Goal: Task Accomplishment & Management: Complete application form

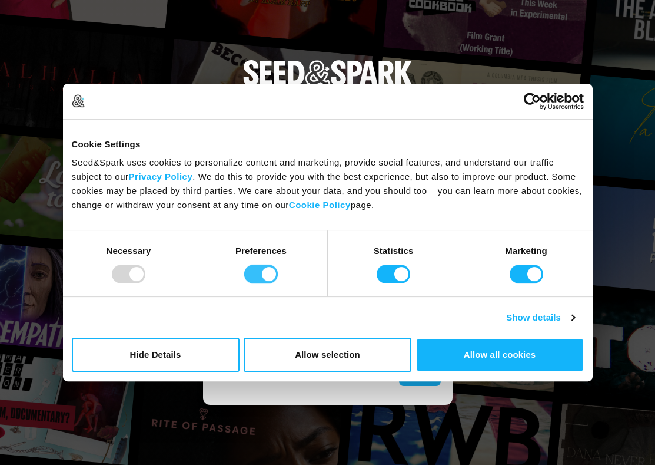
click at [266, 269] on input "Preferences" at bounding box center [261, 273] width 34 height 19
checkbox input "false"
click at [386, 276] on input "Statistics" at bounding box center [394, 273] width 34 height 19
checkbox input "false"
click at [519, 269] on input "Marketing" at bounding box center [527, 273] width 34 height 19
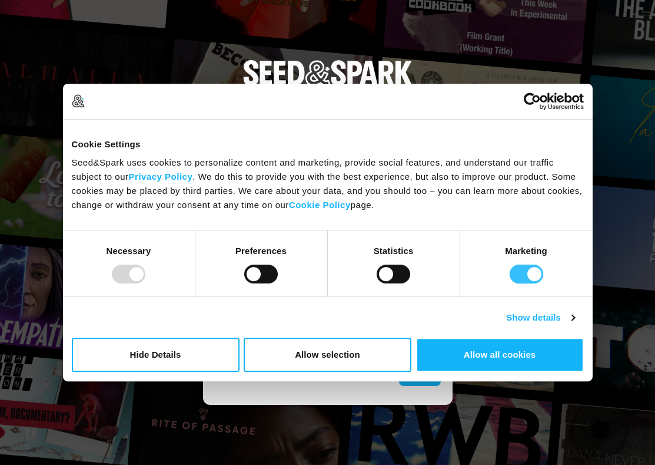
checkbox input "false"
click at [353, 356] on button "Allow selection" at bounding box center [328, 354] width 168 height 34
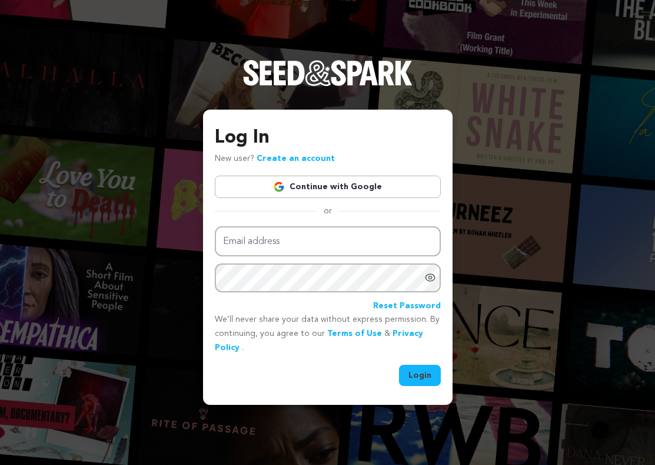
click at [317, 181] on link "Continue with Google" at bounding box center [328, 186] width 226 height 22
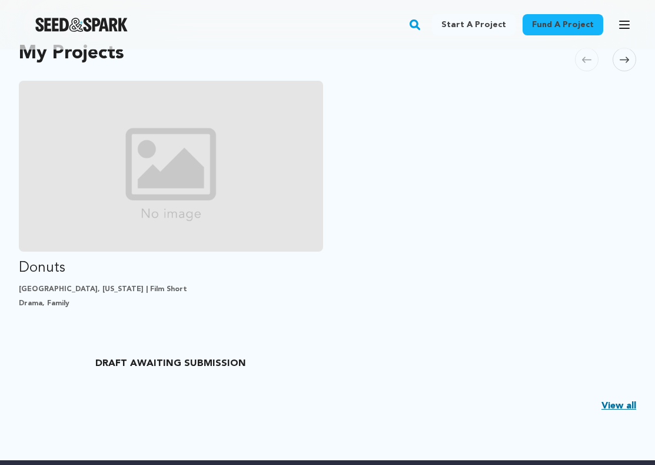
scroll to position [218, 0]
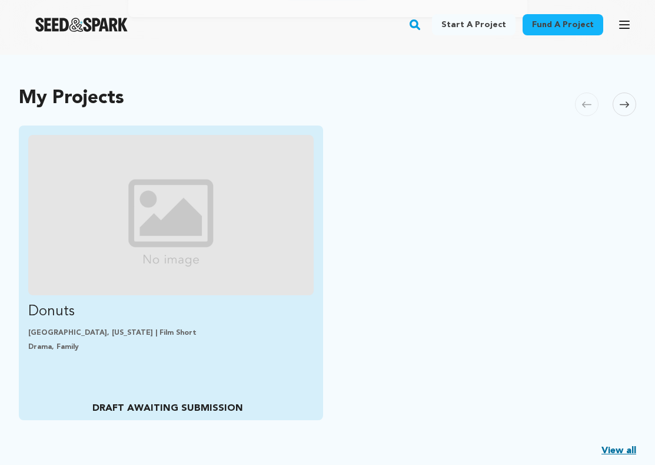
click at [211, 213] on img "Fund Donuts" at bounding box center [171, 215] width 286 height 160
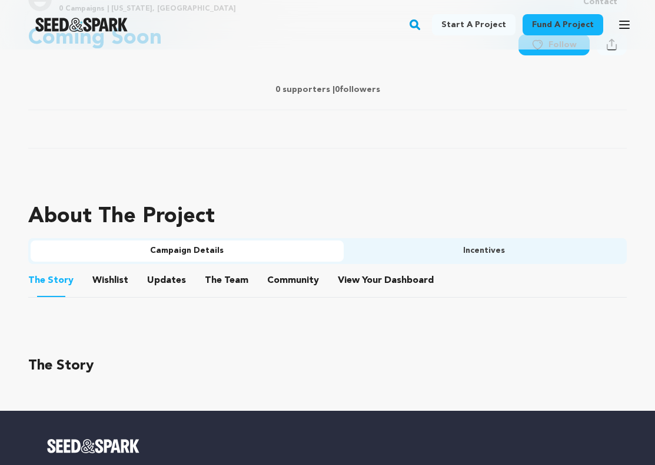
scroll to position [501, 0]
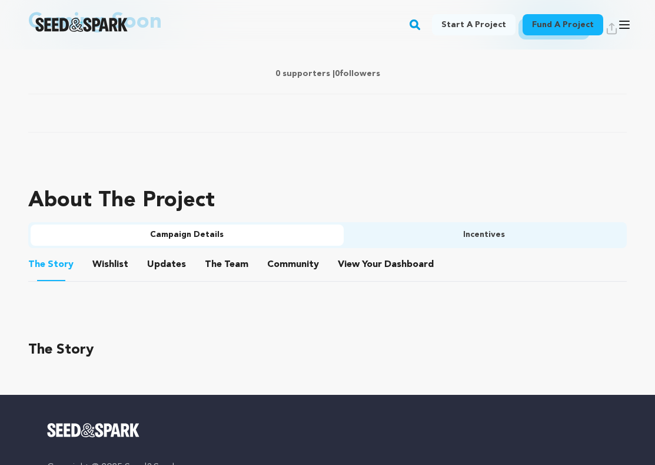
click at [420, 246] on ul "Campaign Details Incentives" at bounding box center [327, 235] width 599 height 26
click at [405, 235] on button "Incentives" at bounding box center [484, 234] width 281 height 21
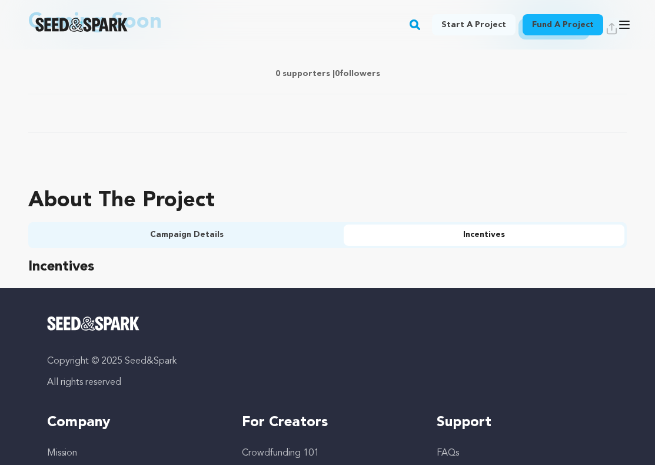
click at [270, 240] on button "Campaign Details" at bounding box center [187, 234] width 313 height 21
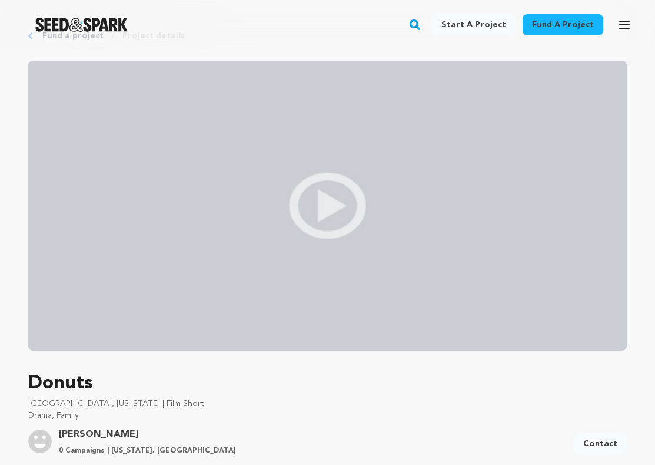
scroll to position [0, 0]
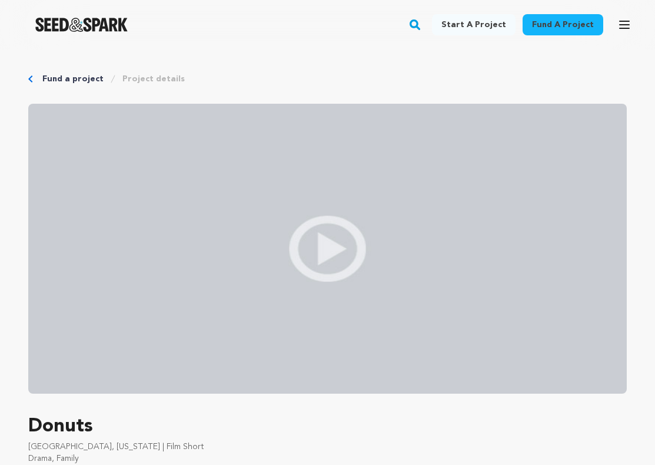
click at [41, 78] on div "Fund a project Project details" at bounding box center [327, 79] width 599 height 12
click at [28, 79] on icon "Breadcrumb" at bounding box center [30, 78] width 4 height 7
click at [48, 78] on link "Fund a project" at bounding box center [72, 79] width 61 height 12
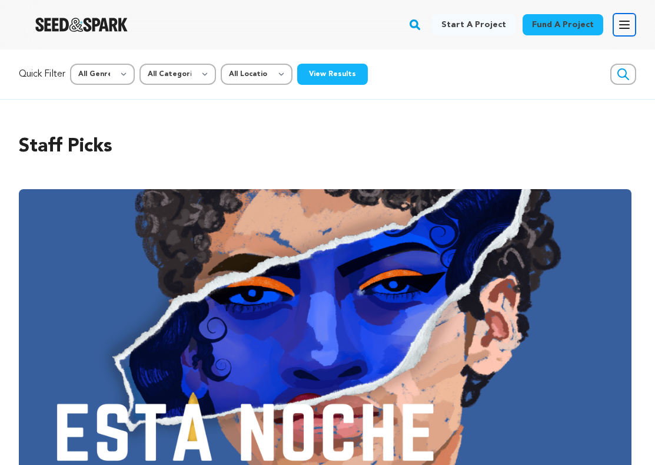
click at [628, 30] on icon "button" at bounding box center [625, 25] width 14 height 14
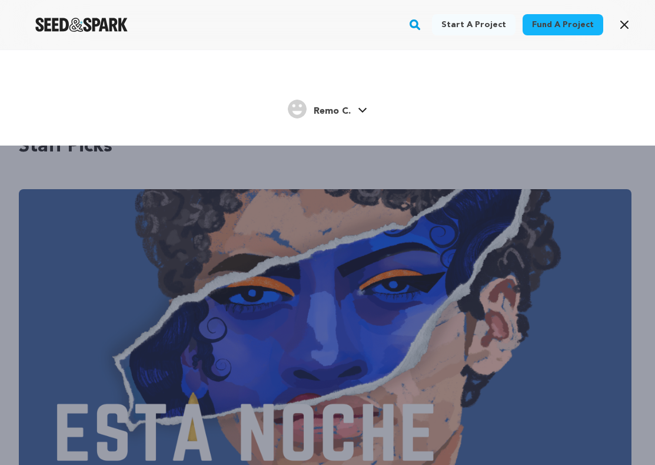
click at [317, 110] on span "Remo C." at bounding box center [332, 111] width 37 height 9
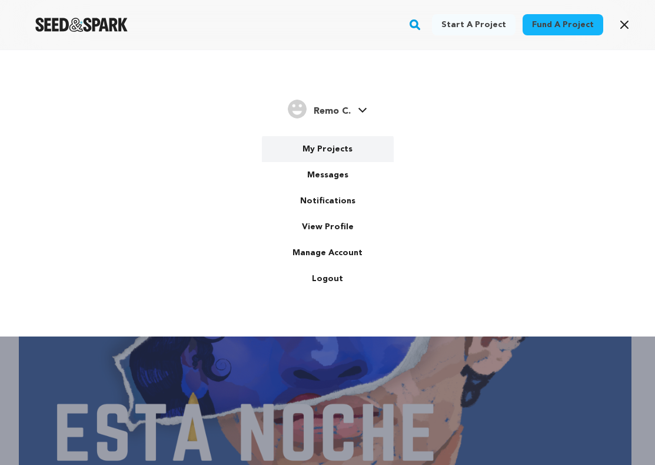
click at [328, 145] on link "My Projects" at bounding box center [328, 149] width 132 height 26
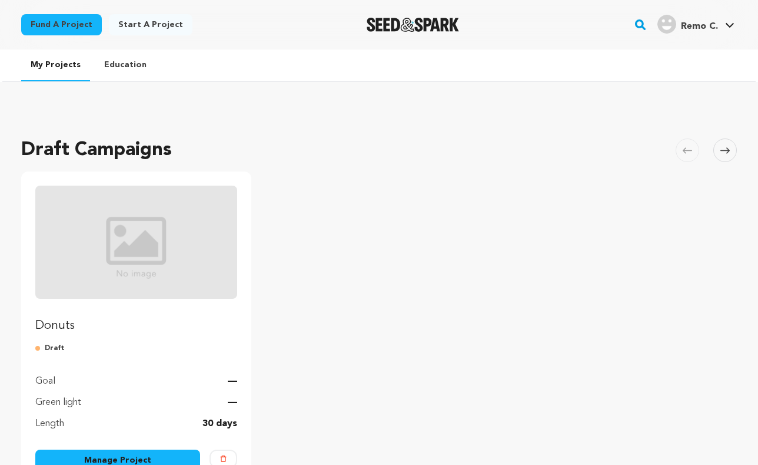
click at [174, 294] on img "Fund Donuts" at bounding box center [136, 241] width 202 height 113
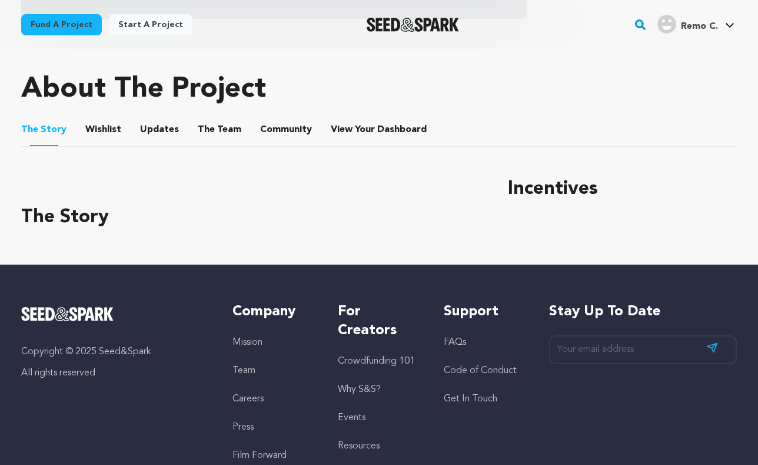
scroll to position [467, 0]
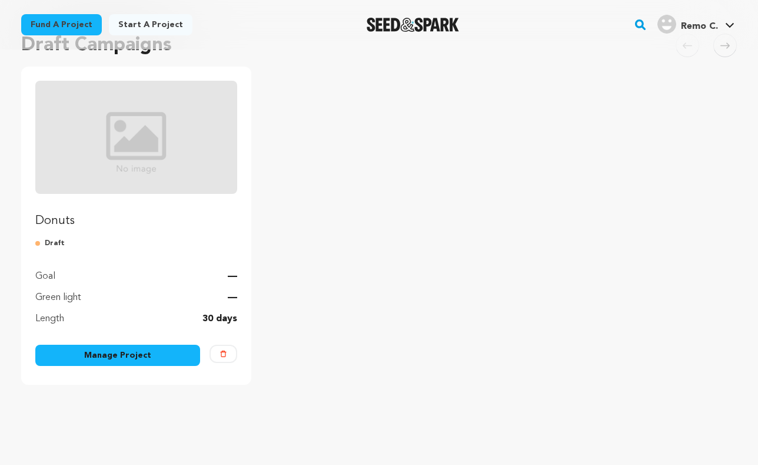
scroll to position [108, 0]
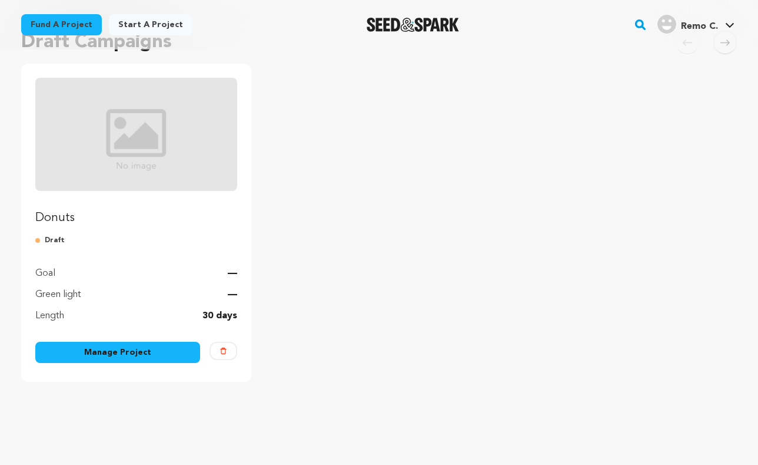
click at [79, 345] on link "Manage Project" at bounding box center [117, 352] width 165 height 21
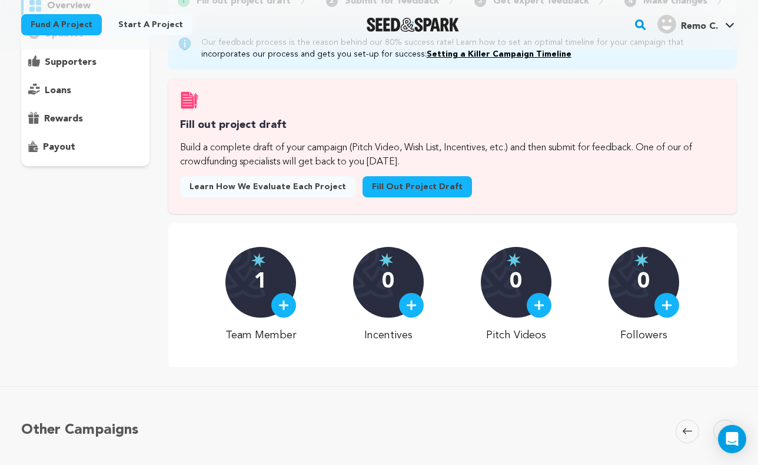
scroll to position [10, 0]
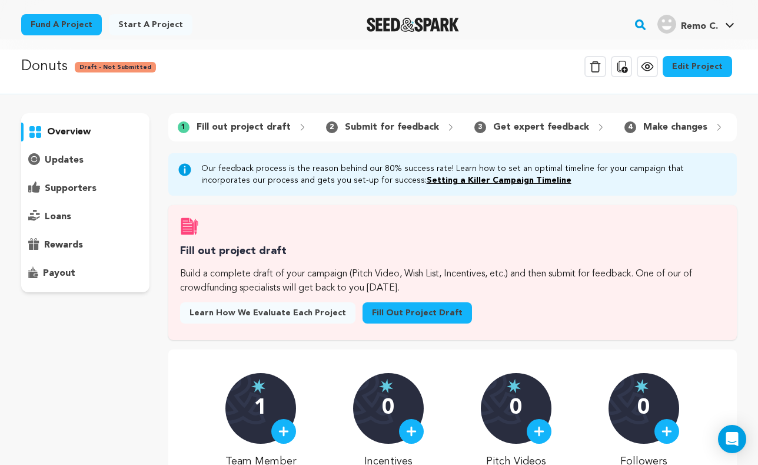
click at [409, 434] on img at bounding box center [411, 431] width 11 height 11
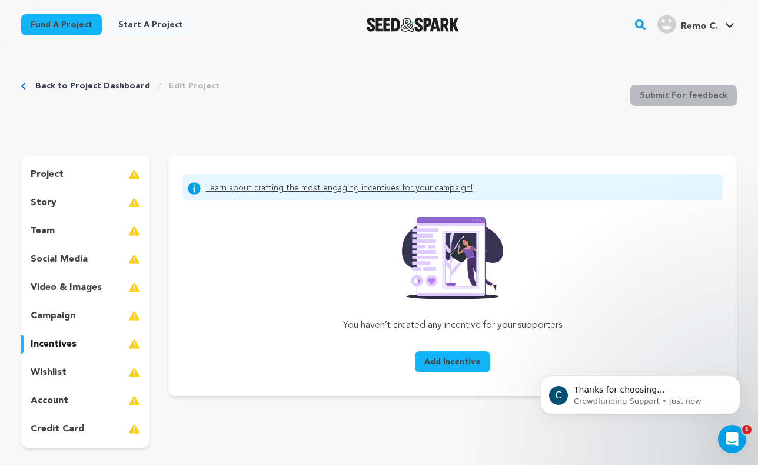
click at [453, 365] on span "Add Incentive" at bounding box center [453, 362] width 57 height 12
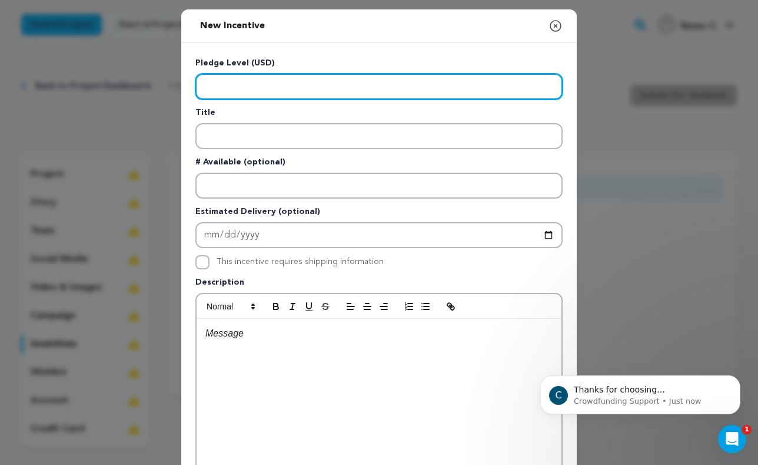
click at [213, 87] on input "Enter level" at bounding box center [379, 87] width 367 height 26
type input "5"
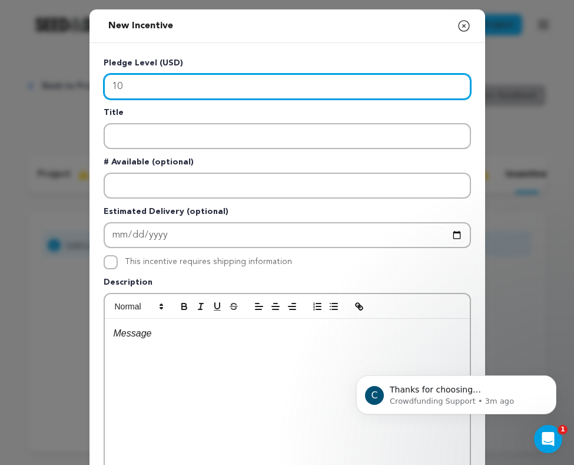
type input "10"
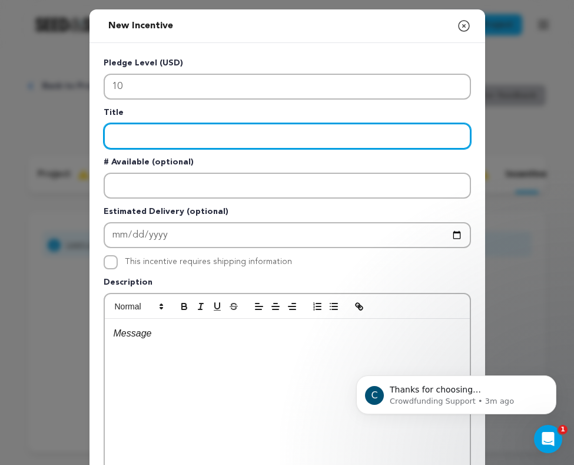
click at [127, 132] on input "Enter title" at bounding box center [287, 136] width 367 height 26
type input "S"
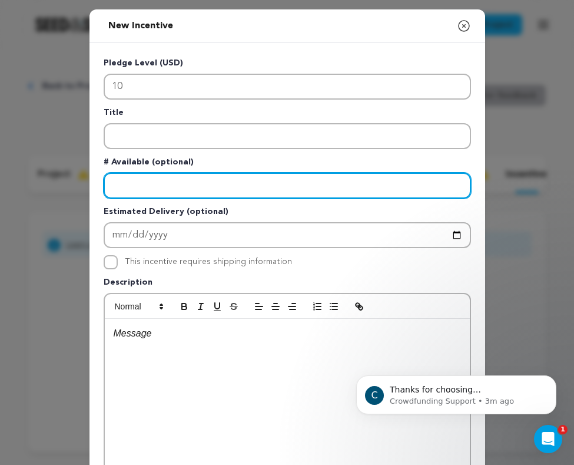
click at [118, 183] on input "Enter number available" at bounding box center [287, 186] width 367 height 26
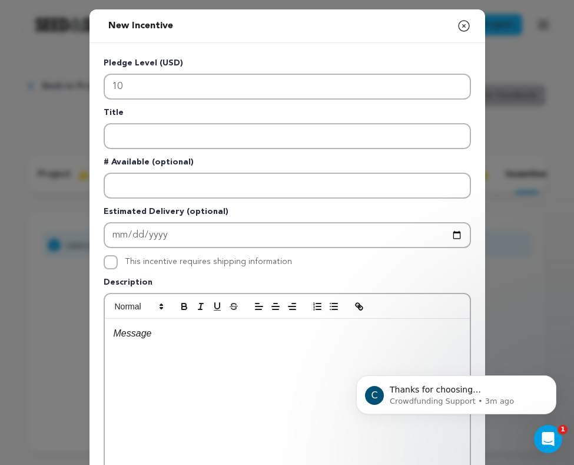
click at [104, 163] on p "# Available (optional)" at bounding box center [287, 164] width 367 height 16
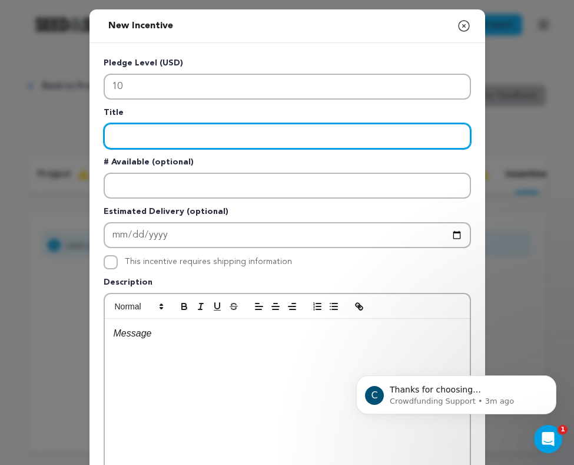
click at [130, 134] on input "Enter title" at bounding box center [287, 136] width 367 height 26
type input "S"
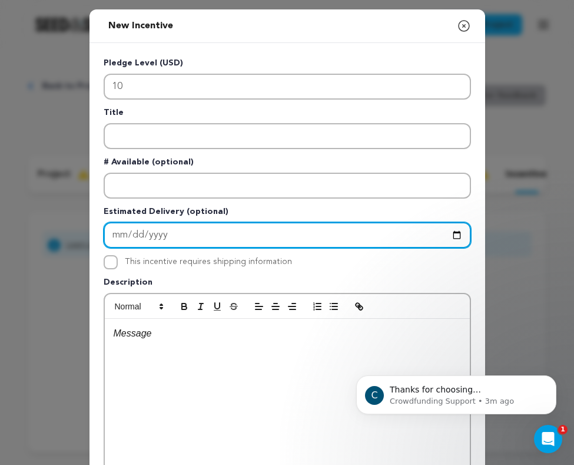
click at [125, 231] on input "Enter Estimated Delivery" at bounding box center [287, 235] width 367 height 26
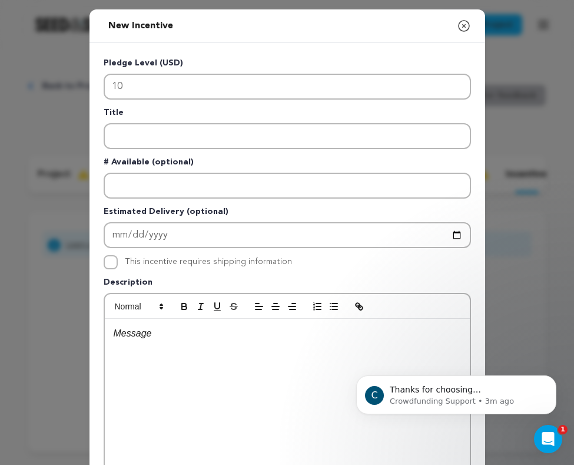
click at [412, 260] on div "This incentive requires shipping information" at bounding box center [287, 262] width 367 height 14
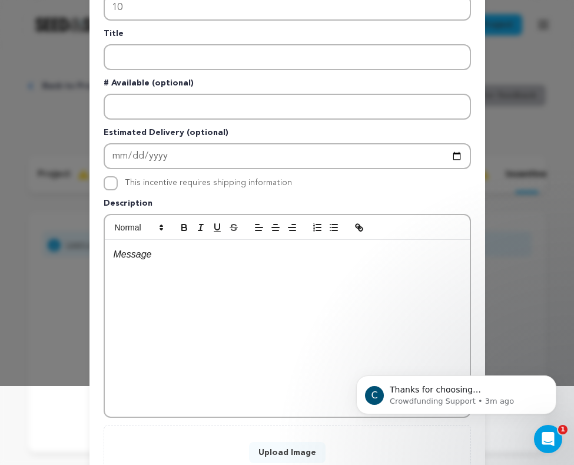
click at [153, 270] on div at bounding box center [287, 328] width 365 height 177
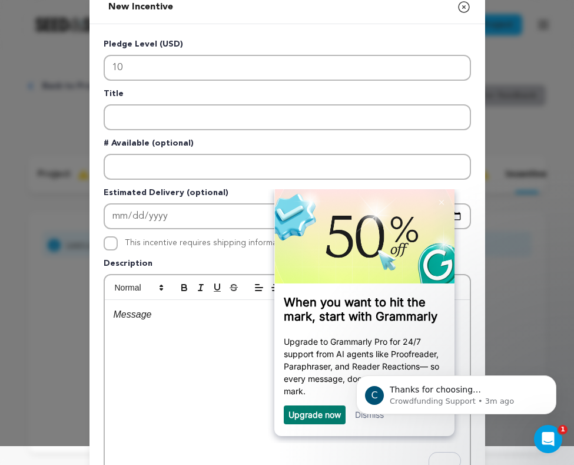
scroll to position [0, 0]
click at [362, 421] on body "C Thanks for choosing Seed&amp;Spark for your project! If you have any question…" at bounding box center [456, 391] width 226 height 73
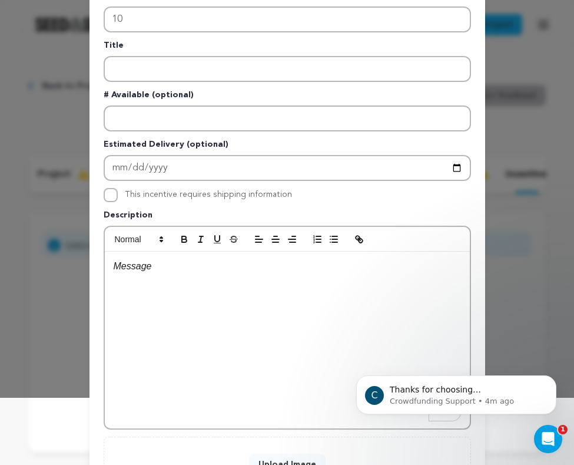
scroll to position [47, 0]
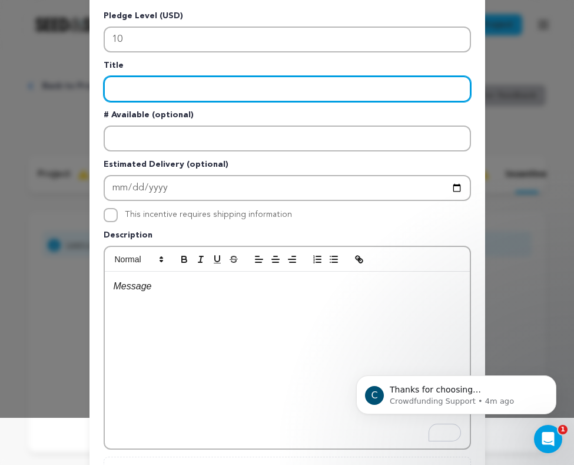
click at [122, 81] on input "Enter title" at bounding box center [287, 89] width 367 height 26
type input "S"
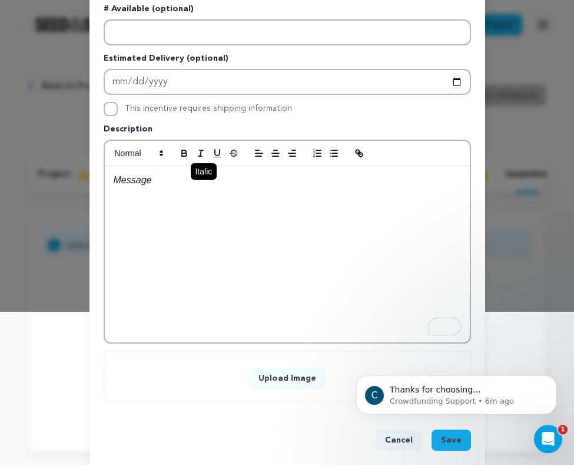
scroll to position [166, 0]
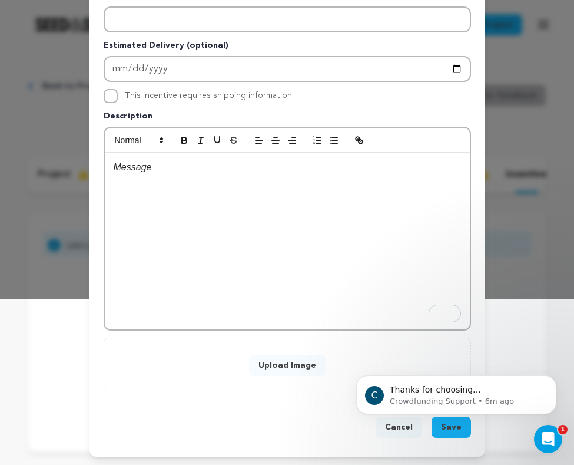
click at [398, 430] on html "C Thanks for choosing Seed&amp;Spark for your project! If you have any question…" at bounding box center [457, 391] width 236 height 82
click at [390, 433] on button "Cancel" at bounding box center [399, 426] width 47 height 21
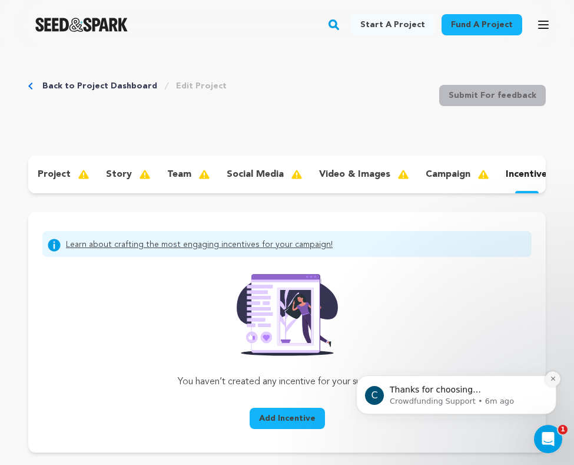
click at [554, 377] on icon "Dismiss notification" at bounding box center [553, 378] width 4 height 4
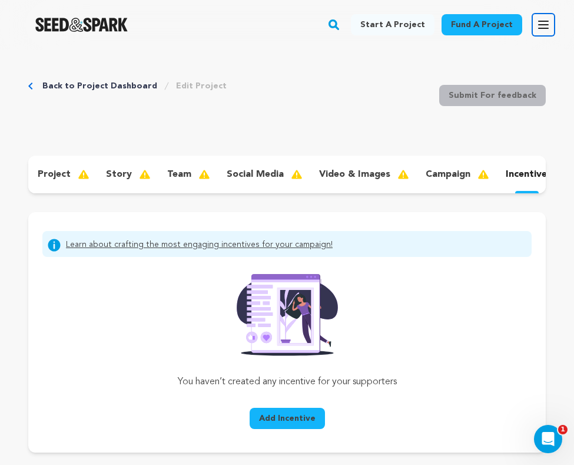
click at [544, 23] on icon "button" at bounding box center [543, 25] width 14 height 14
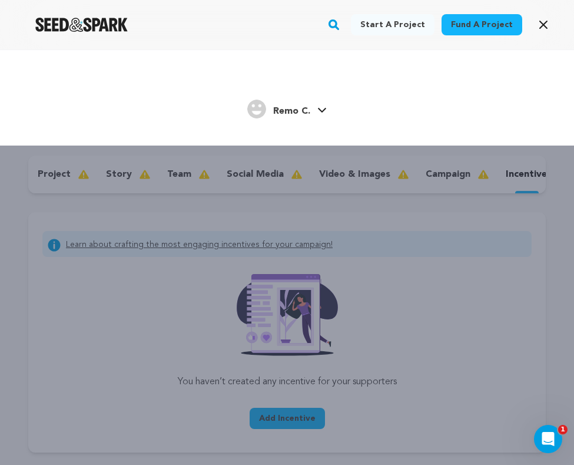
click at [323, 116] on link "Remo C. Remo C." at bounding box center [286, 107] width 79 height 21
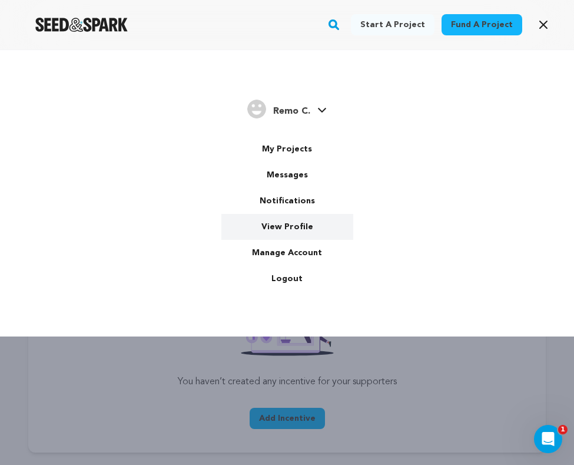
click at [296, 233] on link "View Profile" at bounding box center [287, 227] width 132 height 26
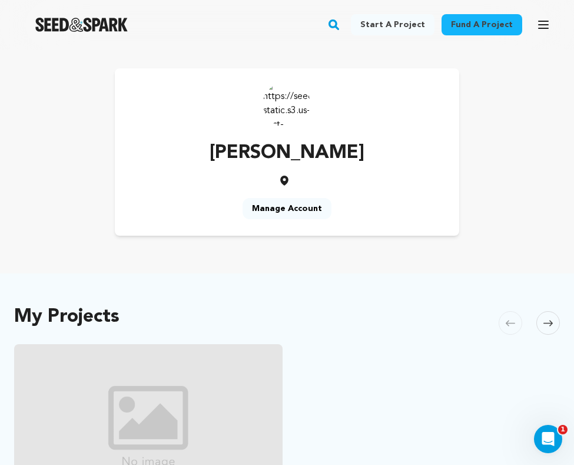
click at [293, 107] on img at bounding box center [286, 103] width 47 height 47
click at [291, 204] on link "Manage Account" at bounding box center [287, 208] width 89 height 21
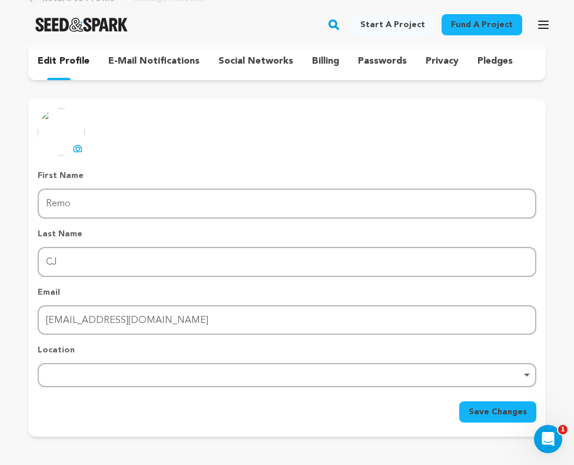
scroll to position [85, 0]
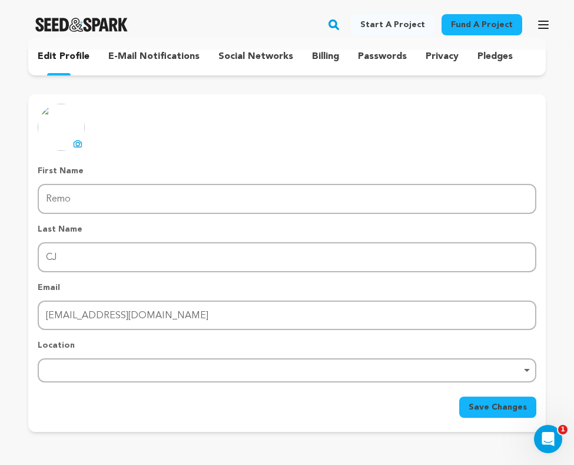
click at [77, 145] on icon at bounding box center [78, 145] width 5 height 4
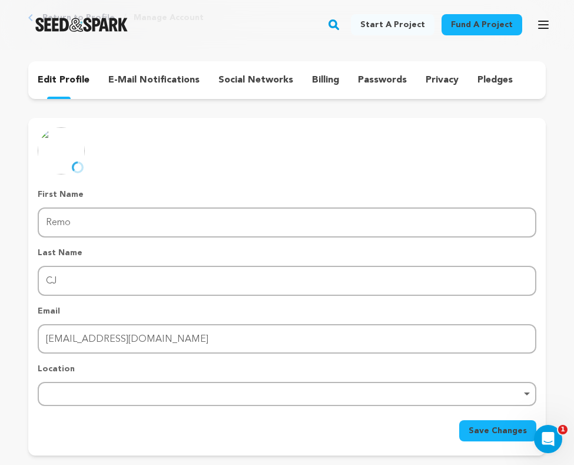
scroll to position [59, 0]
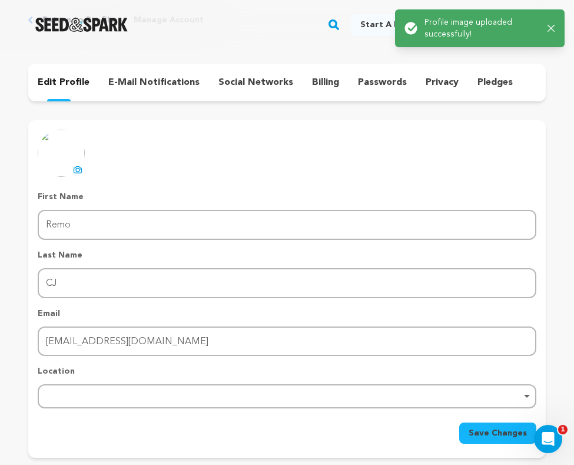
click at [79, 168] on icon at bounding box center [77, 169] width 9 height 9
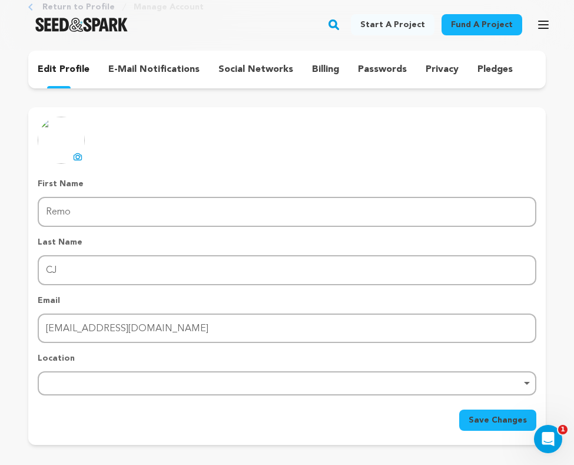
scroll to position [132, 0]
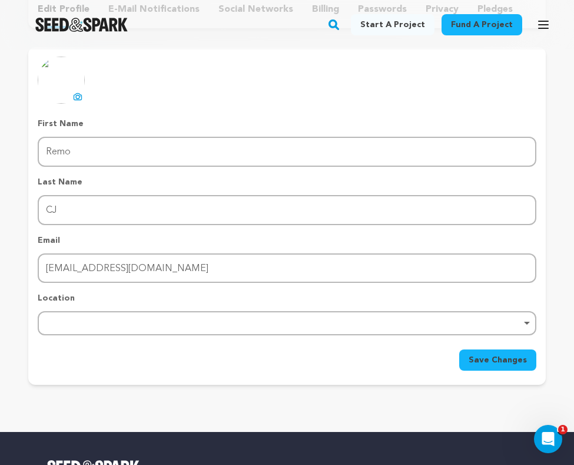
click at [490, 361] on span "Save Changes" at bounding box center [498, 360] width 58 height 12
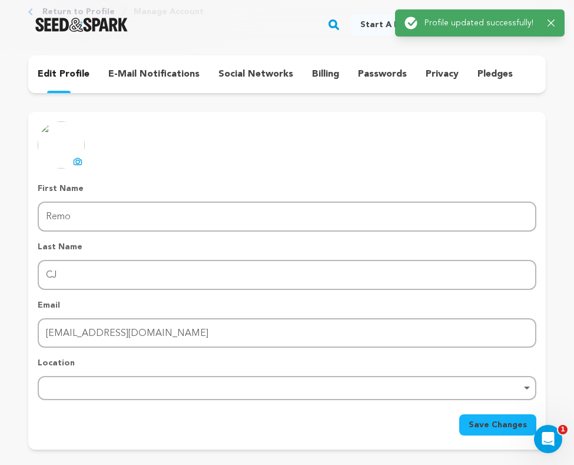
scroll to position [60, 0]
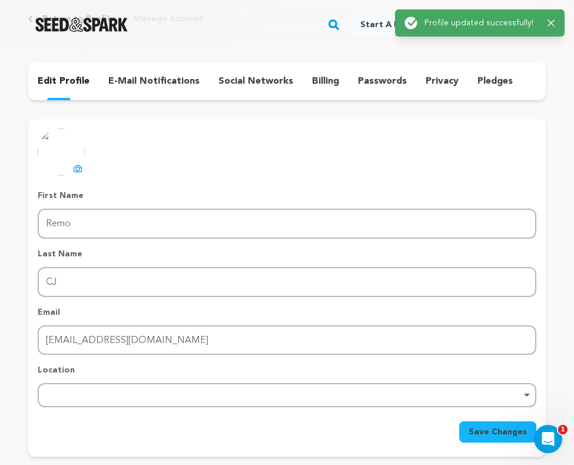
click at [160, 82] on p "e-mail notifications" at bounding box center [153, 81] width 91 height 14
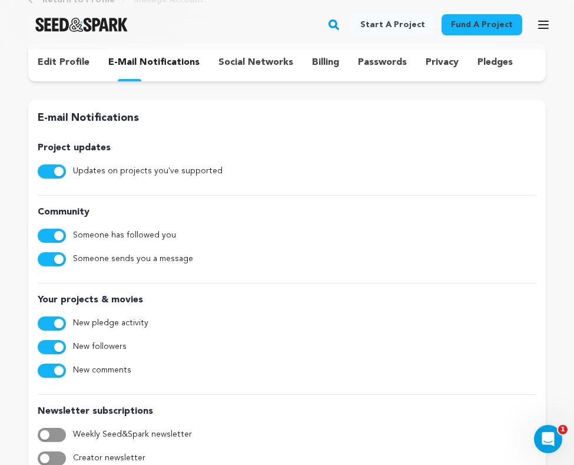
scroll to position [31, 0]
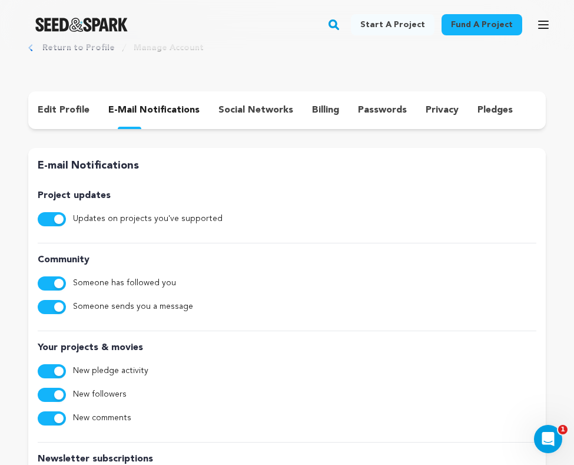
click at [244, 117] on div "social networks" at bounding box center [256, 110] width 94 height 19
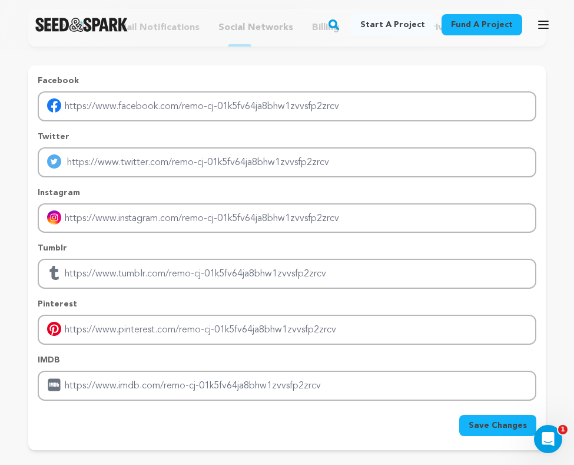
scroll to position [122, 0]
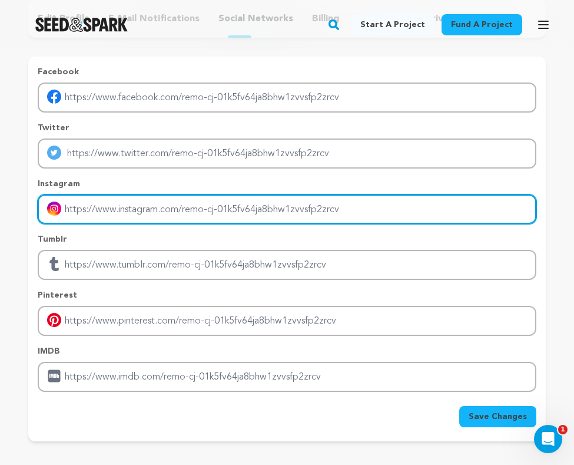
click at [225, 208] on input "Enter instagram handle link" at bounding box center [287, 209] width 499 height 30
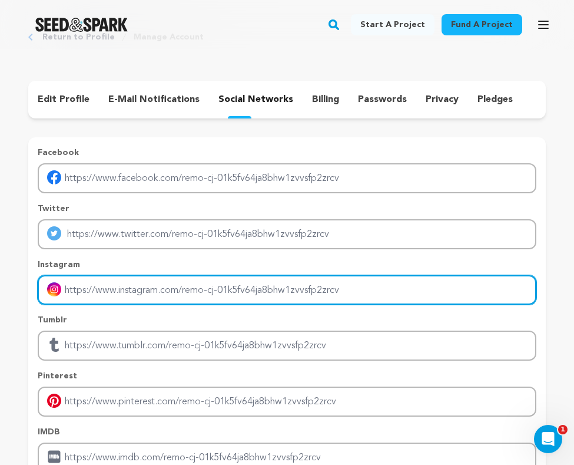
scroll to position [29, 0]
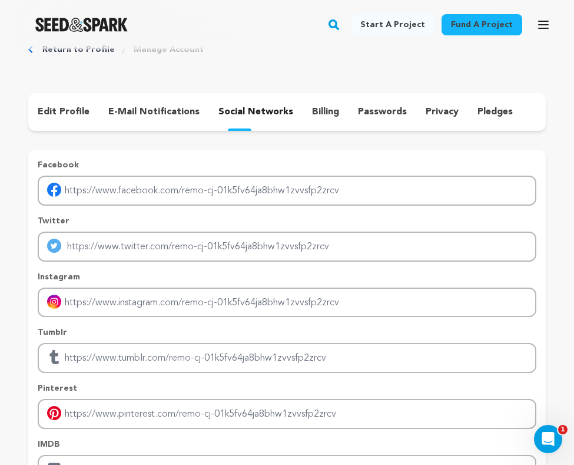
click at [325, 112] on p "billing" at bounding box center [325, 112] width 27 height 14
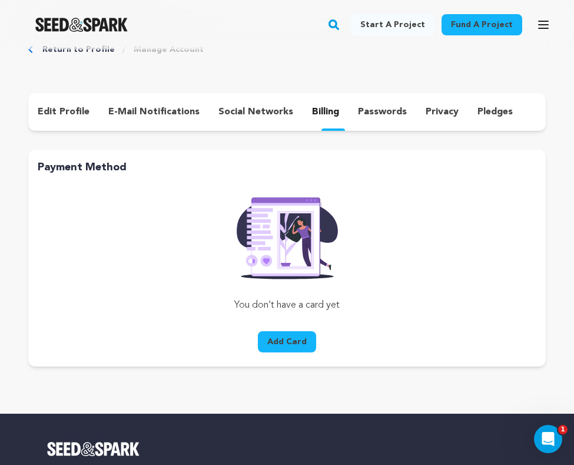
click at [360, 110] on p "passwords" at bounding box center [382, 112] width 49 height 14
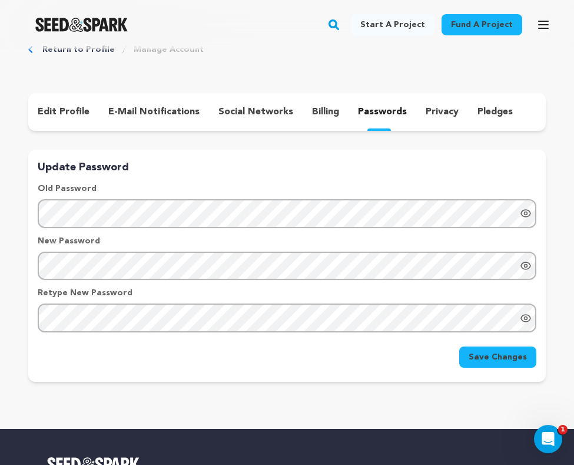
click at [416, 112] on div "privacy" at bounding box center [442, 111] width 52 height 19
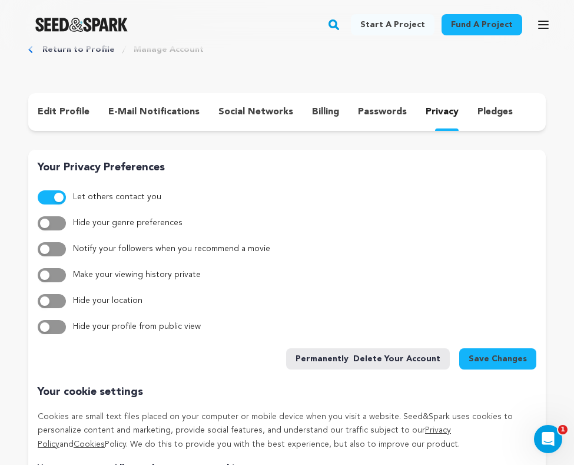
click at [478, 115] on p "pledges" at bounding box center [495, 112] width 35 height 14
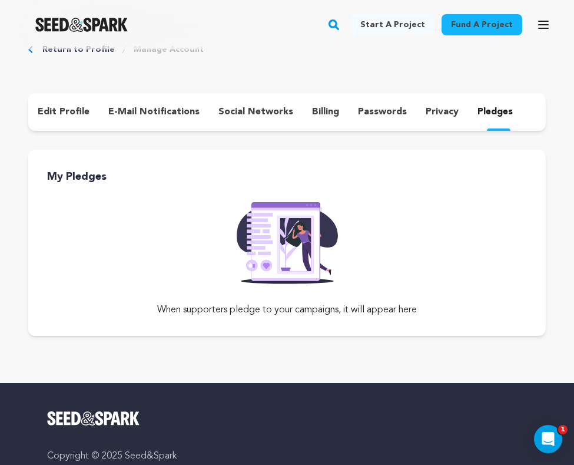
click at [57, 110] on p "edit profile" at bounding box center [64, 112] width 52 height 14
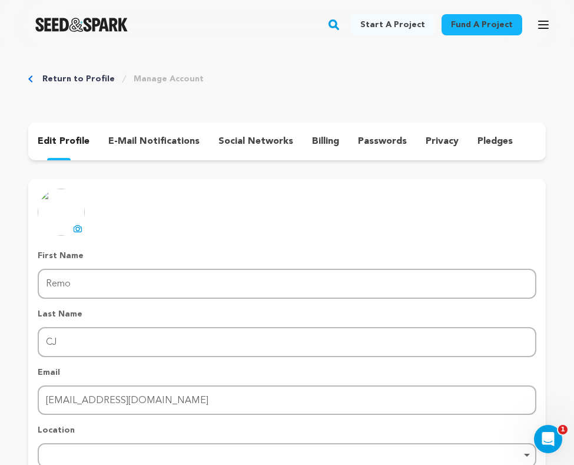
click at [54, 81] on link "Return to Profile" at bounding box center [78, 79] width 72 height 12
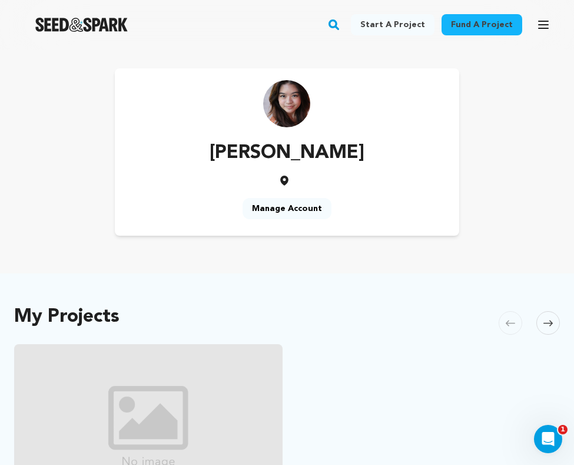
click at [286, 202] on link "Manage Account" at bounding box center [287, 208] width 89 height 21
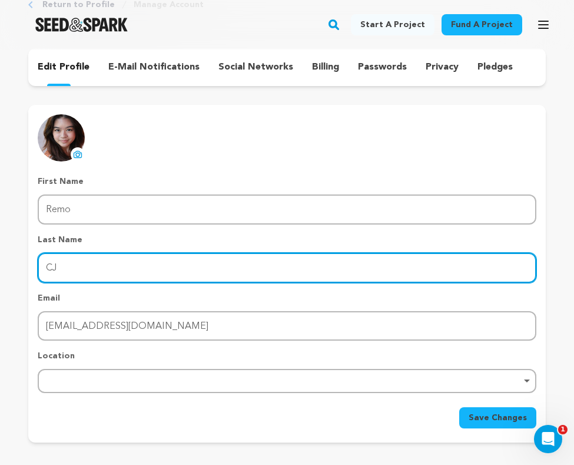
click at [81, 272] on input "CJ" at bounding box center [287, 268] width 499 height 30
type input "Remo"
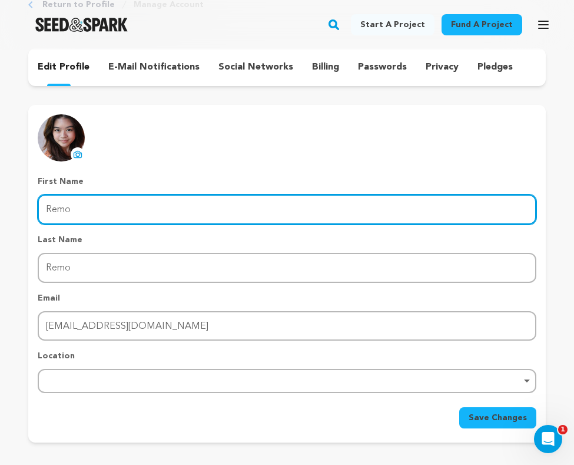
click at [56, 213] on input "Remo" at bounding box center [287, 209] width 499 height 30
type input "CJ"
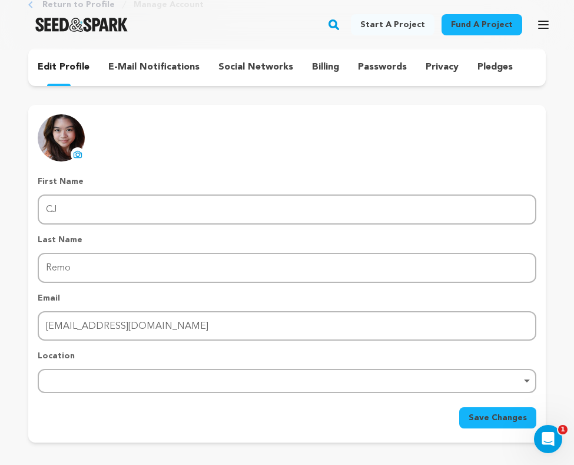
click at [468, 417] on button "Save Changes" at bounding box center [497, 417] width 77 height 21
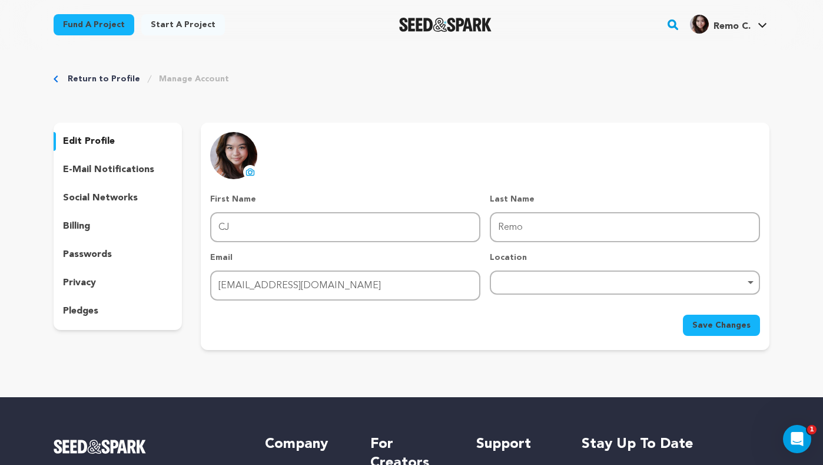
click at [94, 82] on link "Return to Profile" at bounding box center [104, 79] width 72 height 12
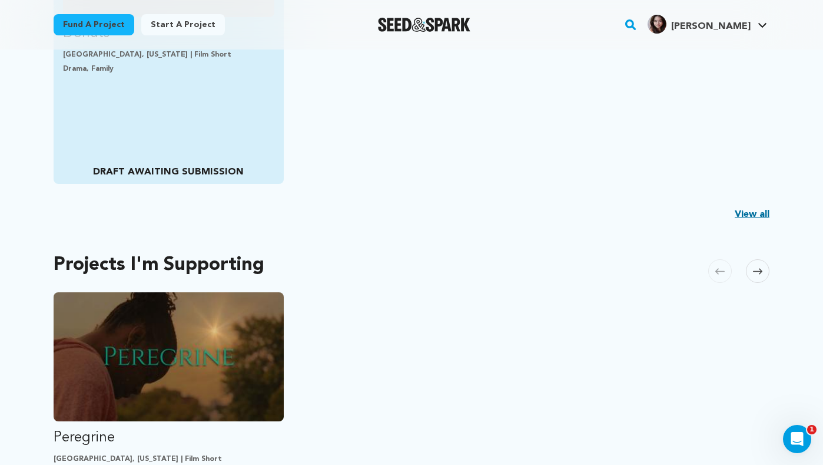
scroll to position [487, 0]
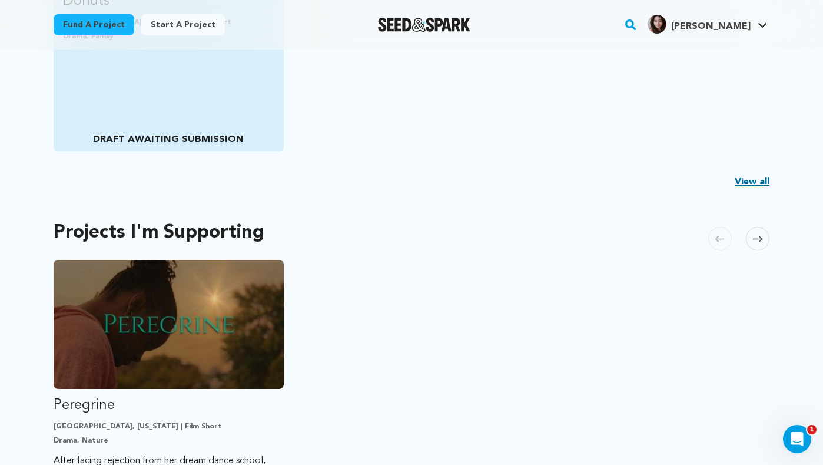
click at [183, 88] on div "Donuts [GEOGRAPHIC_DATA], [US_STATE] | Film Short Drama, Family DRAFT AWAITING …" at bounding box center [169, 4] width 230 height 294
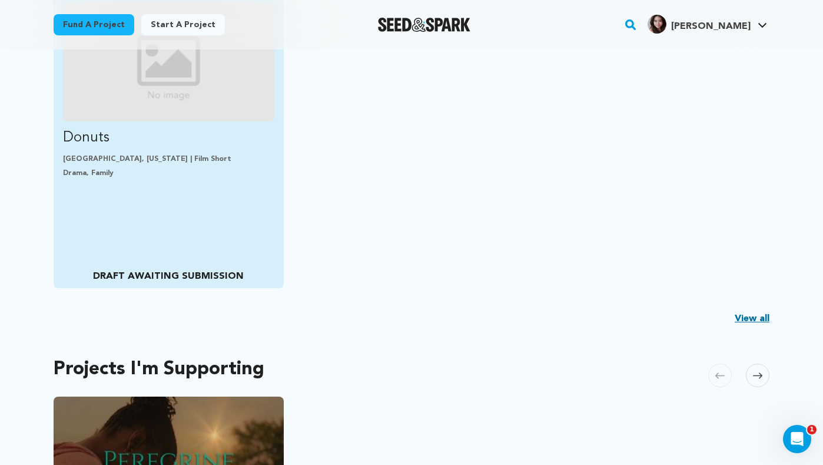
scroll to position [191, 0]
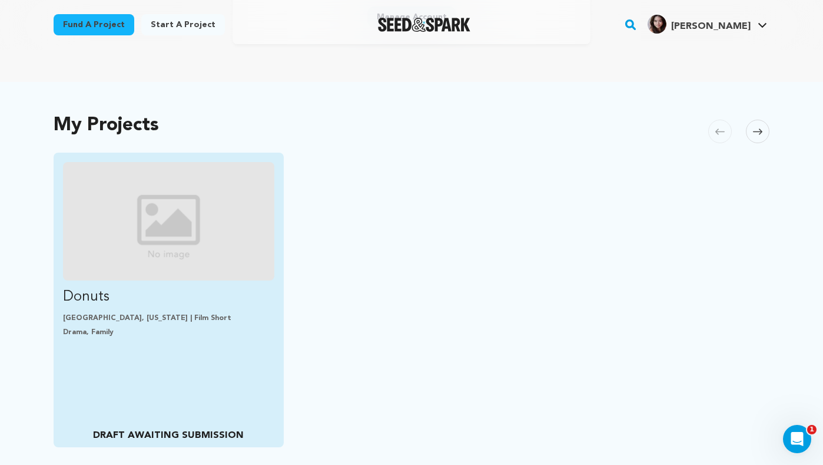
click at [127, 225] on img "Fund Donuts" at bounding box center [168, 221] width 211 height 118
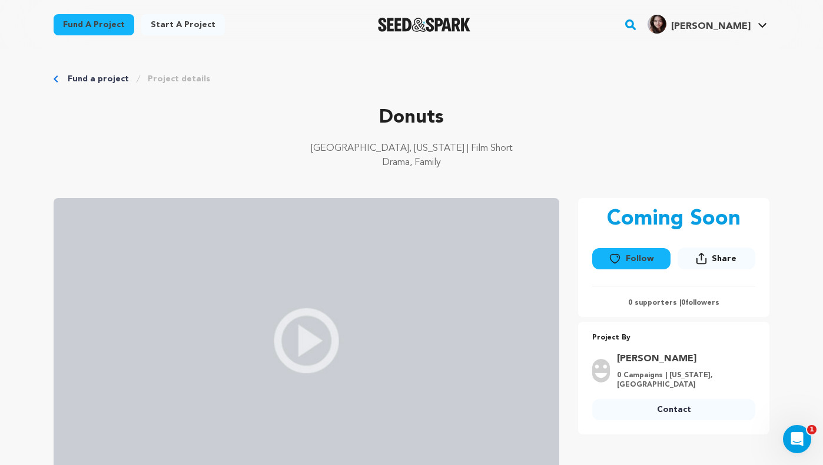
click at [83, 70] on div "Fund a project Project details Donuts [GEOGRAPHIC_DATA], [US_STATE] | Film Shor…" at bounding box center [412, 388] width 754 height 679
click at [84, 75] on link "Fund a project" at bounding box center [98, 79] width 61 height 12
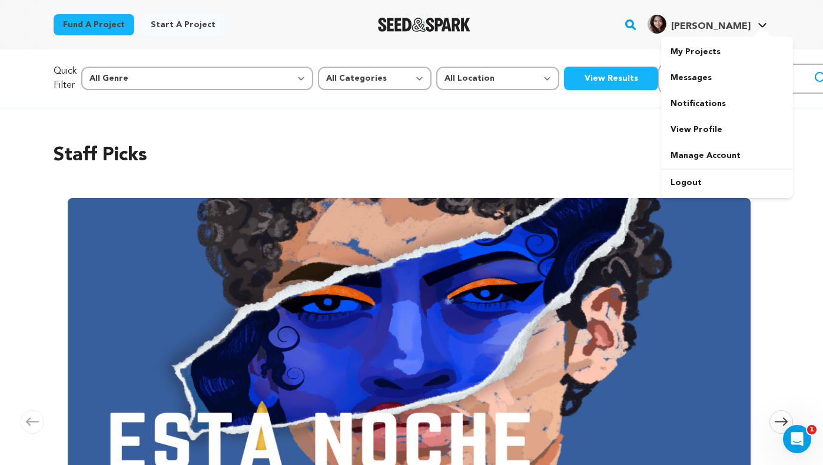
click at [737, 22] on span "[PERSON_NAME]" at bounding box center [710, 26] width 79 height 9
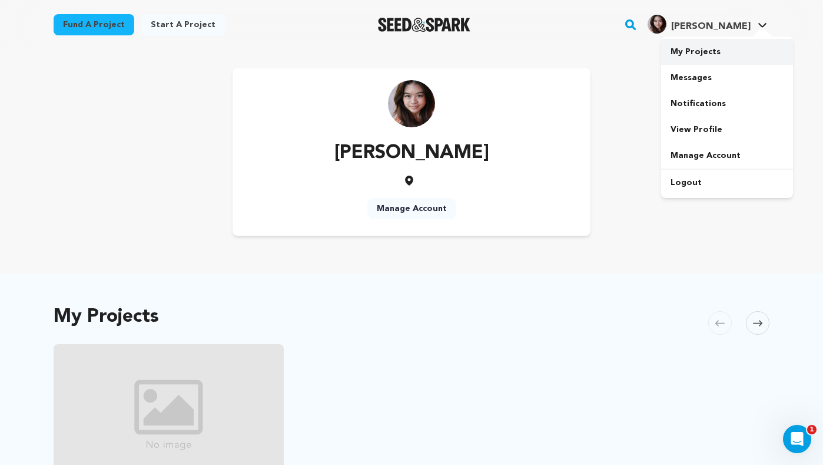
click at [707, 51] on link "My Projects" at bounding box center [727, 52] width 132 height 26
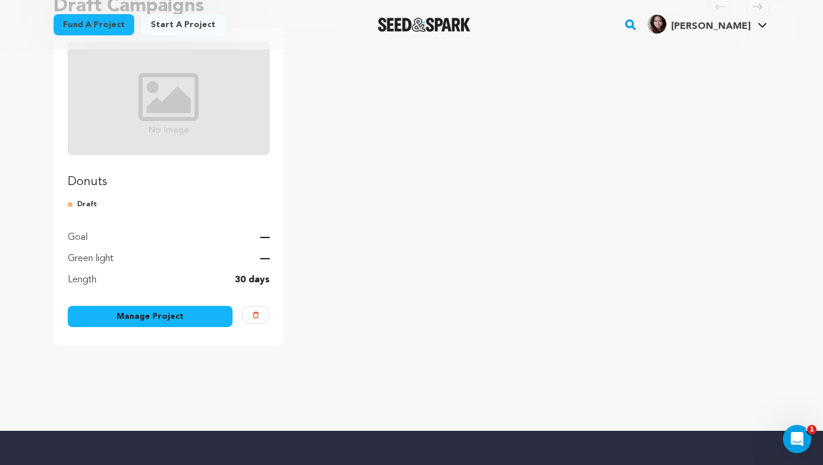
scroll to position [154, 0]
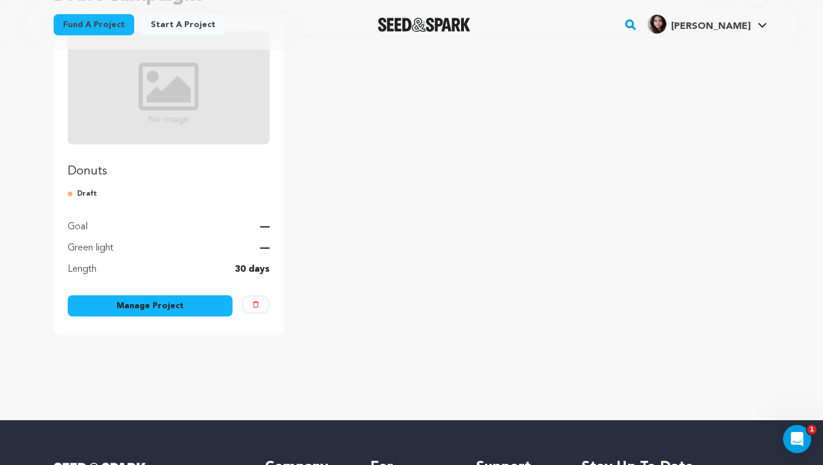
click at [161, 312] on link "Manage Project" at bounding box center [150, 305] width 165 height 21
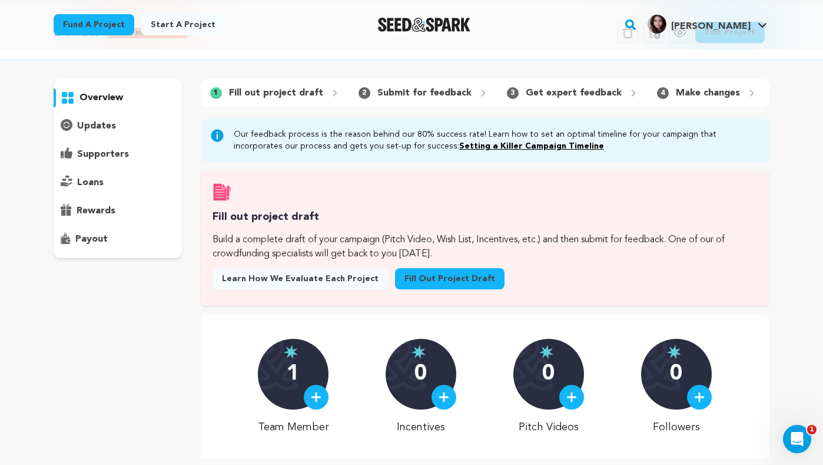
scroll to position [45, 0]
click at [280, 92] on p "Fill out project draft" at bounding box center [276, 92] width 94 height 14
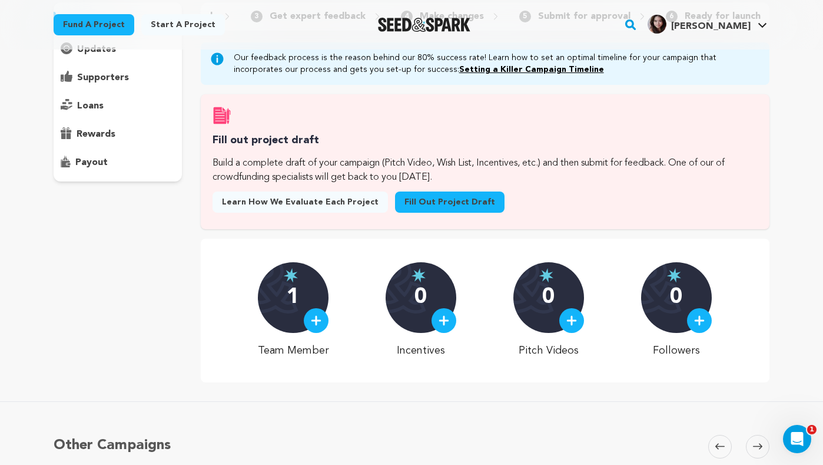
scroll to position [141, 0]
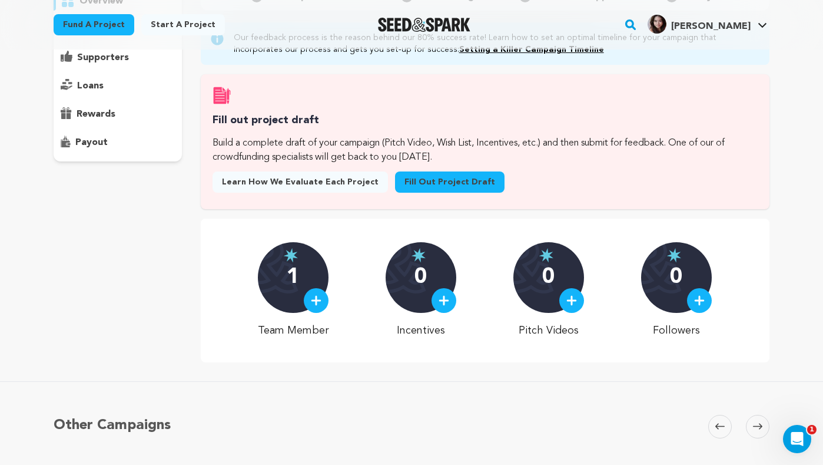
click at [412, 180] on link "Fill out project draft" at bounding box center [450, 181] width 110 height 21
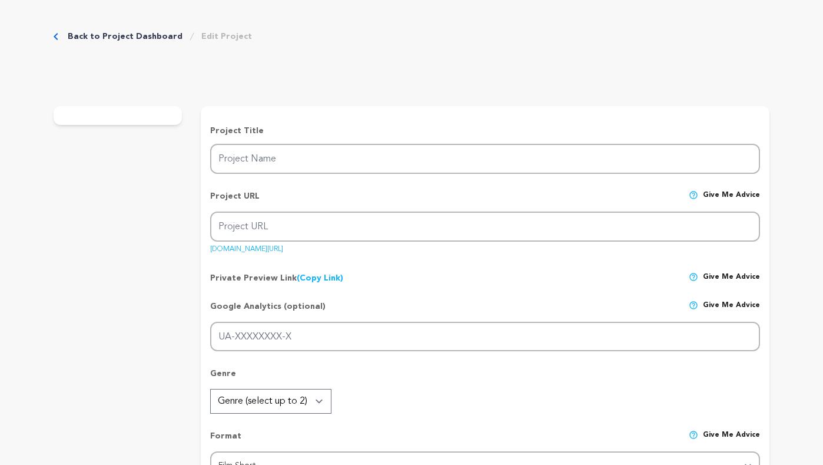
type input "Donuts"
type input "donuts"
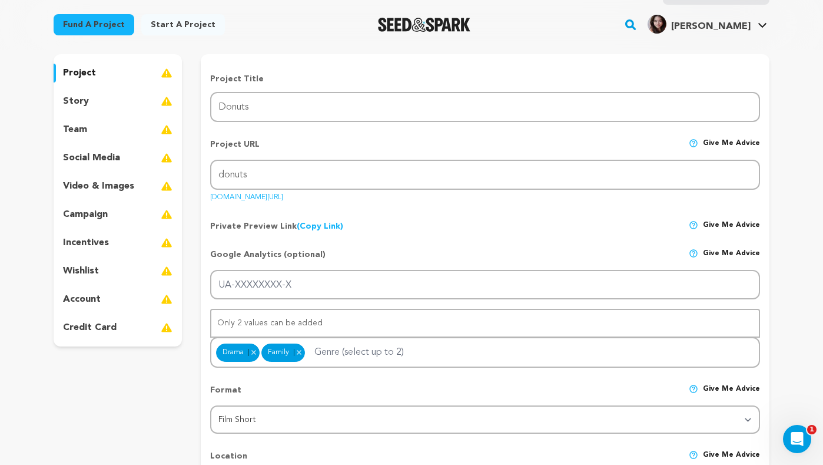
scroll to position [79, 0]
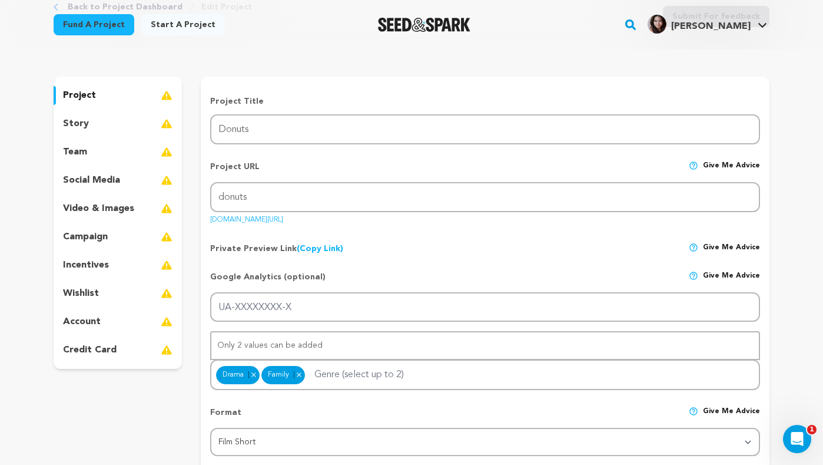
click at [105, 180] on p "social media" at bounding box center [91, 180] width 57 height 14
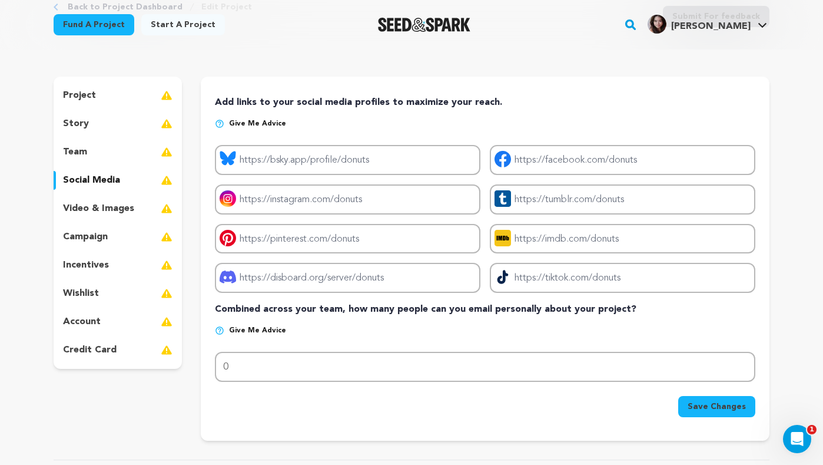
click at [85, 153] on p "team" at bounding box center [75, 152] width 24 height 14
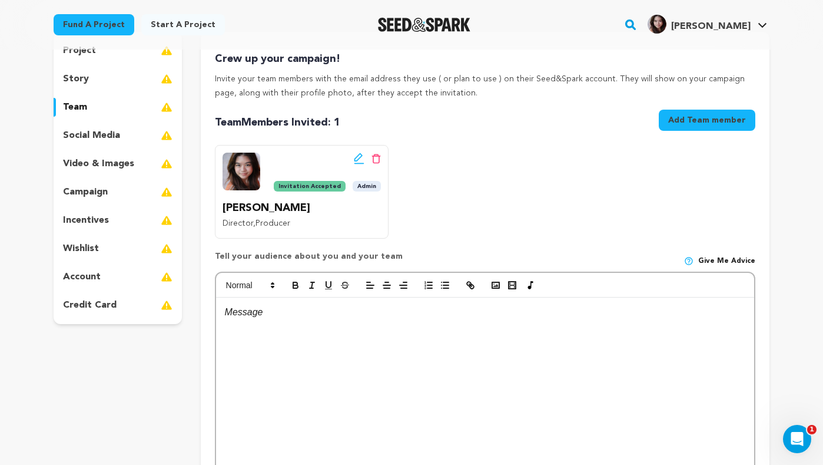
scroll to position [117, 0]
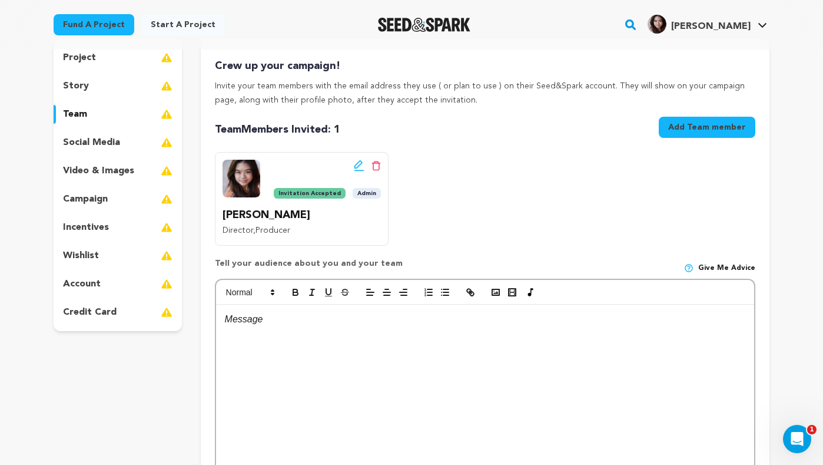
click at [114, 86] on div "story" at bounding box center [118, 86] width 128 height 19
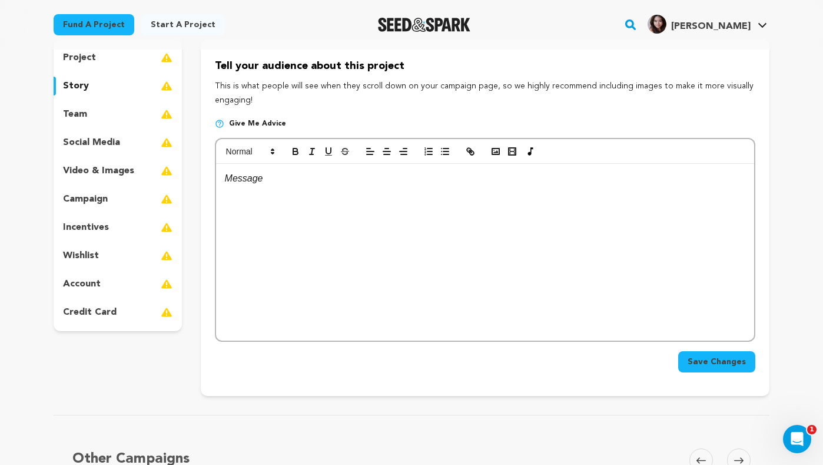
click at [106, 174] on p "video & images" at bounding box center [98, 171] width 71 height 14
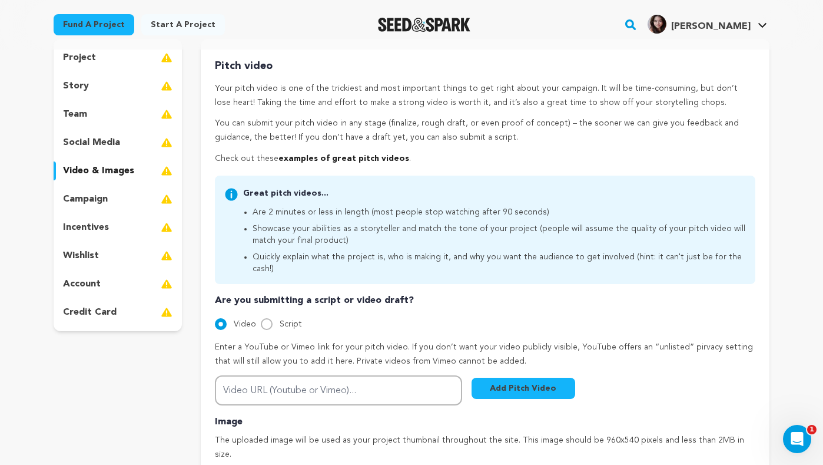
drag, startPoint x: 251, startPoint y: 227, endPoint x: 365, endPoint y: 241, distance: 115.1
click at [365, 241] on ul "Are 2 minutes or less in length (most people stop watching after 90 seconds) Sh…" at bounding box center [494, 239] width 503 height 71
click at [365, 241] on li "Showcase your abilities as a storyteller and match the tone of your project (pe…" at bounding box center [499, 235] width 493 height 24
drag, startPoint x: 363, startPoint y: 237, endPoint x: 354, endPoint y: 206, distance: 32.6
click at [354, 206] on ul "Are 2 minutes or less in length (most people stop watching after 90 seconds) Sh…" at bounding box center [494, 239] width 503 height 71
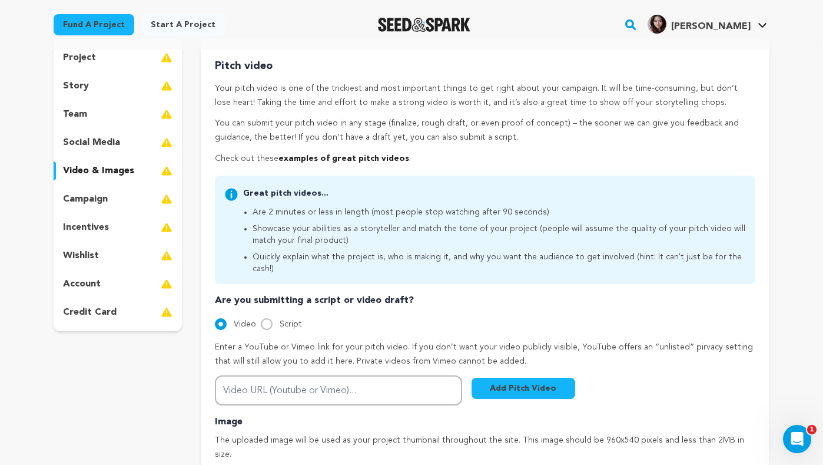
click at [354, 206] on ul "Are 2 minutes or less in length (most people stop watching after 90 seconds) Sh…" at bounding box center [494, 239] width 503 height 71
drag, startPoint x: 366, startPoint y: 227, endPoint x: 387, endPoint y: 271, distance: 48.5
click at [387, 267] on div "Great pitch videos... Are 2 minutes or less in length (most people stop watchin…" at bounding box center [485, 229] width 541 height 108
click at [387, 271] on div "Great pitch videos... Are 2 minutes or less in length (most people stop watchin…" at bounding box center [485, 229] width 541 height 108
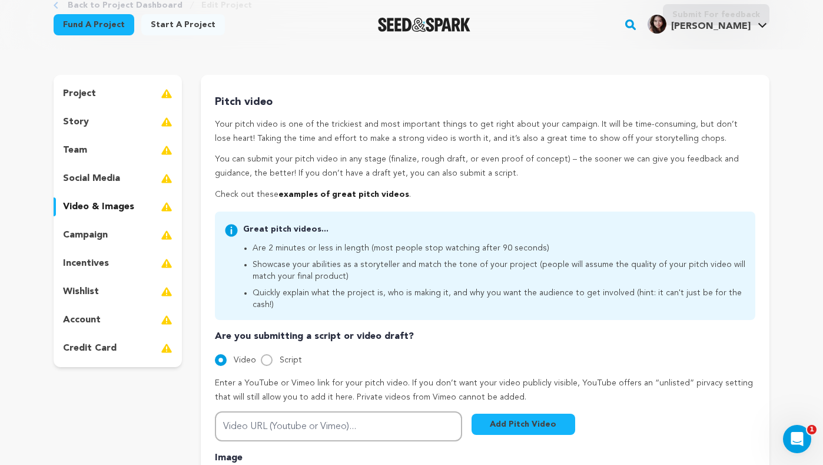
scroll to position [78, 0]
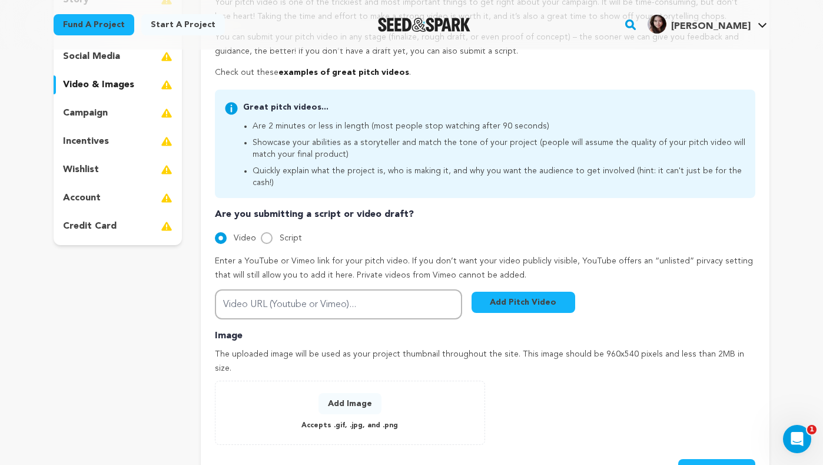
click at [161, 112] on img at bounding box center [167, 113] width 12 height 14
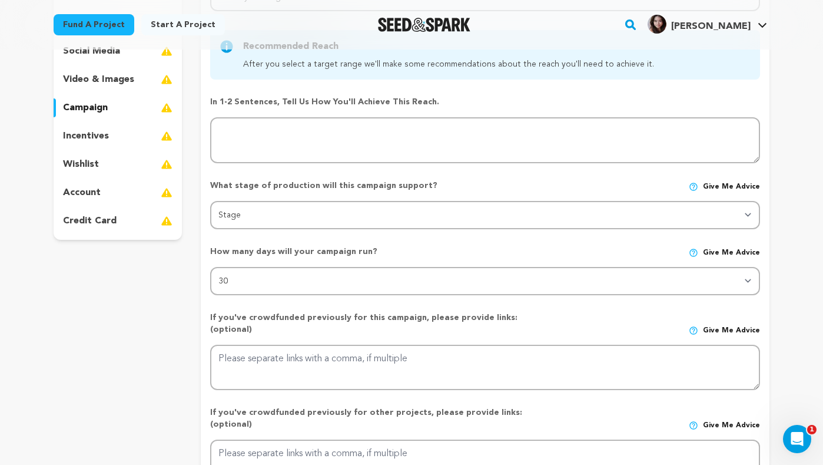
scroll to position [208, 0]
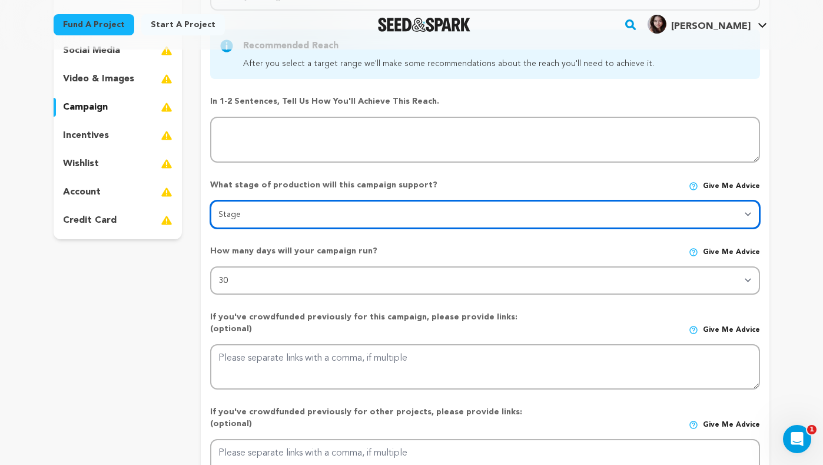
click at [241, 214] on select "Stage DEVELOPMENT PRODUCTION POST-PRODUCTION DISTRIBUTION PRE-PRODUCTION ENHANC…" at bounding box center [485, 214] width 550 height 28
select select "1403"
click at [210, 200] on select "Stage DEVELOPMENT PRODUCTION POST-PRODUCTION DISTRIBUTION PRE-PRODUCTION ENHANC…" at bounding box center [485, 214] width 550 height 28
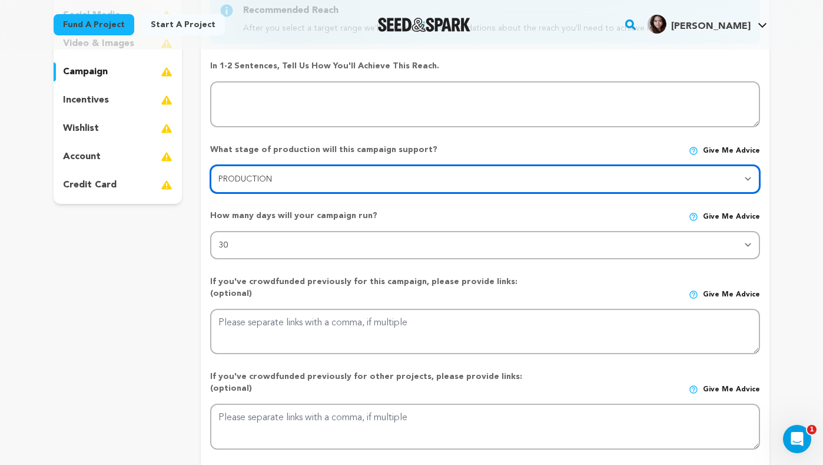
scroll to position [314, 0]
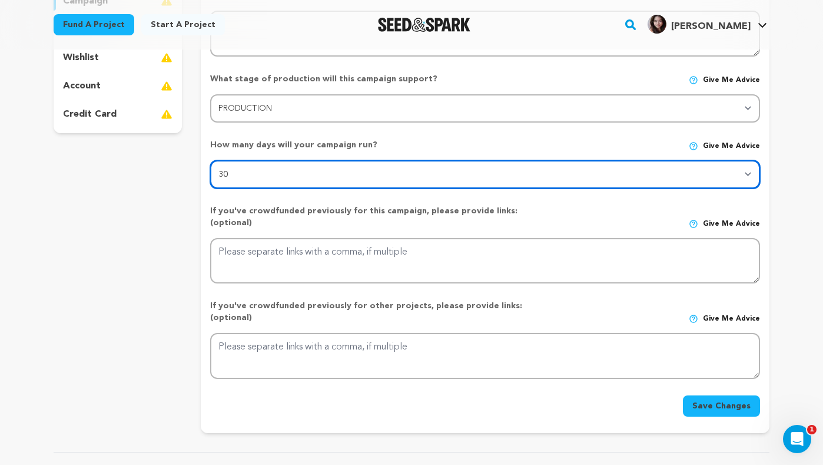
click at [344, 163] on select "30 45 60" at bounding box center [485, 174] width 550 height 28
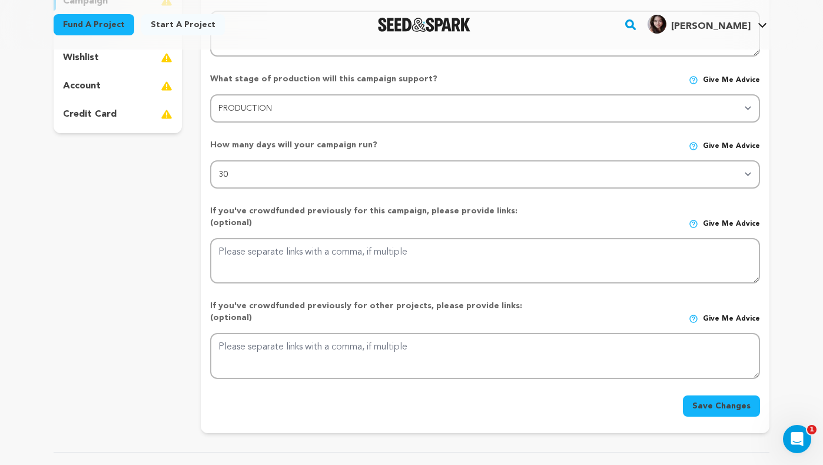
click at [728, 395] on button "Save Changes" at bounding box center [721, 405] width 77 height 21
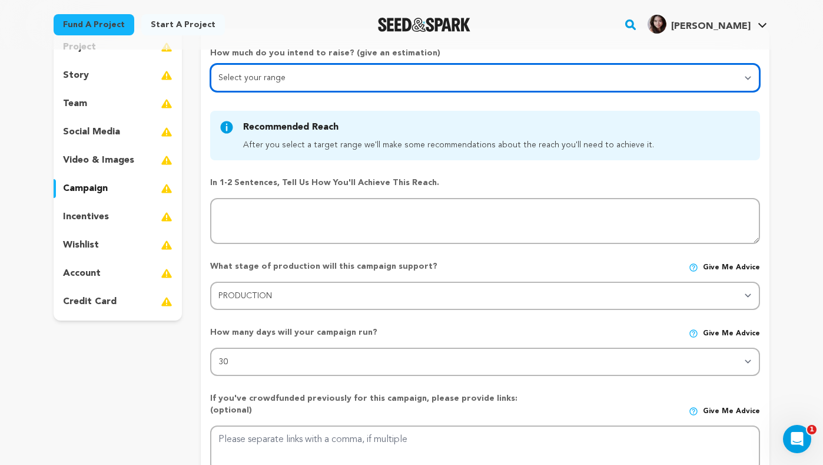
scroll to position [126, 0]
click at [329, 77] on select "Select your range Less than $10k 10k - $14k 15k - $24k 25k - $49k 50k or more" at bounding box center [485, 79] width 550 height 28
select select "1"
click at [210, 65] on select "Select your range Less than $10k 10k - $14k 15k - $24k 25k - $49k 50k or more" at bounding box center [485, 79] width 550 height 28
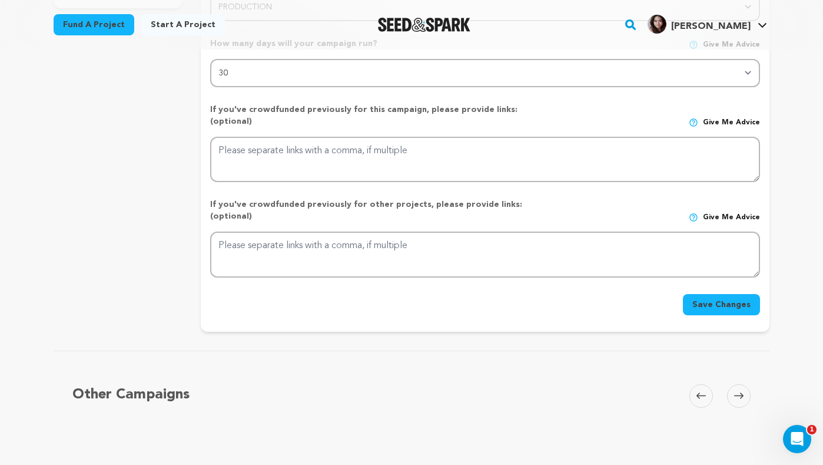
scroll to position [448, 0]
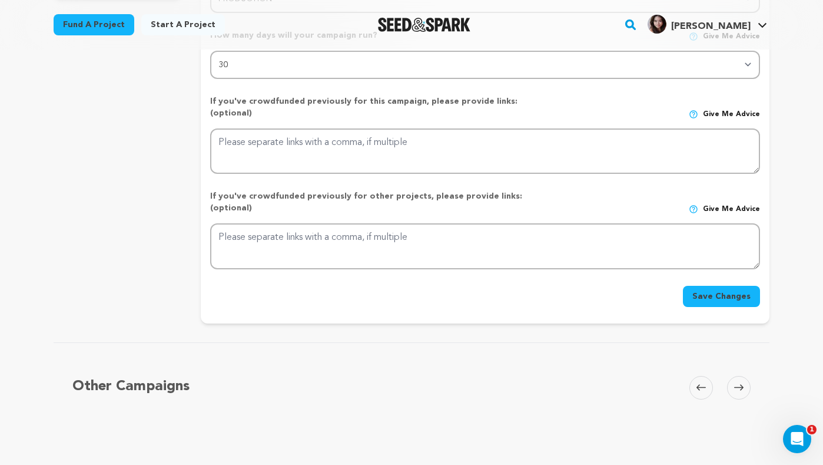
click at [688, 286] on div "Save Changes" at bounding box center [485, 296] width 550 height 21
click at [688, 286] on button "Save Changes" at bounding box center [721, 296] width 77 height 21
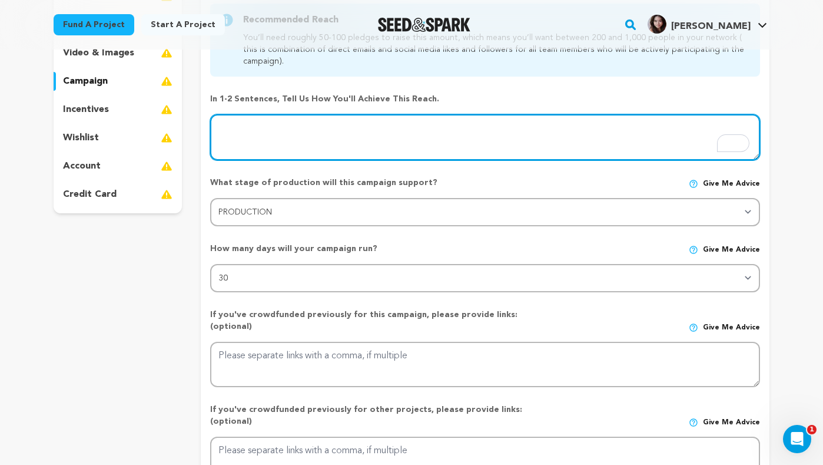
scroll to position [229, 0]
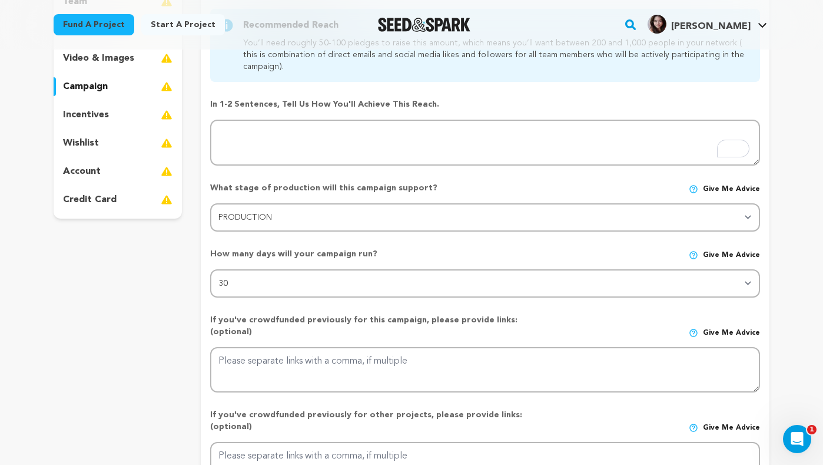
click at [95, 110] on p "incentives" at bounding box center [86, 115] width 46 height 14
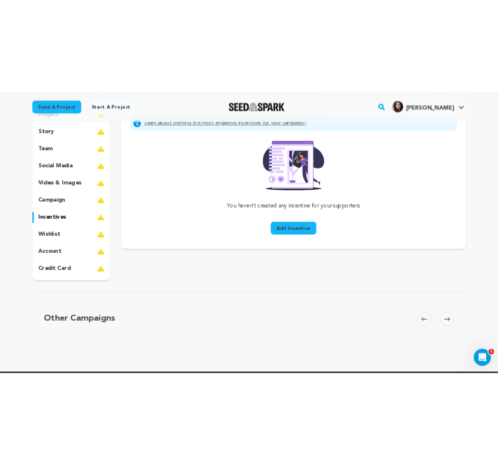
scroll to position [98, 0]
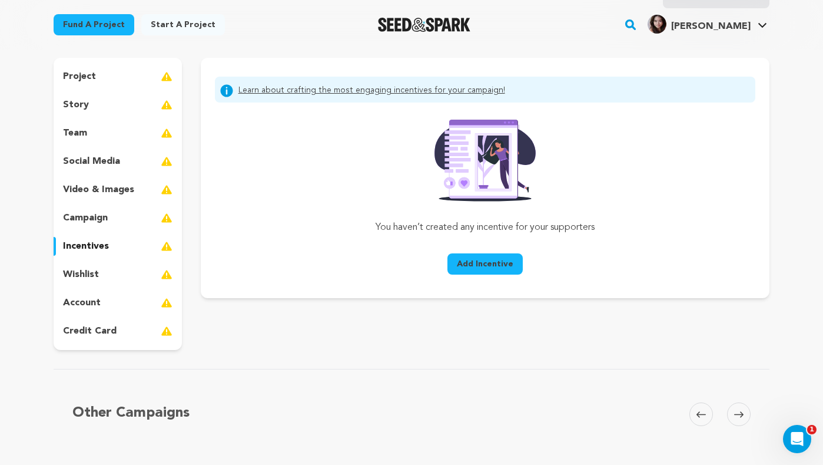
click at [511, 256] on button "Add Incentive" at bounding box center [485, 263] width 75 height 21
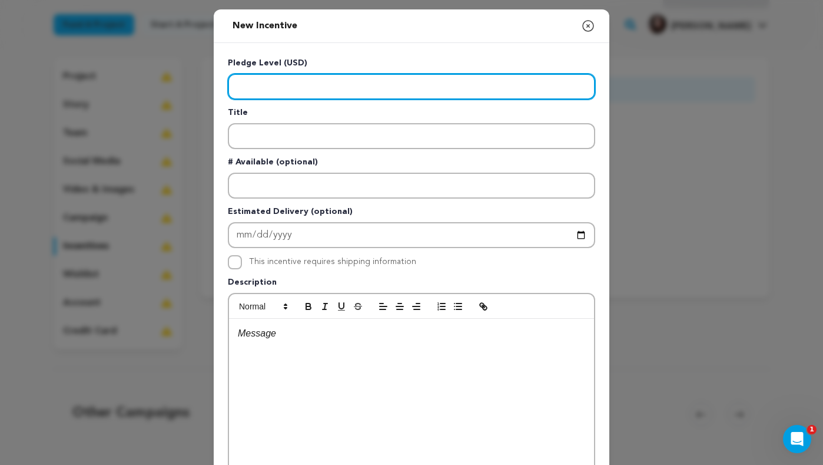
click at [317, 85] on input "Enter level" at bounding box center [411, 87] width 367 height 26
type input "10"
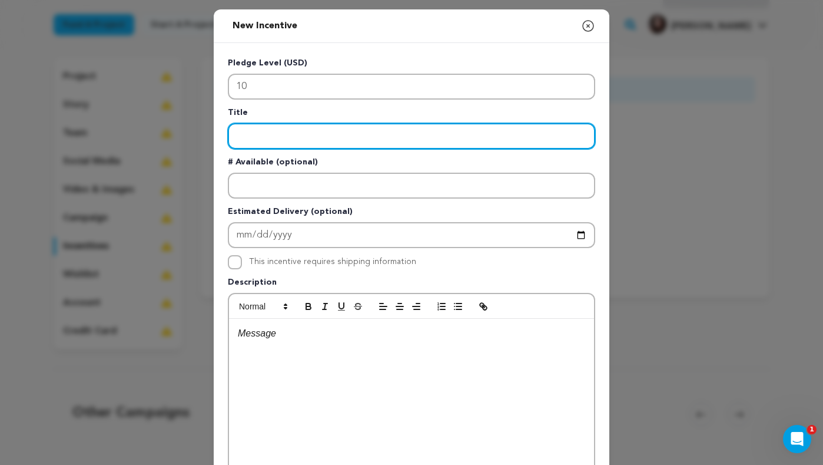
click at [266, 135] on input "Enter title" at bounding box center [411, 136] width 367 height 26
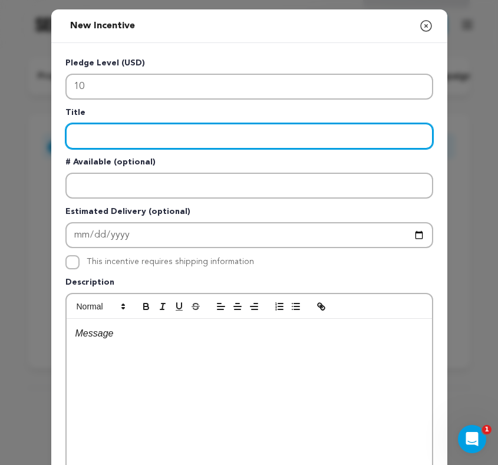
click at [87, 127] on input "Enter title" at bounding box center [248, 136] width 367 height 26
click at [74, 135] on input "Social Media Shoutout" at bounding box center [248, 136] width 367 height 26
type input "Social Media Shoutout"
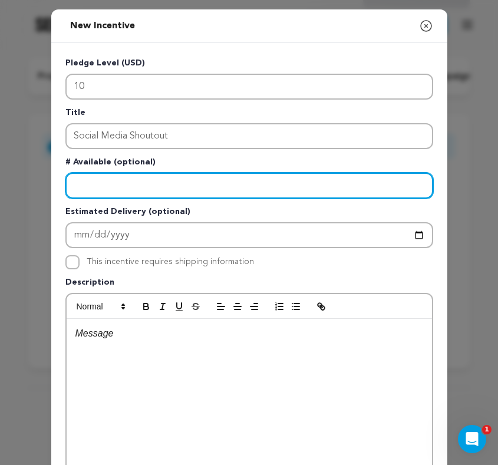
click at [79, 180] on input "Enter number available" at bounding box center [248, 186] width 367 height 26
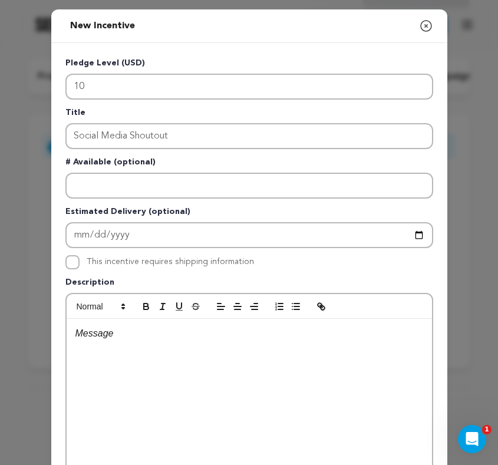
click at [59, 184] on div "Pledge Level (USD) 10 Title Social Media Shoutout # Available (optional) Estima…" at bounding box center [249, 305] width 396 height 525
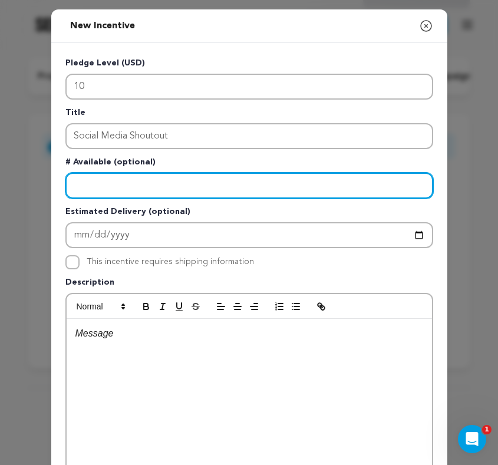
click at [105, 180] on input "Enter number available" at bounding box center [248, 186] width 367 height 26
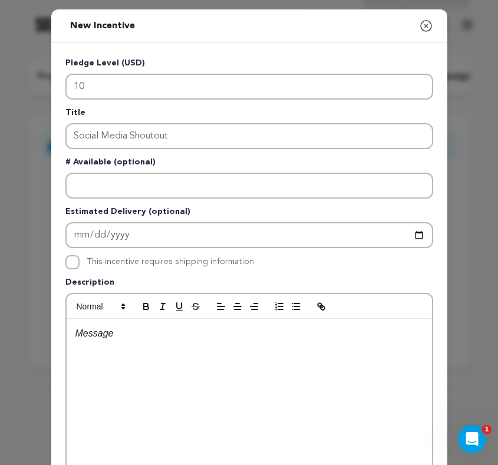
click at [102, 160] on p "# Available (optional)" at bounding box center [248, 164] width 367 height 16
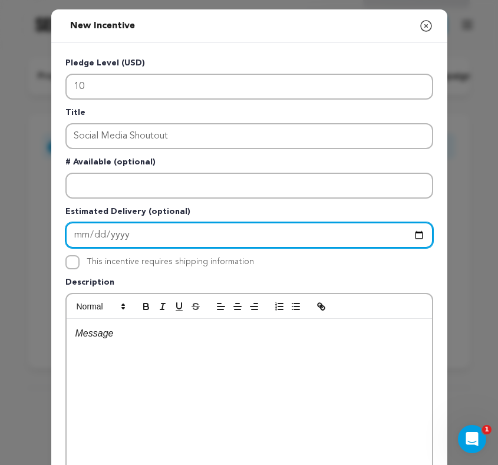
click at [127, 228] on input "Enter Estimated Delivery" at bounding box center [248, 235] width 367 height 26
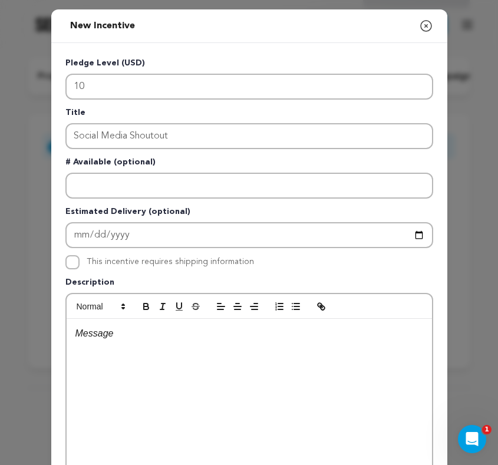
click at [146, 211] on p "Estimated Delivery (optional)" at bounding box center [248, 214] width 367 height 16
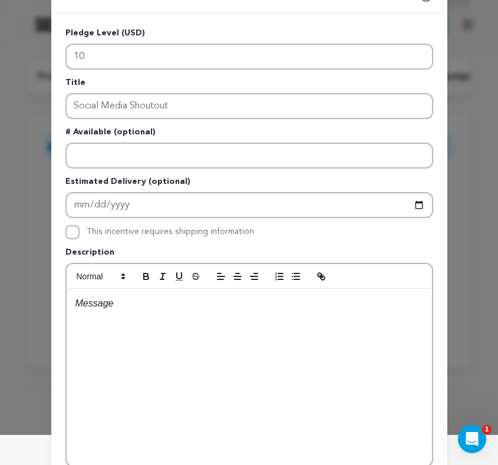
scroll to position [0, 0]
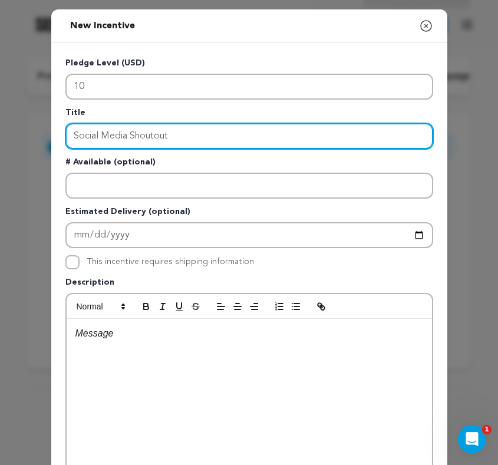
click at [132, 140] on input "Social Media Shoutout" at bounding box center [248, 136] width 367 height 26
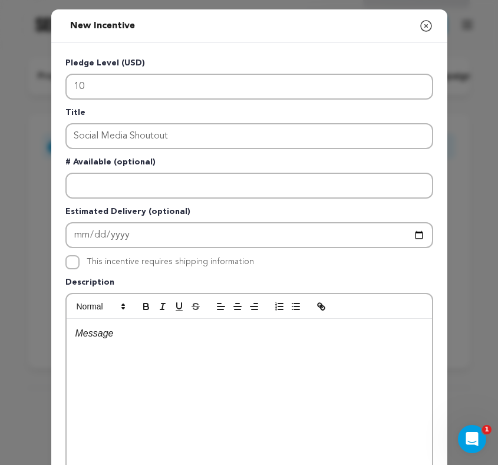
click at [137, 163] on p "# Available (optional)" at bounding box center [248, 164] width 367 height 16
click at [178, 163] on p "# Available (optional)" at bounding box center [248, 164] width 367 height 16
drag, startPoint x: 178, startPoint y: 163, endPoint x: 62, endPoint y: 163, distance: 116.6
click at [62, 163] on div "Pledge Level (USD) 10 Title Social Media Shoutout # Available (optional) Estima…" at bounding box center [249, 305] width 396 height 525
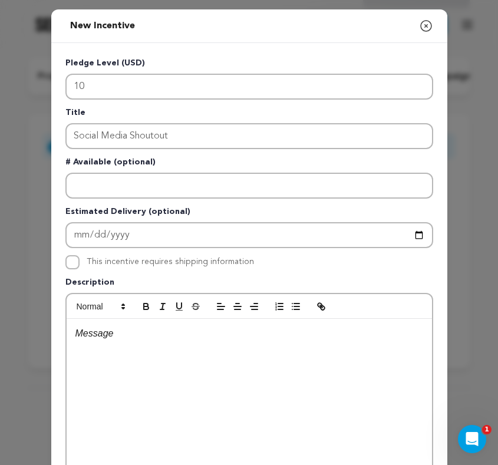
scroll to position [46, 0]
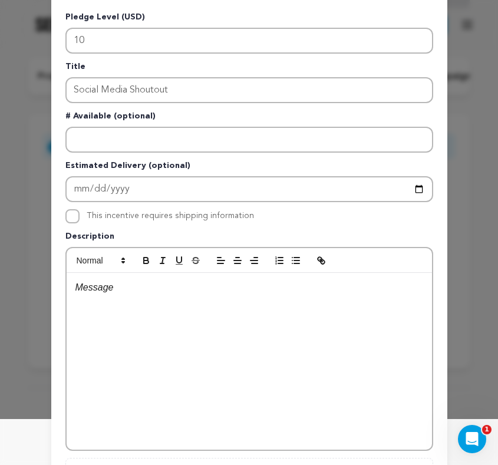
click at [119, 338] on div at bounding box center [249, 361] width 365 height 177
drag, startPoint x: 65, startPoint y: 238, endPoint x: 126, endPoint y: 238, distance: 60.7
click at [126, 238] on p "Description" at bounding box center [248, 238] width 367 height 16
drag, startPoint x: 123, startPoint y: 237, endPoint x: 53, endPoint y: 237, distance: 70.1
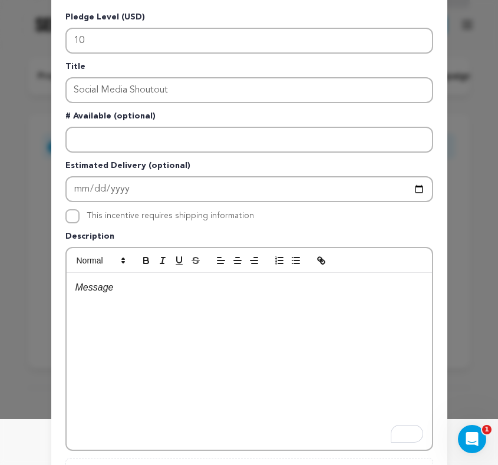
click at [53, 237] on div "Pledge Level (USD) 10 Title Social Media Shoutout # Available (optional) Estima…" at bounding box center [249, 259] width 396 height 525
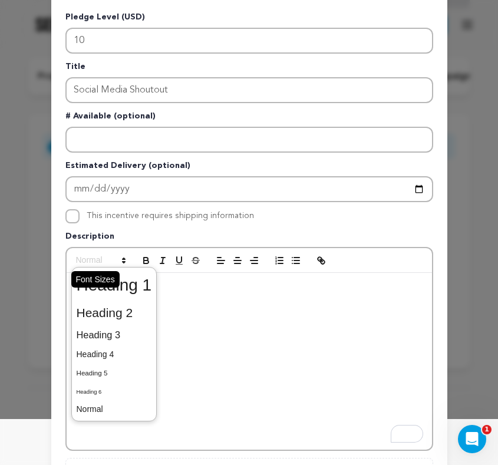
click at [85, 267] on span at bounding box center [100, 260] width 58 height 14
click at [197, 310] on div "To enrich screen reader interactions, please activate Accessibility in Grammarl…" at bounding box center [249, 361] width 365 height 177
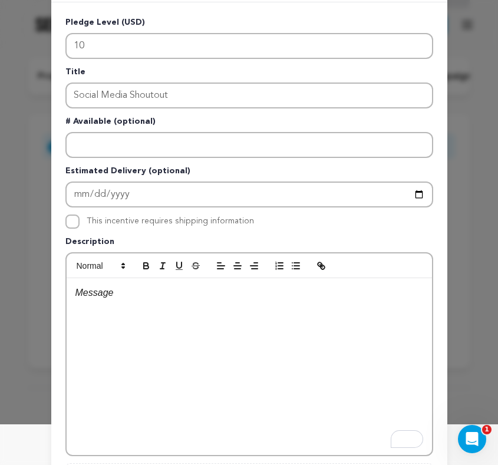
scroll to position [29, 0]
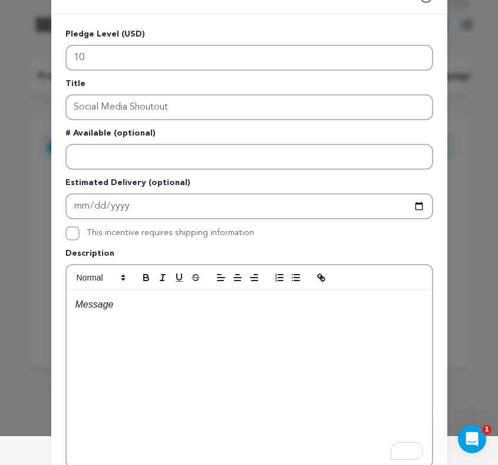
click at [98, 313] on div "To enrich screen reader interactions, please activate Accessibility in Grammarl…" at bounding box center [249, 378] width 365 height 177
click at [144, 307] on p "To enrich screen reader interactions, please activate Accessibility in Grammarl…" at bounding box center [248, 304] width 347 height 15
drag, startPoint x: 175, startPoint y: 309, endPoint x: 78, endPoint y: 309, distance: 97.2
click at [78, 309] on p "Get a shoutout on our" at bounding box center [248, 304] width 347 height 15
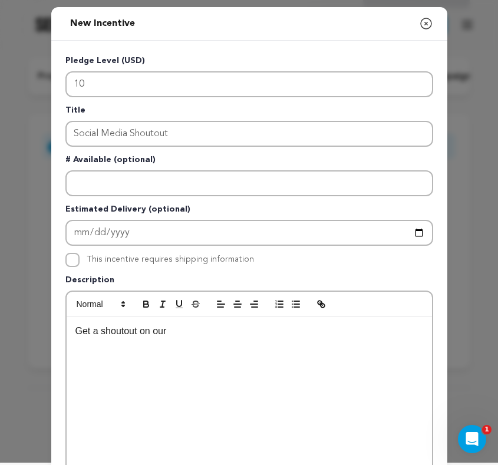
scroll to position [1, 0]
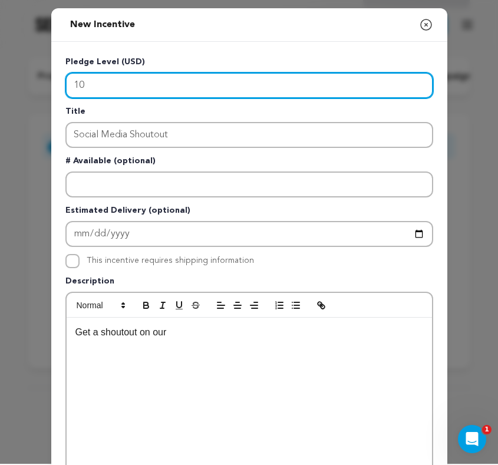
click at [97, 85] on input "10" at bounding box center [248, 85] width 367 height 26
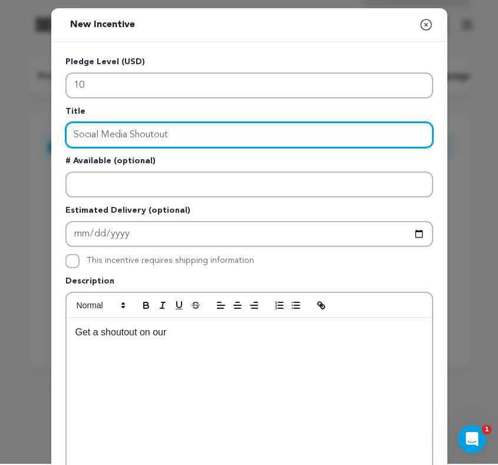
click at [105, 136] on input "Social Media Shoutout" at bounding box center [248, 135] width 367 height 26
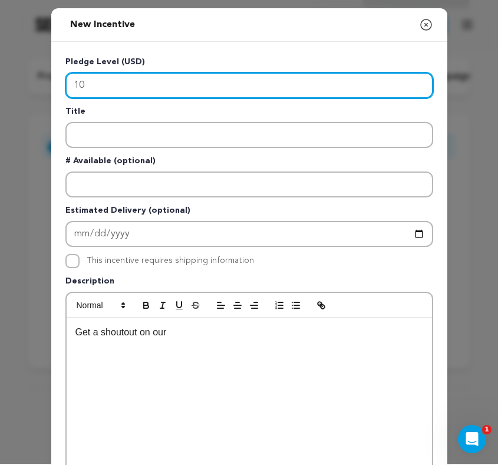
click at [92, 88] on input "10" at bounding box center [248, 85] width 367 height 26
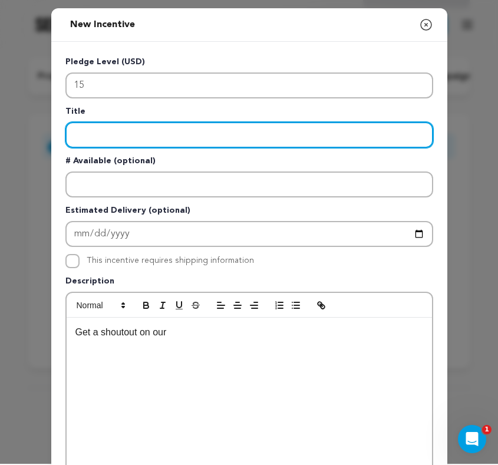
click at [100, 135] on input "Enter title" at bounding box center [248, 135] width 367 height 26
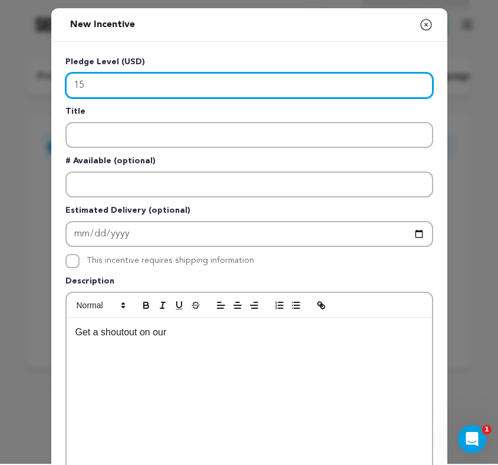
click at [95, 78] on input "15" at bounding box center [248, 85] width 367 height 26
type input "10"
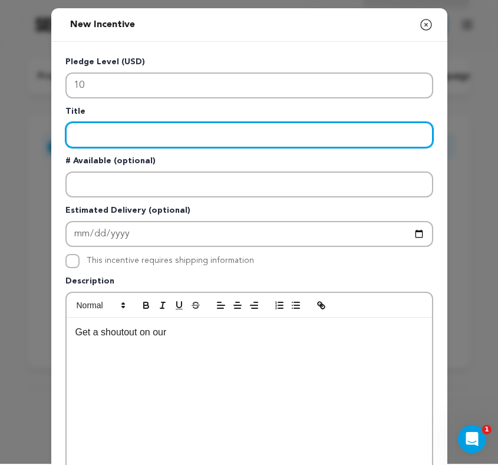
click at [75, 137] on input "Enter title" at bounding box center [248, 135] width 367 height 26
type input "T"
type input "C"
click at [125, 138] on input "Enter title" at bounding box center [248, 135] width 367 height 26
type input "Thank"
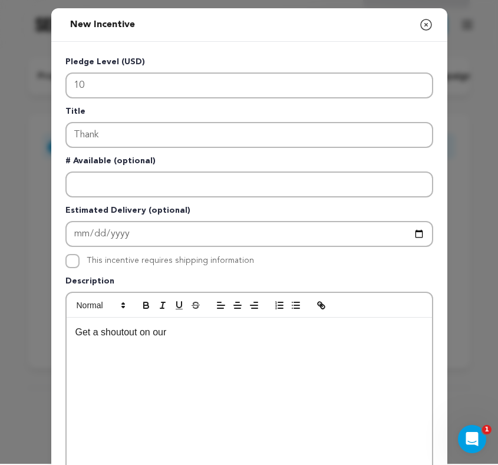
click at [134, 345] on div "Get a shoutout on our" at bounding box center [249, 405] width 365 height 177
click at [131, 334] on p "Get a shoutout on our" at bounding box center [248, 331] width 347 height 15
click at [94, 332] on p "Your sup" at bounding box center [248, 331] width 347 height 15
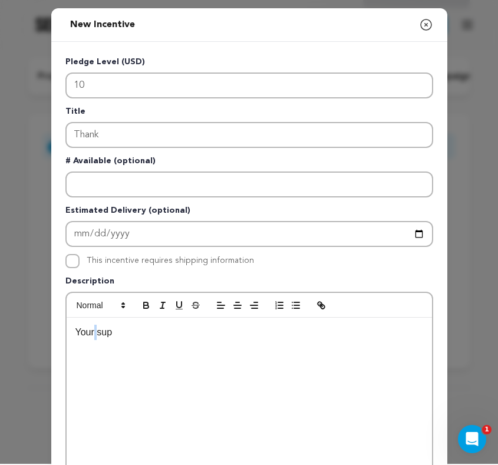
click at [94, 332] on p "Your sup" at bounding box center [248, 331] width 347 height 15
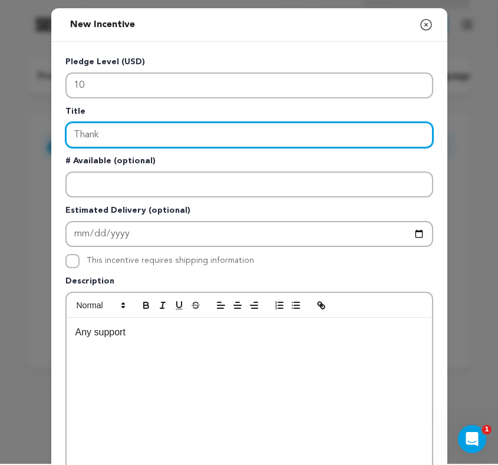
click at [115, 140] on input "Thank" at bounding box center [248, 135] width 367 height 26
click at [98, 139] on input "Thank" at bounding box center [248, 135] width 367 height 26
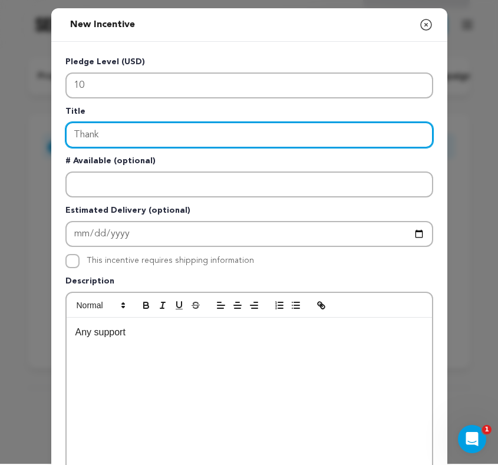
click at [98, 139] on input "Thank" at bounding box center [248, 135] width 367 height 26
type input "S"
click at [124, 138] on input "Community" at bounding box center [248, 135] width 367 height 26
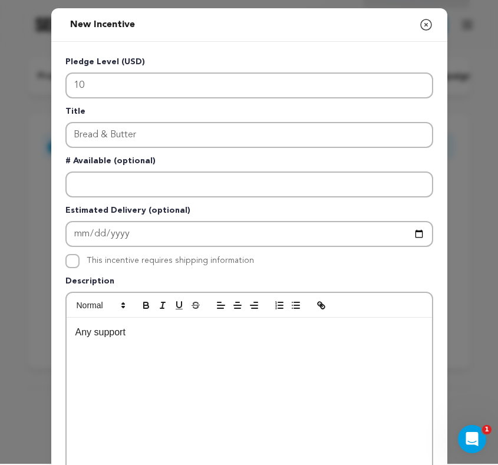
click at [64, 333] on div "New Incentive Close modal Pledge Level (USD) 10 Title Bread & Butter # Availabl…" at bounding box center [249, 314] width 396 height 613
click at [79, 335] on p "Any support" at bounding box center [248, 331] width 347 height 15
click at [107, 335] on p "Support that comes" at bounding box center [248, 331] width 347 height 15
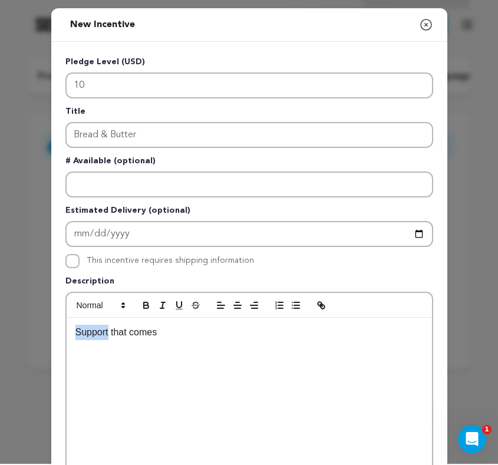
click at [107, 335] on p "Support that comes" at bounding box center [248, 331] width 347 height 15
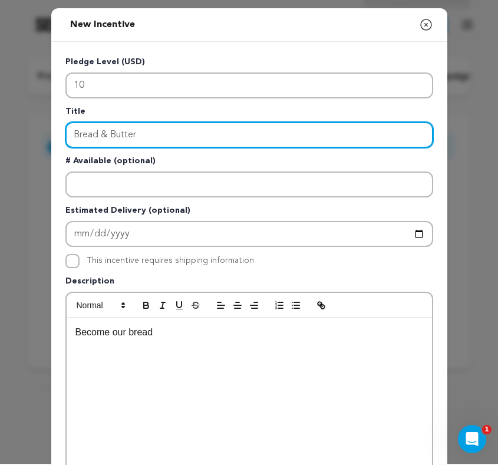
click at [103, 135] on input "Bread & Butter" at bounding box center [248, 135] width 367 height 26
click at [94, 139] on input "Loyal Customers" at bounding box center [248, 135] width 367 height 26
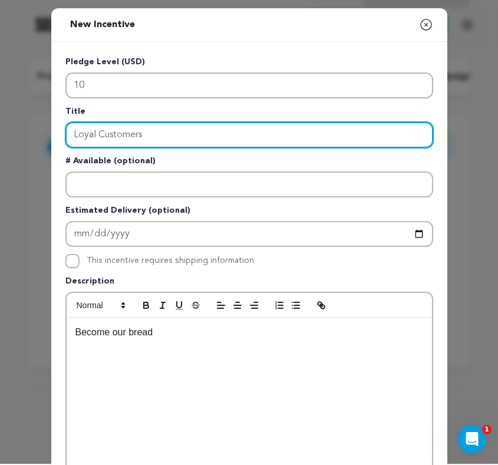
click at [94, 139] on input "Loyal Customers" at bounding box center [248, 135] width 367 height 26
click at [147, 138] on input "Loyal Customers" at bounding box center [248, 135] width 367 height 26
type input "Loyal Customer"
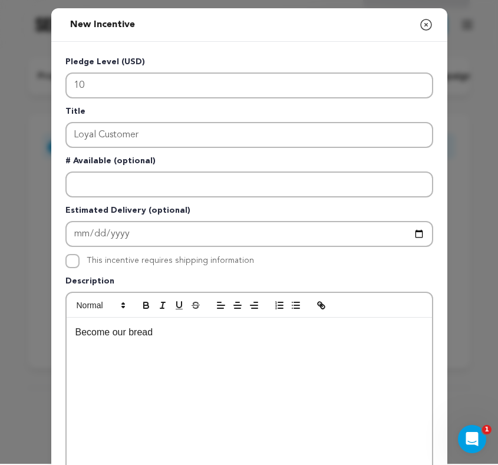
click at [91, 330] on p "Become our bread" at bounding box center [248, 331] width 347 height 15
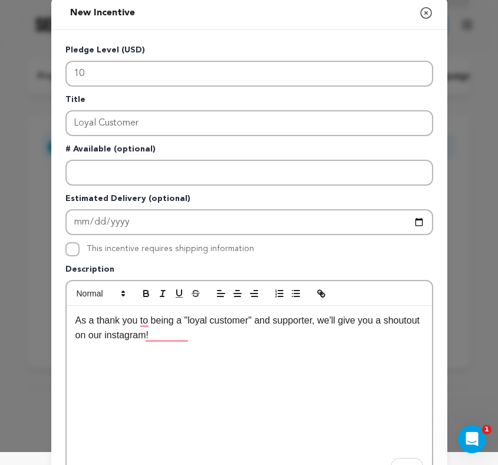
scroll to position [58, 0]
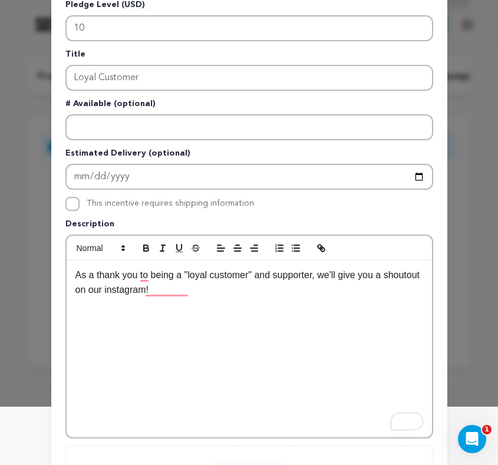
click at [75, 277] on p "As a thank you to being a "loyal customer" and supporter, we'll give you a shou…" at bounding box center [248, 282] width 347 height 30
click at [141, 276] on p "As a thank you to being a "loyal customer" and supporter, we'll give you a shou…" at bounding box center [248, 282] width 347 height 30
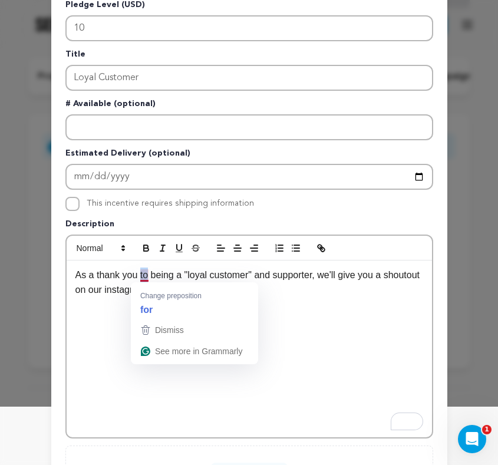
click at [141, 276] on p "As a thank you to being a "loyal customer" and supporter, we'll give you a shou…" at bounding box center [248, 282] width 347 height 30
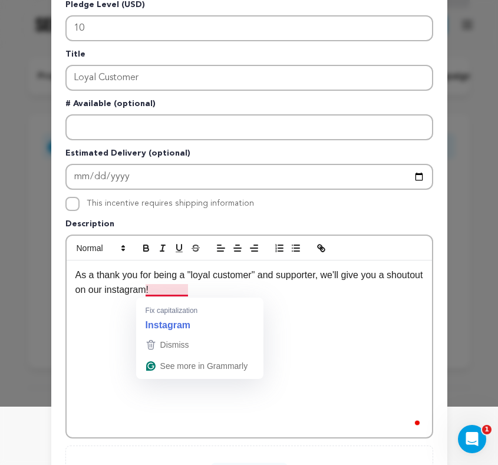
click at [169, 291] on p "As a thank you for being a "loyal customer" and supporter, we'll give you a sho…" at bounding box center [248, 282] width 347 height 30
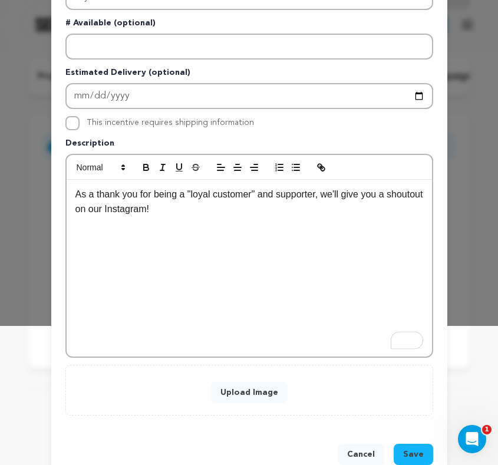
scroll to position [167, 0]
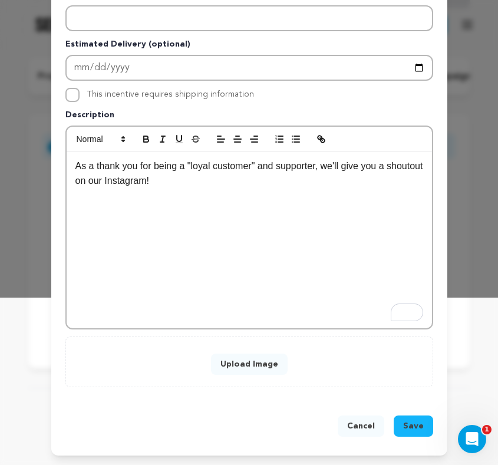
click at [408, 426] on span "Save" at bounding box center [413, 426] width 21 height 12
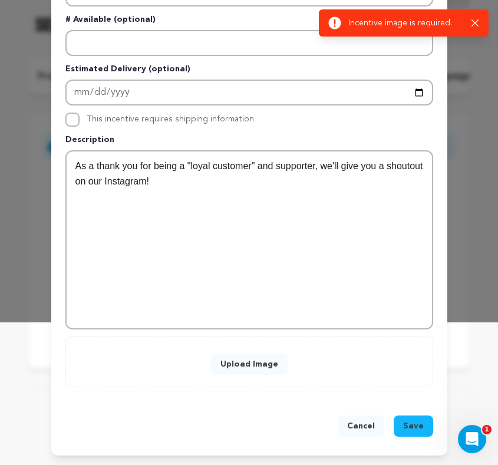
scroll to position [142, 0]
click at [472, 23] on icon "button" at bounding box center [475, 23] width 8 height 8
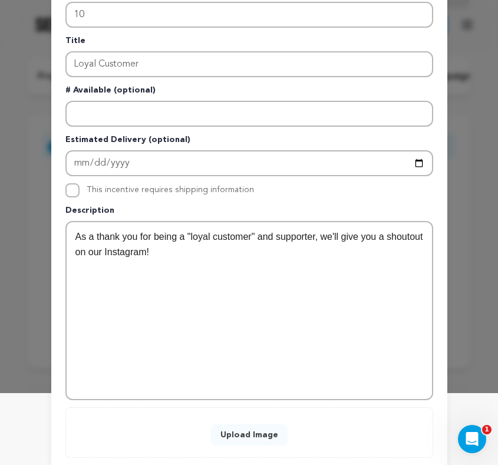
scroll to position [143, 0]
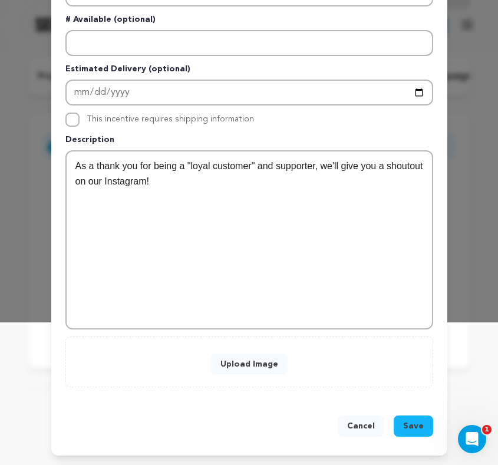
click at [353, 421] on button "Cancel" at bounding box center [360, 425] width 47 height 21
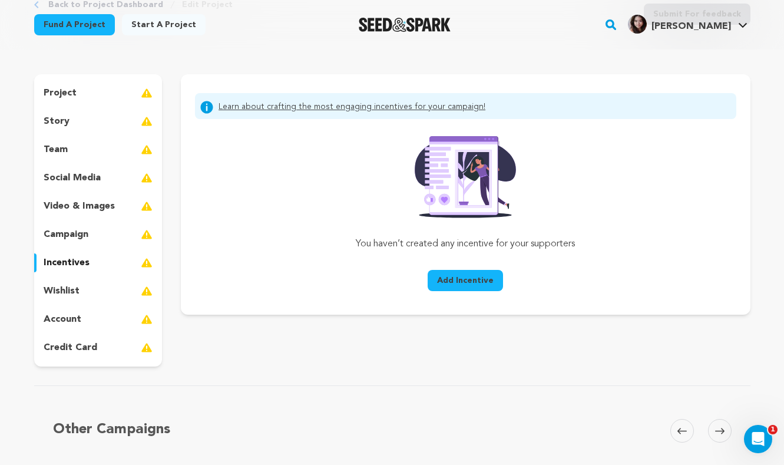
scroll to position [81, 0]
click at [59, 126] on p "story" at bounding box center [57, 122] width 26 height 14
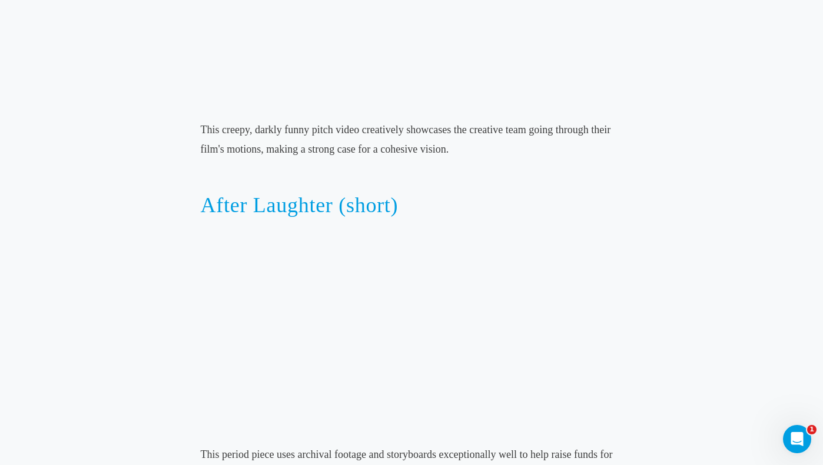
scroll to position [4902, 0]
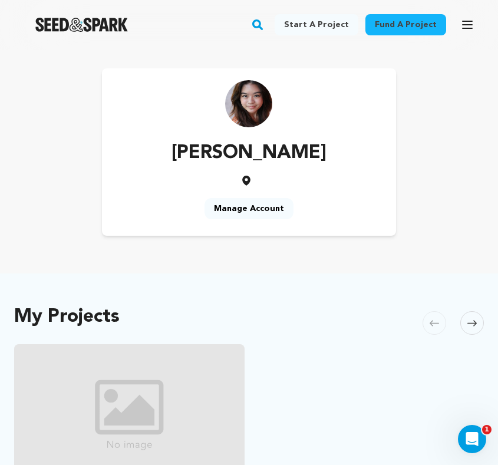
click at [100, 24] on img "Seed&Spark Homepage" at bounding box center [81, 25] width 92 height 14
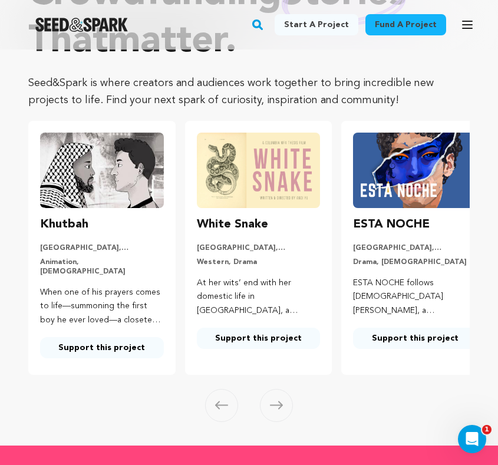
scroll to position [103, 0]
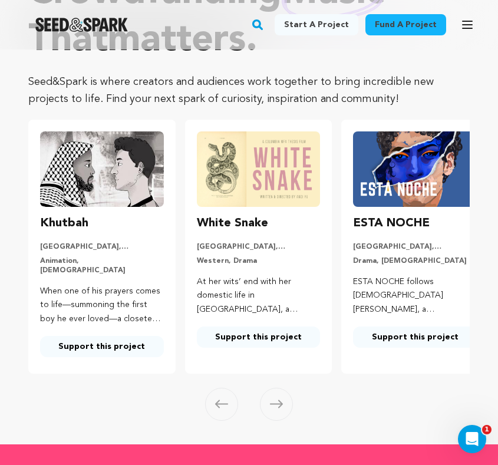
click at [362, 185] on img at bounding box center [415, 168] width 124 height 75
click at [387, 279] on p "ESTA NOCHE follows [DEMOGRAPHIC_DATA] [PERSON_NAME], a [DEMOGRAPHIC_DATA], home…" at bounding box center [415, 296] width 124 height 42
click at [387, 183] on img at bounding box center [415, 168] width 124 height 75
click at [396, 341] on link "Support this project" at bounding box center [415, 336] width 124 height 21
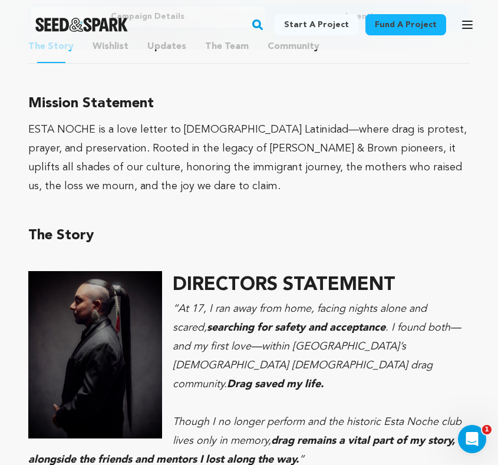
scroll to position [900, 0]
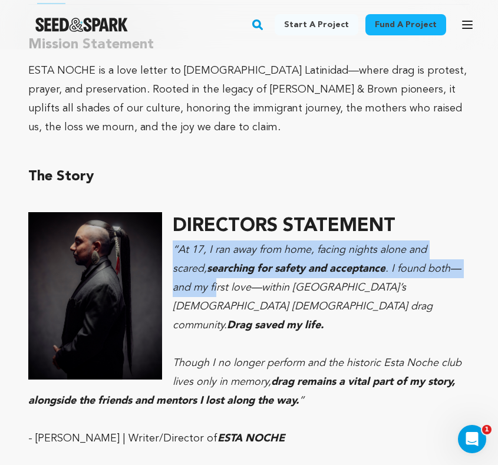
drag, startPoint x: 175, startPoint y: 231, endPoint x: 178, endPoint y: 266, distance: 34.9
click at [178, 266] on p "“At 17, I ran away from home, facing nights alone and scared, searching for saf…" at bounding box center [248, 287] width 441 height 94
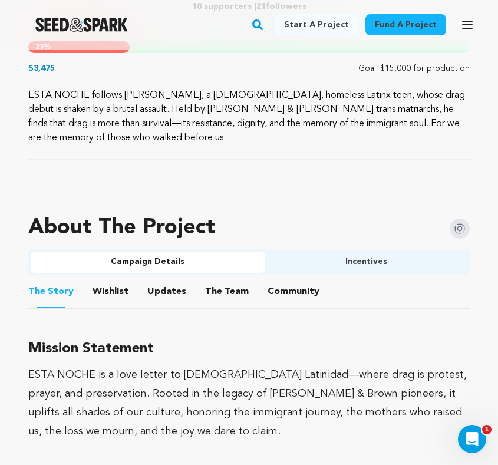
scroll to position [640, 0]
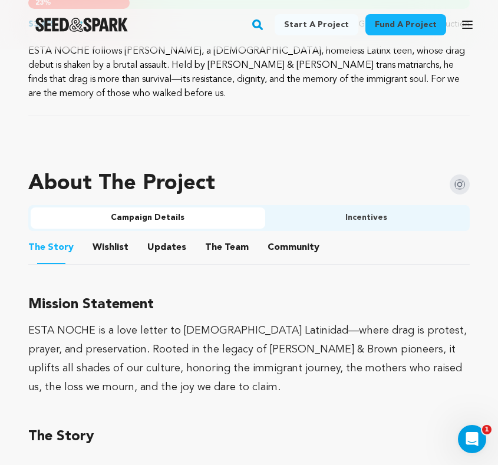
click at [324, 207] on button "Incentives" at bounding box center [366, 217] width 203 height 21
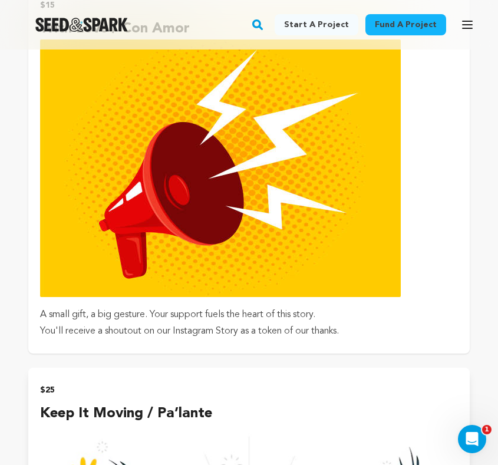
scroll to position [929, 0]
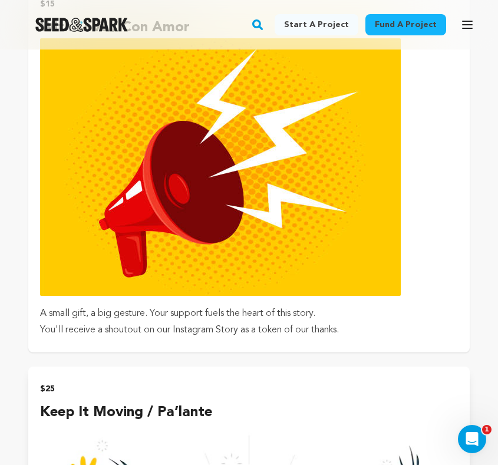
drag, startPoint x: 52, startPoint y: 300, endPoint x: 203, endPoint y: 304, distance: 151.4
click at [204, 305] on p "A small gift, a big gesture. Your support fuels the heart of this story." at bounding box center [249, 313] width 418 height 16
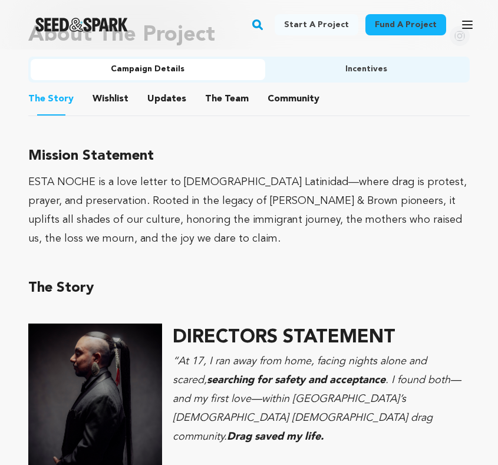
scroll to position [671, 0]
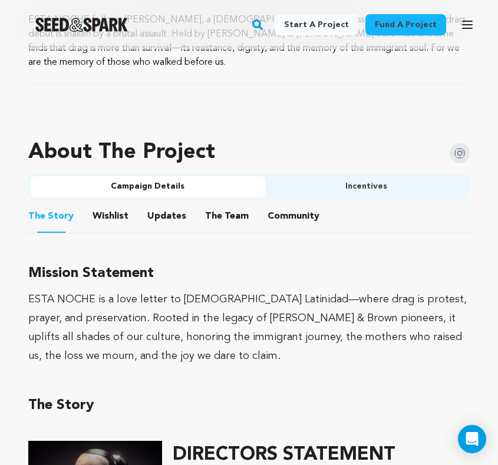
click at [336, 183] on ul "Campaign Details Incentives" at bounding box center [248, 187] width 441 height 26
click at [336, 176] on button "Incentives" at bounding box center [366, 186] width 203 height 21
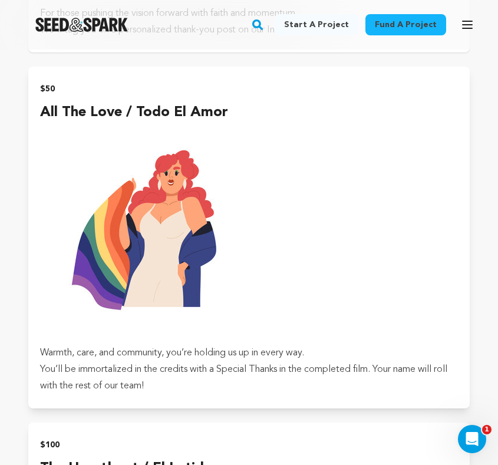
scroll to position [1467, 0]
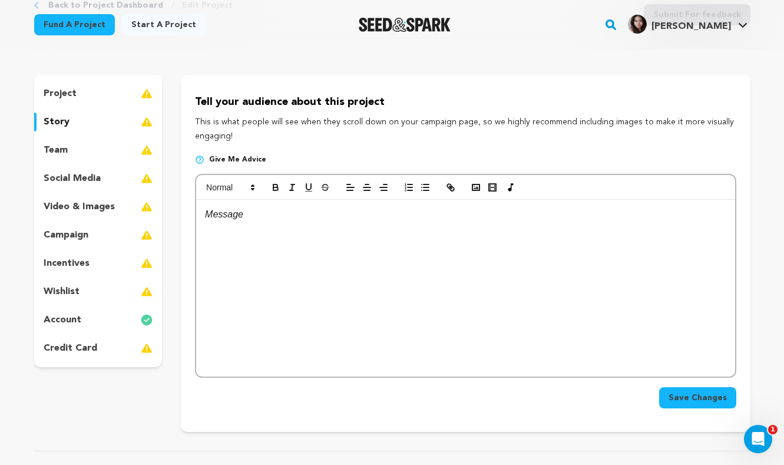
click at [134, 291] on div "wishlist" at bounding box center [98, 291] width 128 height 19
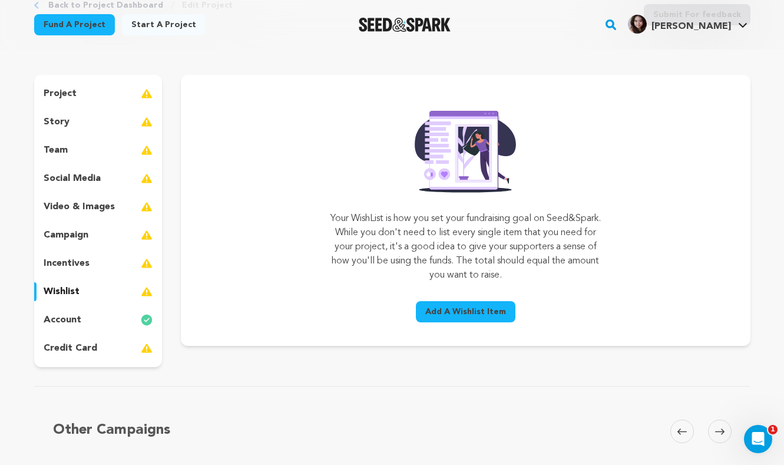
click at [140, 259] on div "incentives" at bounding box center [98, 263] width 128 height 19
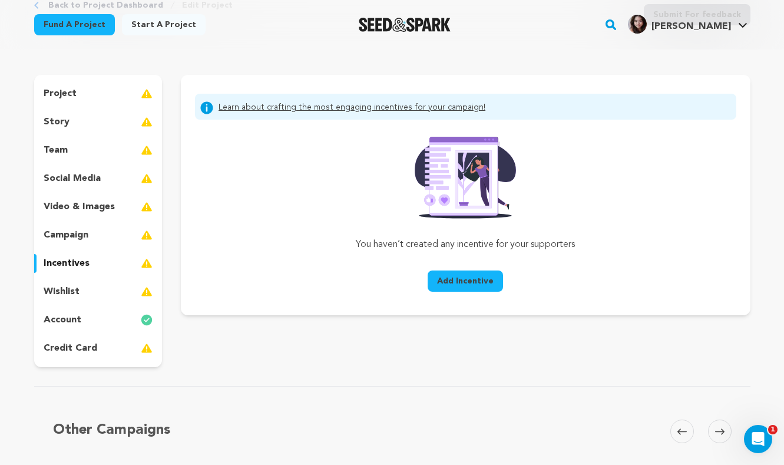
click at [97, 238] on div "campaign" at bounding box center [98, 235] width 128 height 19
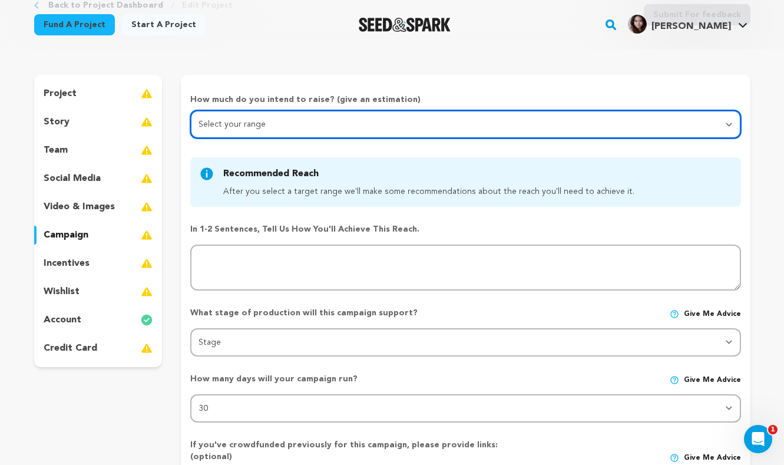
click at [287, 127] on select "Select your range Less than $10k 10k - $14k 15k - $24k 25k - $49k 50k or more" at bounding box center [465, 124] width 550 height 28
select select "1"
click at [190, 110] on select "Select your range Less than $10k 10k - $14k 15k - $24k 25k - $49k 50k or more" at bounding box center [465, 124] width 550 height 28
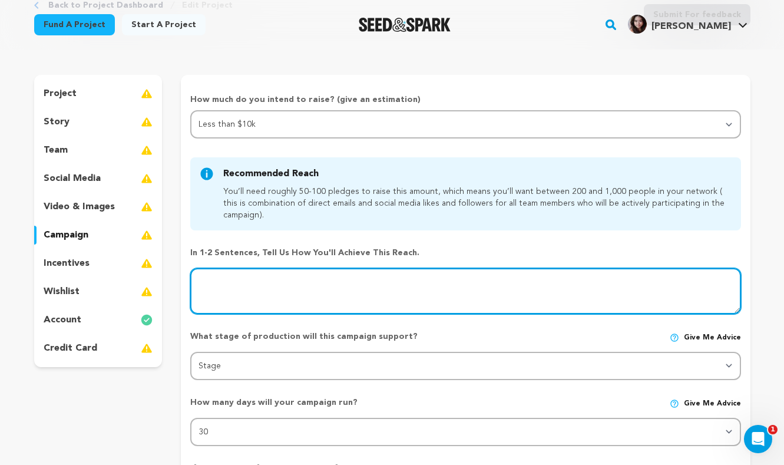
click at [263, 279] on textarea at bounding box center [465, 291] width 550 height 46
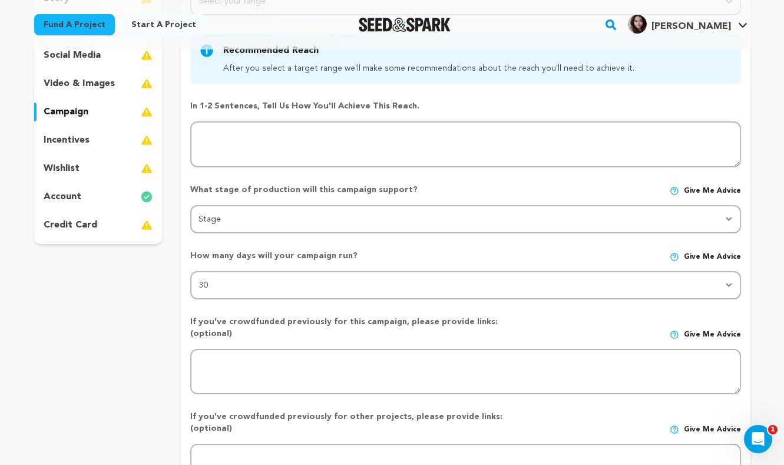
scroll to position [53, 0]
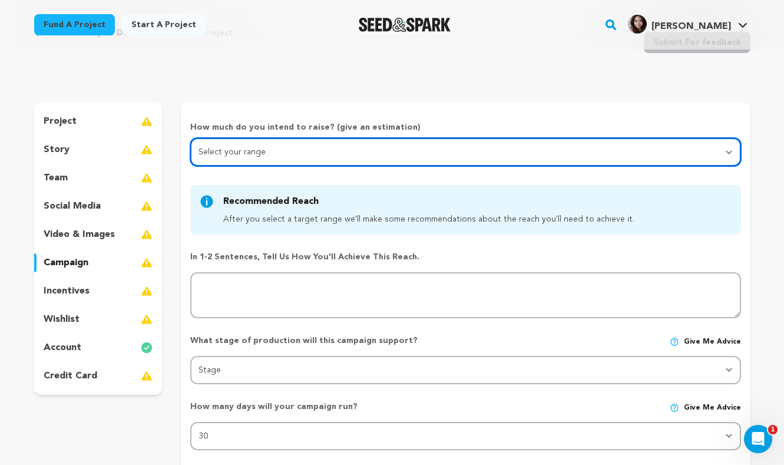
click at [262, 157] on select "Select your range Less than $10k 10k - $14k 15k - $24k 25k - $49k 50k or more" at bounding box center [465, 152] width 550 height 28
select select "1"
click at [190, 138] on select "Select your range Less than $10k 10k - $14k 15k - $24k 25k - $49k 50k or more" at bounding box center [465, 152] width 550 height 28
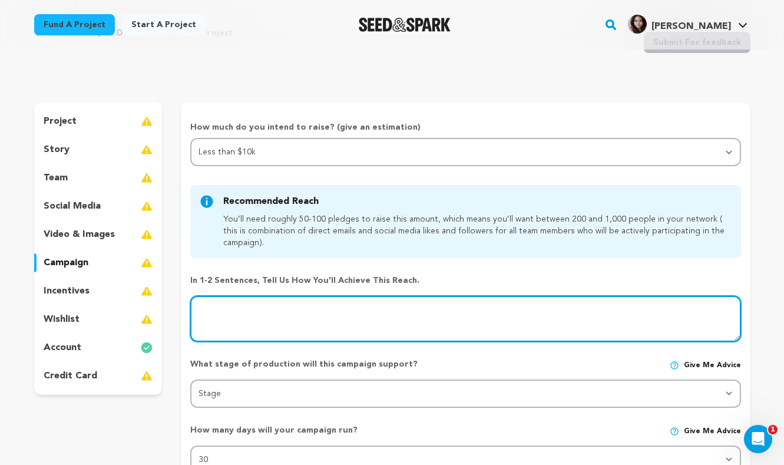
click at [246, 306] on textarea at bounding box center [465, 319] width 550 height 46
type textarea "We"
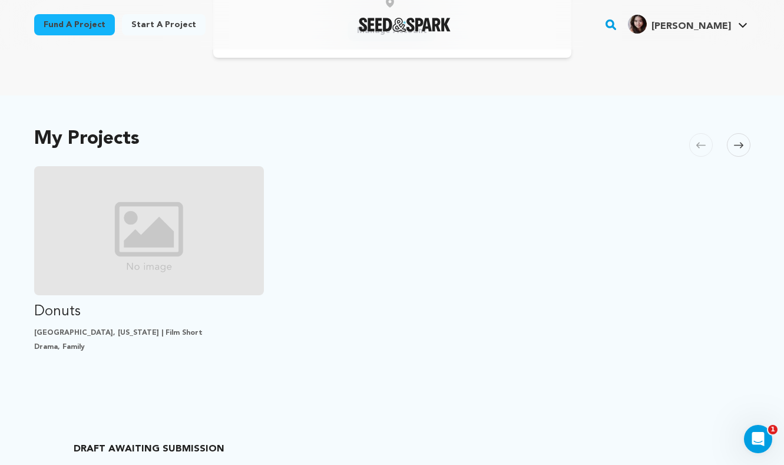
scroll to position [368, 0]
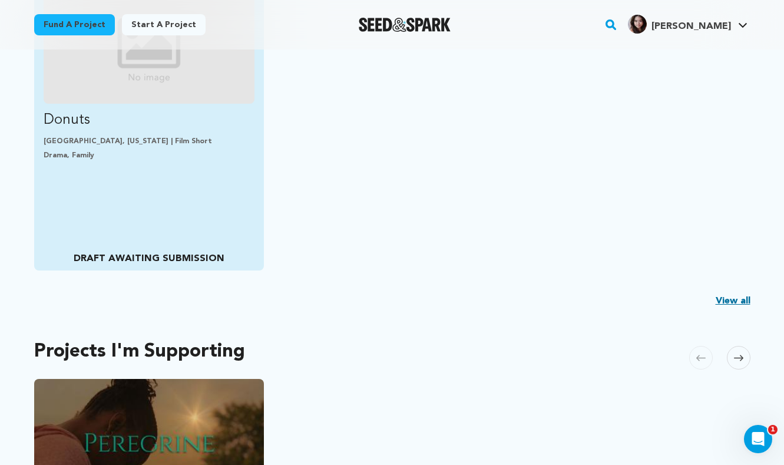
click at [177, 107] on link "Donuts San Marcos, Texas | Film Short Drama, Family DRAFT AWAITING SUBMISSION" at bounding box center [149, 76] width 211 height 182
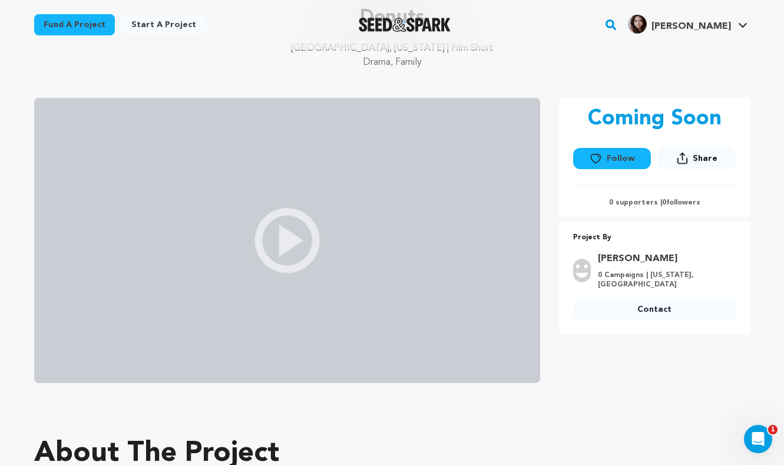
scroll to position [90, 0]
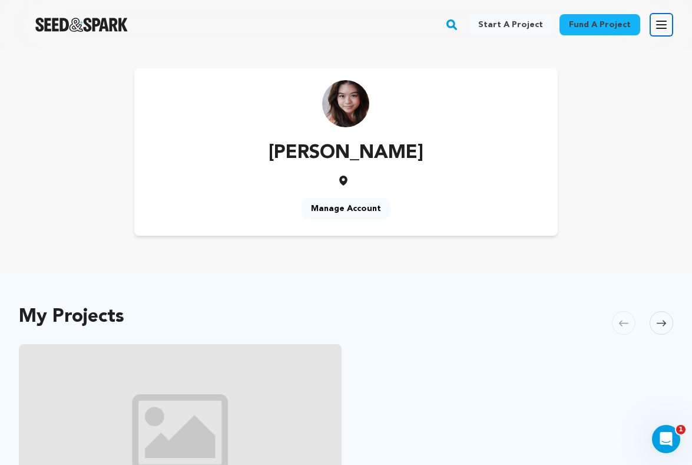
click at [662, 32] on button "Open main menu" at bounding box center [662, 25] width 24 height 24
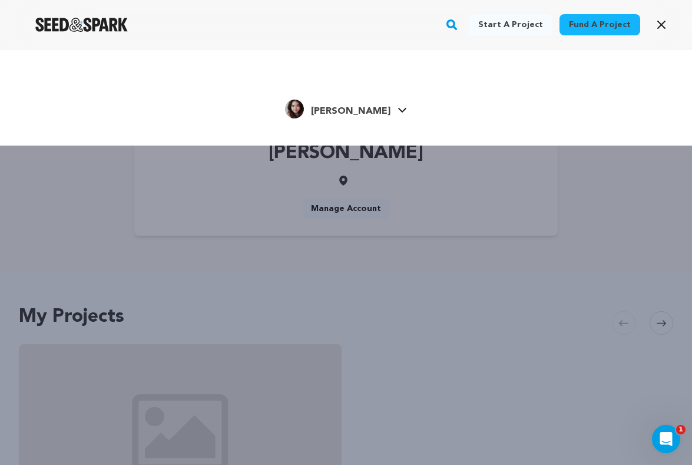
click at [373, 101] on link "CJ R. CJ R." at bounding box center [346, 107] width 122 height 21
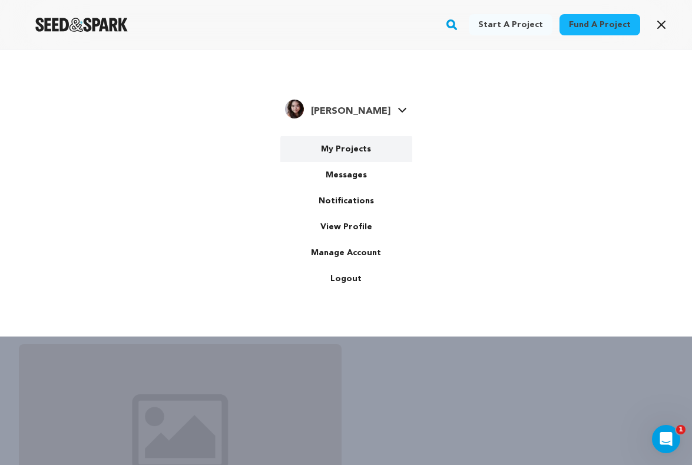
click at [347, 148] on link "My Projects" at bounding box center [346, 149] width 132 height 26
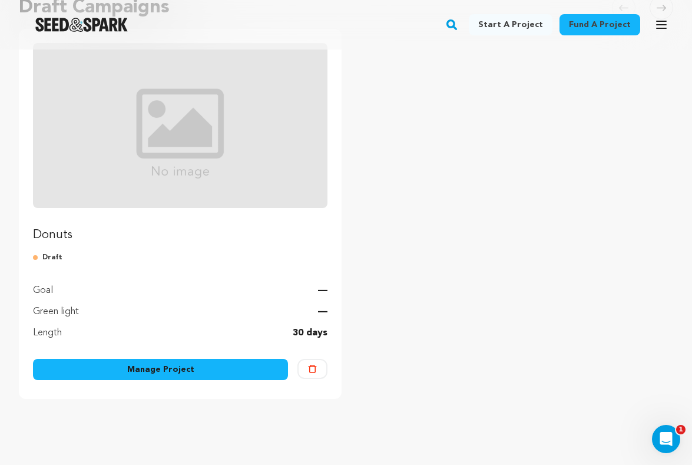
scroll to position [185, 0]
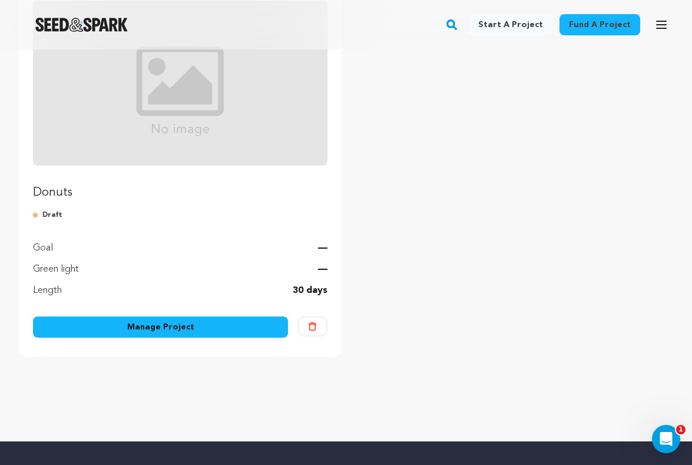
click at [190, 319] on link "Manage Project" at bounding box center [160, 326] width 255 height 21
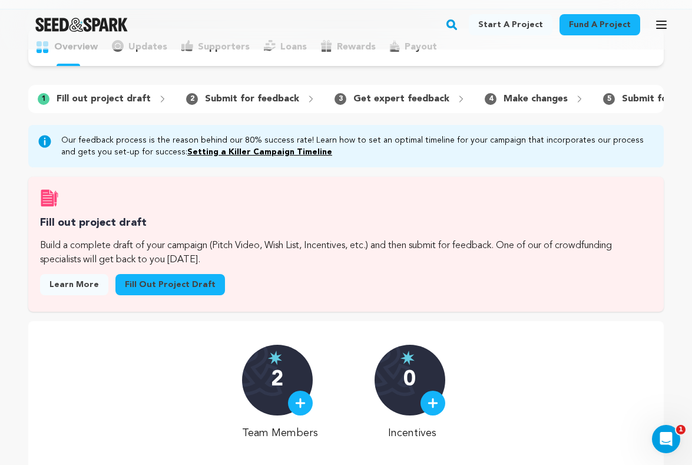
scroll to position [135, 0]
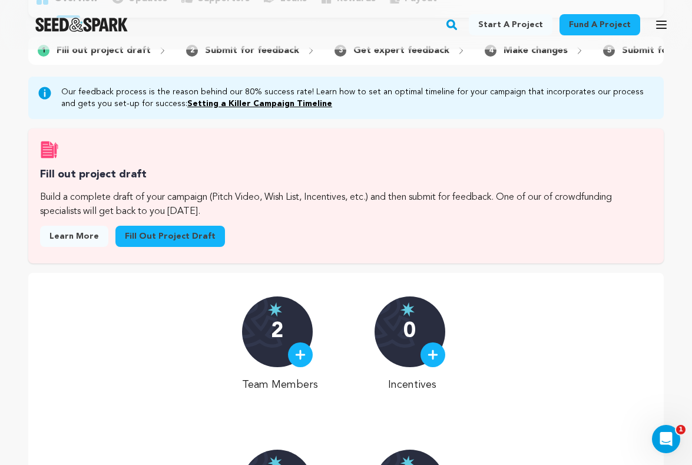
click at [173, 241] on link "Fill out project draft" at bounding box center [170, 236] width 110 height 21
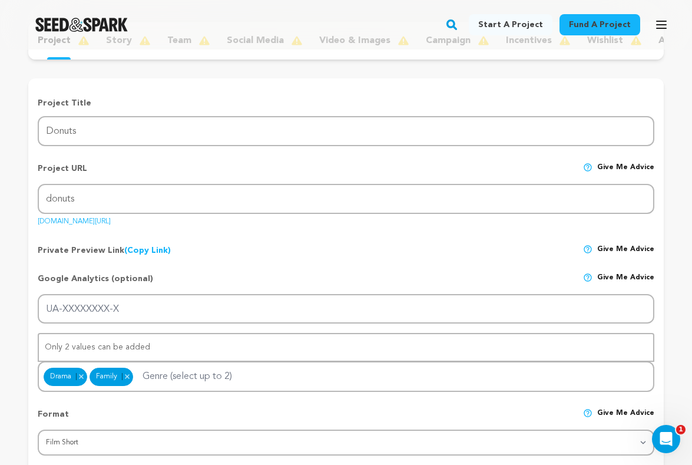
scroll to position [64, 0]
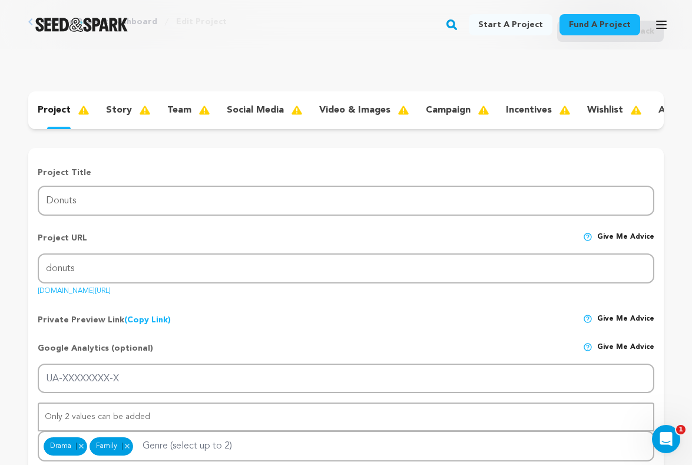
click at [233, 112] on p "social media" at bounding box center [255, 110] width 57 height 14
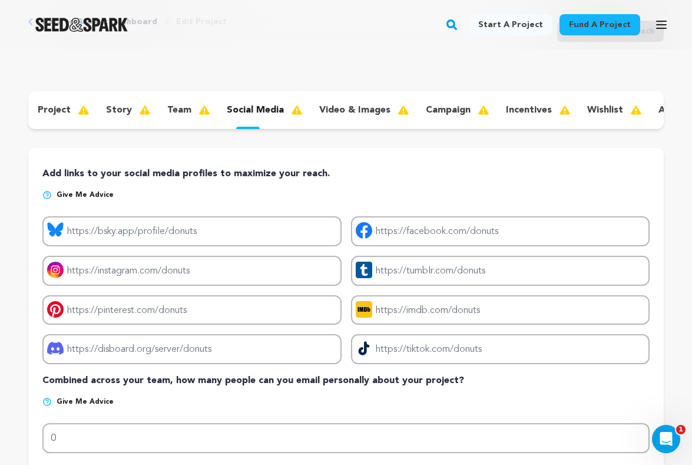
click at [337, 116] on p "video & images" at bounding box center [354, 110] width 71 height 14
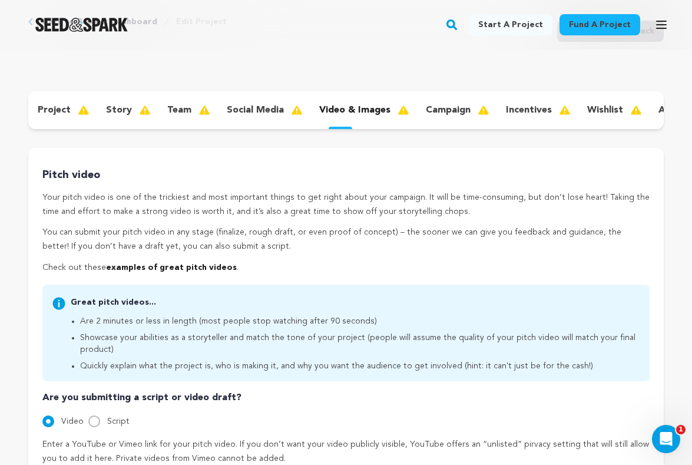
click at [130, 106] on div "story" at bounding box center [127, 110] width 61 height 19
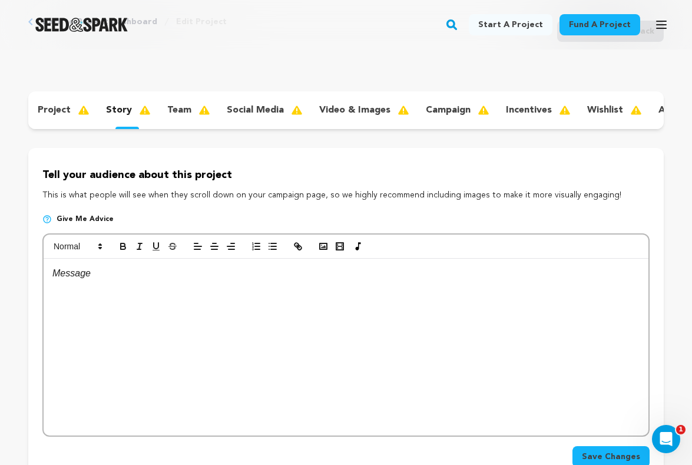
click at [466, 110] on div "campaign" at bounding box center [456, 110] width 80 height 19
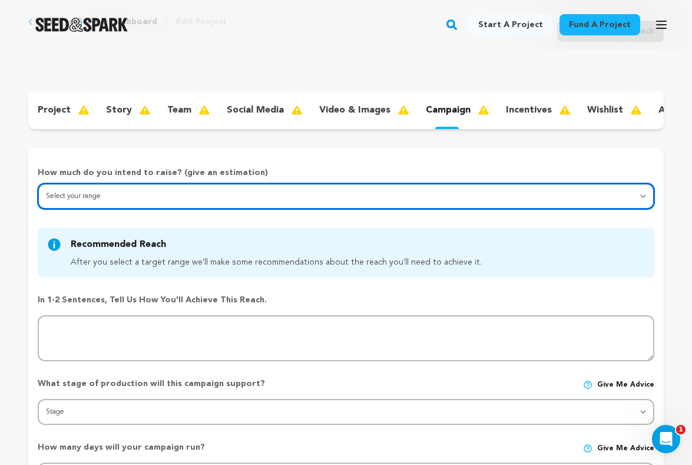
click at [327, 204] on select "Select your range Less than $10k 10k - $14k 15k - $24k 25k - $49k 50k or more" at bounding box center [346, 196] width 617 height 26
select select "1"
click at [38, 183] on select "Select your range Less than $10k 10k - $14k 15k - $24k 25k - $49k 50k or more" at bounding box center [346, 196] width 617 height 26
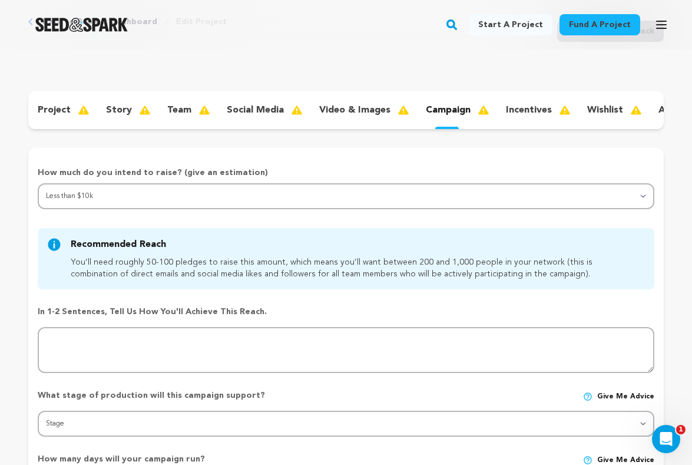
click at [193, 326] on div "In 1-2 sentences, tell us how you'll achieve this reach." at bounding box center [346, 334] width 617 height 77
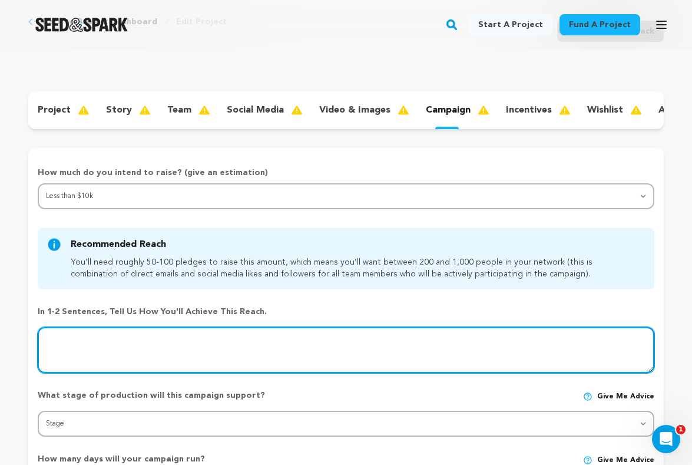
click at [184, 330] on textarea at bounding box center [346, 350] width 617 height 46
type textarea "WE pl"
click at [111, 334] on textarea at bounding box center [346, 350] width 617 height 46
type textarea "We"
click at [85, 354] on textarea "To enrich screen reader interactions, please activate Accessibility in Grammarl…" at bounding box center [346, 350] width 617 height 46
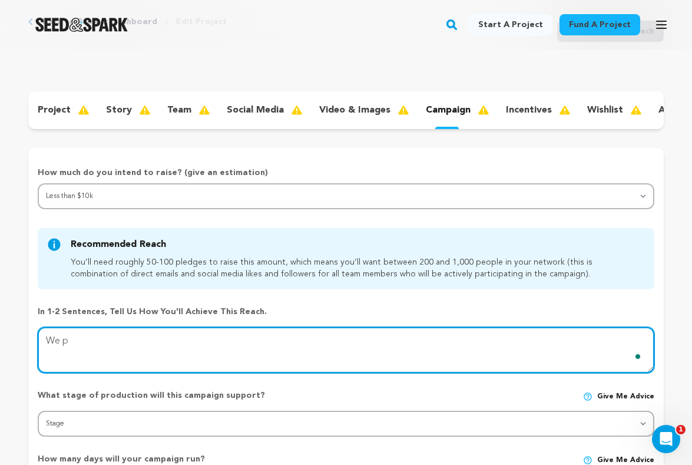
type textarea "We p"
click at [77, 347] on textarea at bounding box center [346, 350] width 617 height 46
click at [77, 347] on textarea "To enrich screen reader interactions, please activate Accessibility in Grammarl…" at bounding box center [346, 350] width 617 height 46
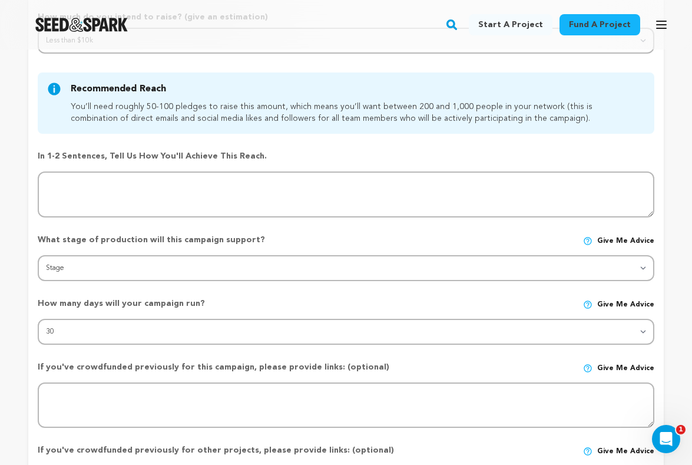
scroll to position [220, 0]
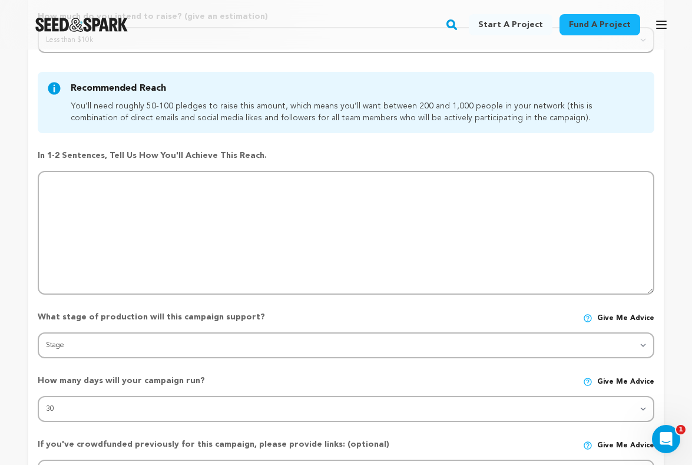
drag, startPoint x: 650, startPoint y: 213, endPoint x: 625, endPoint y: 291, distance: 81.4
click at [627, 291] on textarea at bounding box center [346, 233] width 617 height 124
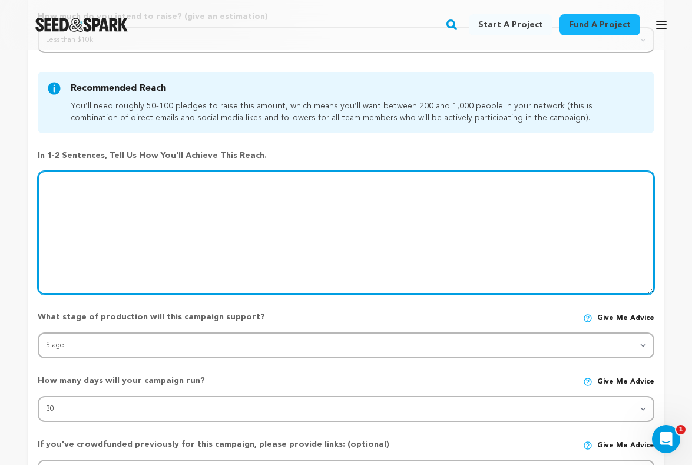
click at [513, 215] on textarea at bounding box center [346, 233] width 617 height 124
type textarea "WE pl"
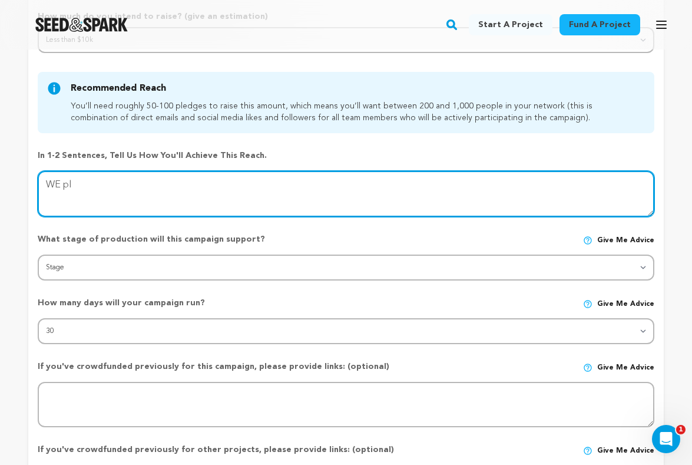
click at [456, 204] on textarea at bounding box center [346, 194] width 617 height 46
type textarea "W"
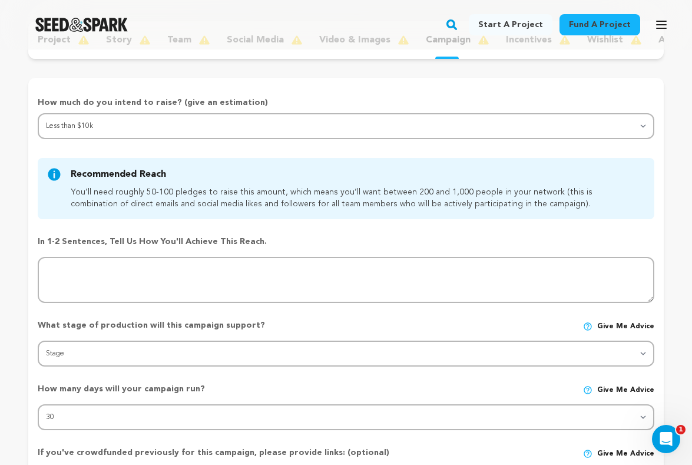
scroll to position [41, 0]
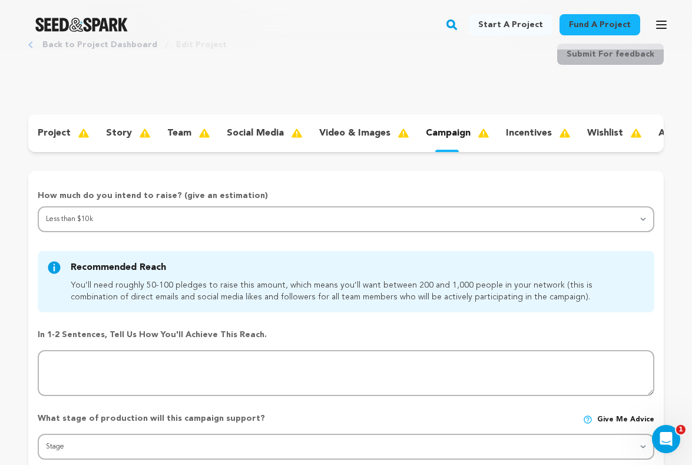
click at [46, 134] on p "project" at bounding box center [54, 133] width 33 height 14
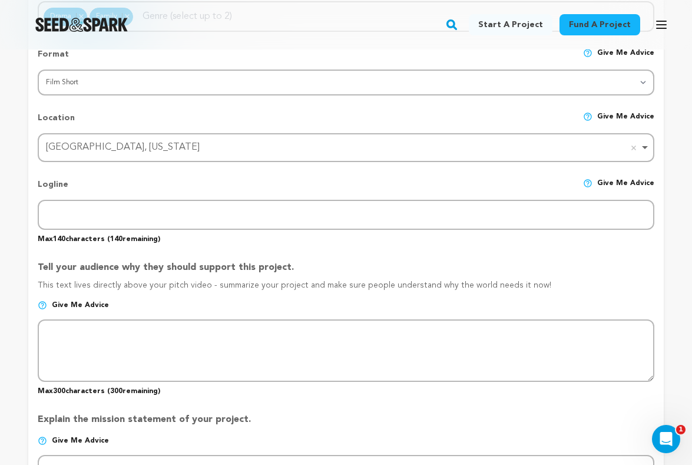
scroll to position [503, 0]
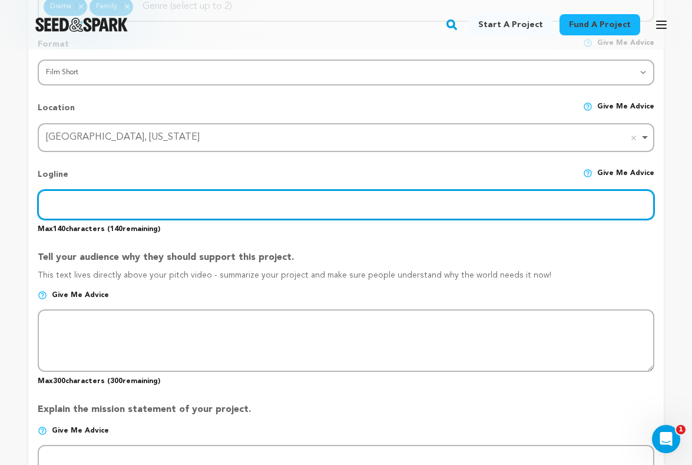
click at [147, 211] on input "text" at bounding box center [346, 205] width 617 height 30
click at [130, 198] on input "text" at bounding box center [346, 205] width 617 height 30
paste input "On the 15th year anniversary of her donut shop, an immigrant owner’s livelihood…"
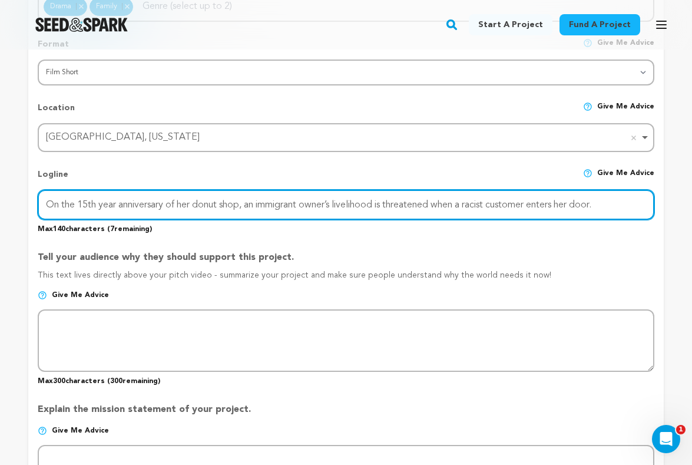
type input "On the 15th year anniversary of her donut shop, an immigrant owner’s livelihood…"
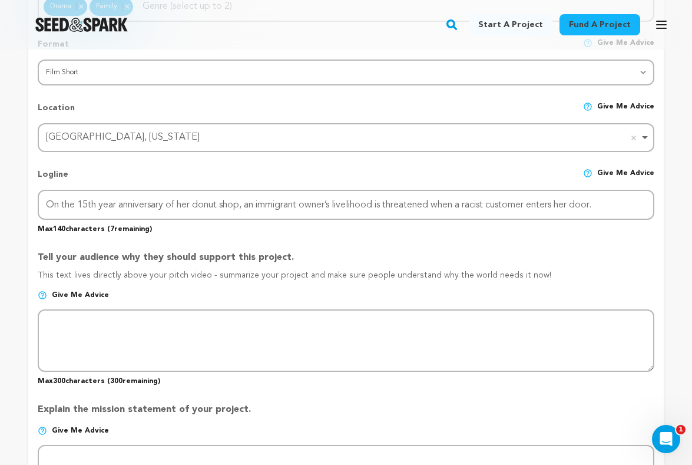
click at [114, 246] on div "Tell your audience why they should support this project. This text lives direct…" at bounding box center [346, 313] width 617 height 145
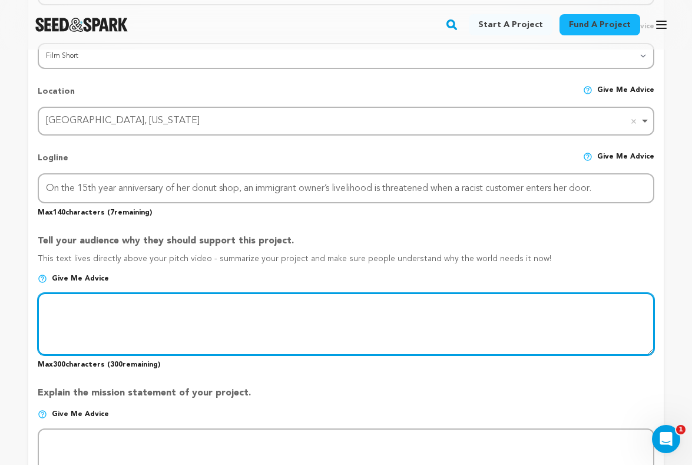
click at [115, 307] on textarea at bounding box center [346, 324] width 617 height 62
type textarea "T"
click at [79, 303] on textarea "To enrich screen reader interactions, please activate Accessibility in Grammarl…" at bounding box center [346, 324] width 617 height 62
click at [75, 306] on textarea "To enrich screen reader interactions, please activate Accessibility in Grammarl…" at bounding box center [346, 324] width 617 height 62
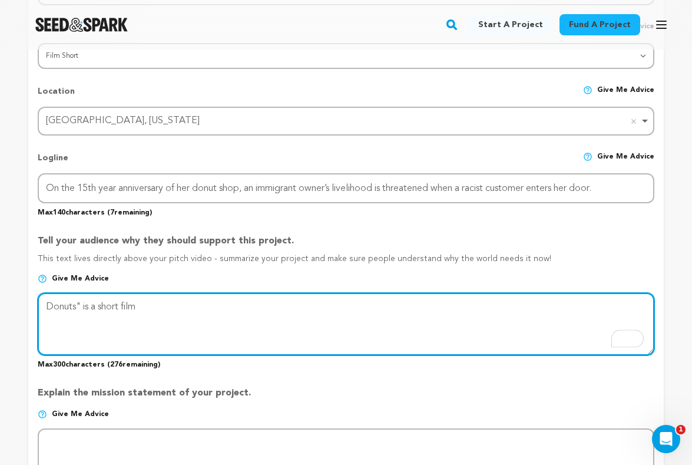
click at [46, 305] on textarea "To enrich screen reader interactions, please activate Accessibility in Grammarl…" at bounding box center [346, 324] width 617 height 62
click at [86, 304] on textarea "To enrich screen reader interactions, please activate Accessibility in Grammarl…" at bounding box center [346, 324] width 617 height 62
click at [50, 306] on textarea "To enrich screen reader interactions, please activate Accessibility in Grammarl…" at bounding box center [346, 324] width 617 height 62
click at [174, 308] on textarea "To enrich screen reader interactions, please activate Accessibility in Grammarl…" at bounding box center [346, 324] width 617 height 62
drag, startPoint x: 240, startPoint y: 306, endPoint x: 292, endPoint y: 313, distance: 52.3
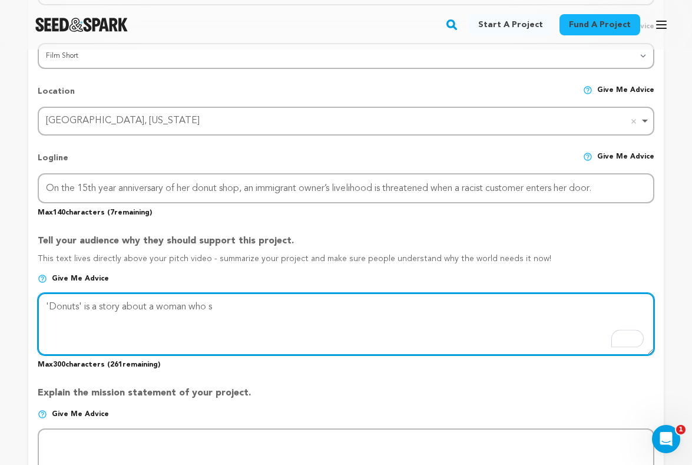
click at [292, 313] on textarea "To enrich screen reader interactions, please activate Accessibility in Grammarl…" at bounding box center [346, 324] width 617 height 62
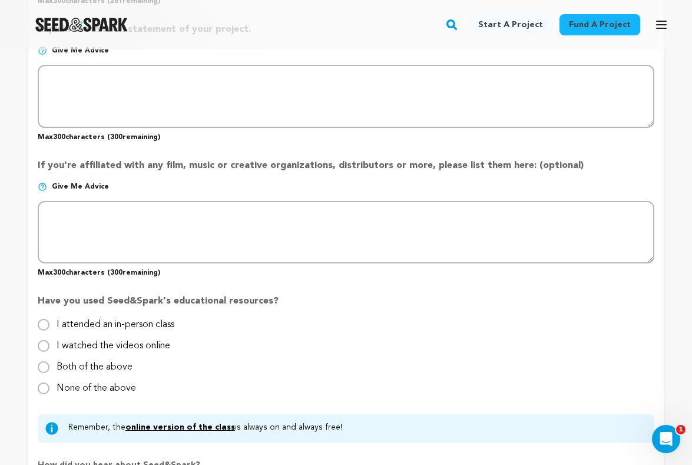
scroll to position [884, 0]
type textarea "'Donuts' is a story about a woman who s"
click at [110, 383] on label "None of the above" at bounding box center [96, 382] width 79 height 19
click at [49, 383] on input "None of the above" at bounding box center [44, 388] width 12 height 12
radio input "true"
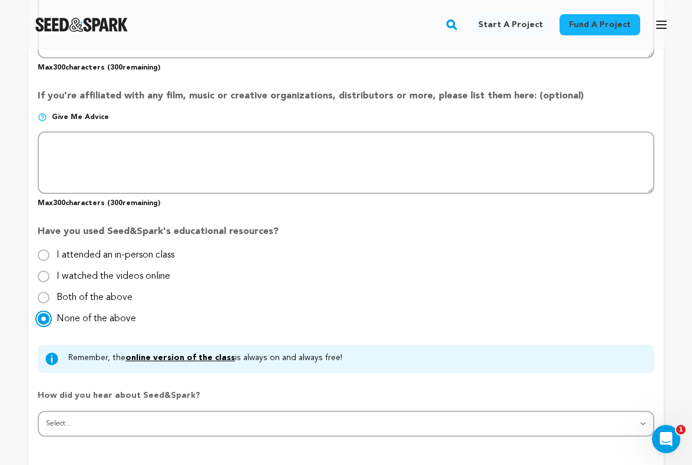
scroll to position [982, 0]
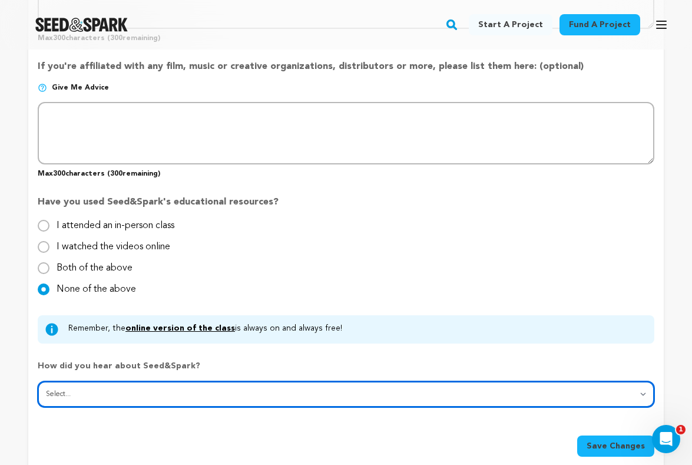
click at [129, 396] on select "Select... From a friend Social media Film festival or film organization Took an…" at bounding box center [346, 394] width 617 height 26
select select "1"
click at [38, 381] on select "Select... From a friend Social media Film festival or film organization Took an…" at bounding box center [346, 394] width 617 height 26
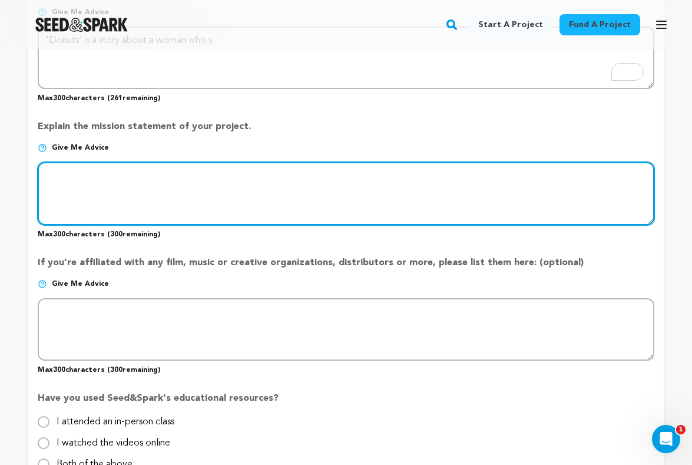
click at [110, 171] on textarea at bounding box center [346, 193] width 617 height 62
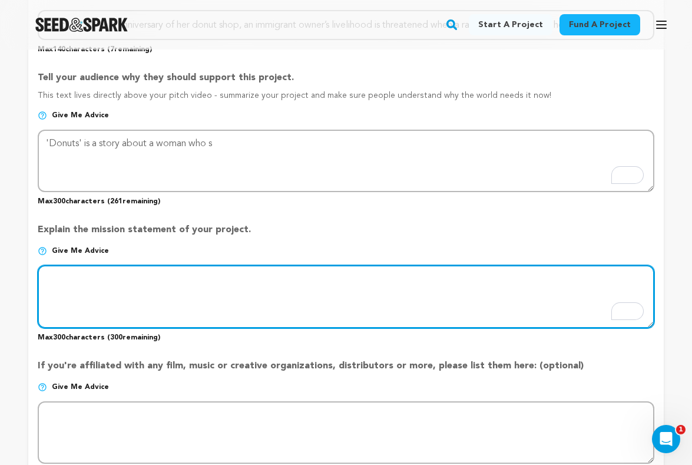
scroll to position [663, 0]
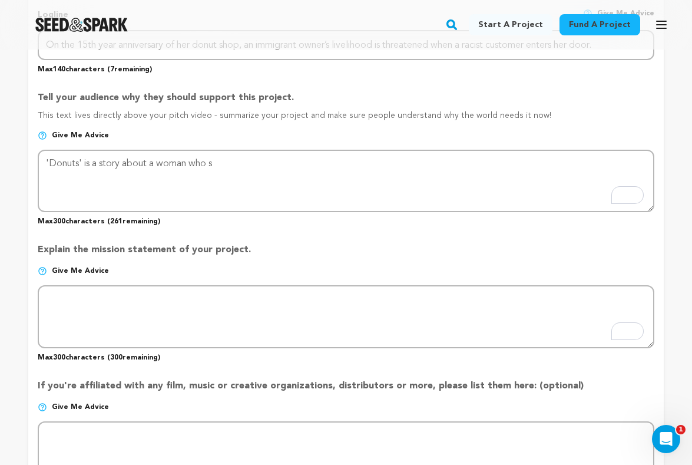
click at [90, 131] on span "Give me advice" at bounding box center [80, 135] width 57 height 9
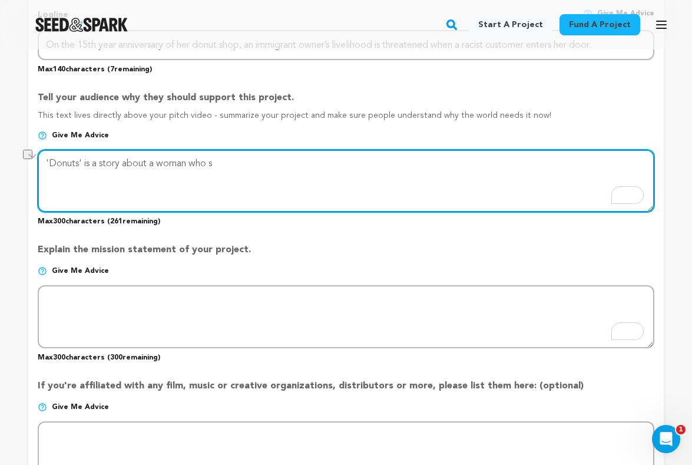
drag, startPoint x: 250, startPoint y: 160, endPoint x: 147, endPoint y: 160, distance: 103.1
click at [147, 160] on textarea "To enrich screen reader interactions, please activate Accessibility in Grammarl…" at bounding box center [346, 181] width 617 height 62
click at [539, 165] on textarea "To enrich screen reader interactions, please activate Accessibility in Grammarl…" at bounding box center [346, 181] width 617 height 62
click at [630, 164] on textarea "To enrich screen reader interactions, please activate Accessibility in Grammarl…" at bounding box center [346, 181] width 617 height 62
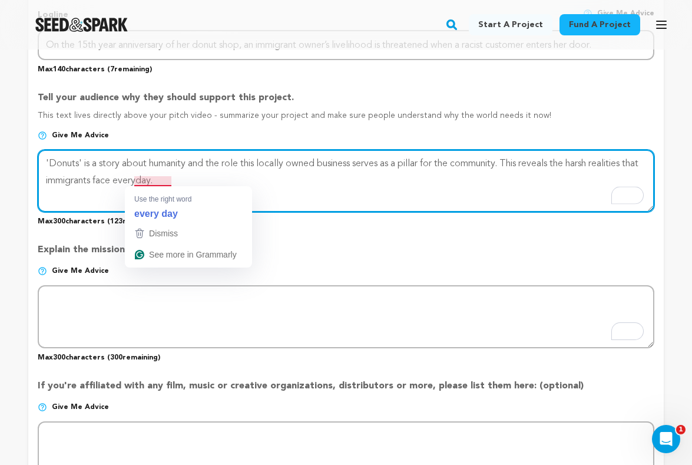
click at [158, 177] on textarea "To enrich screen reader interactions, please activate Accessibility in Grammarl…" at bounding box center [346, 181] width 617 height 62
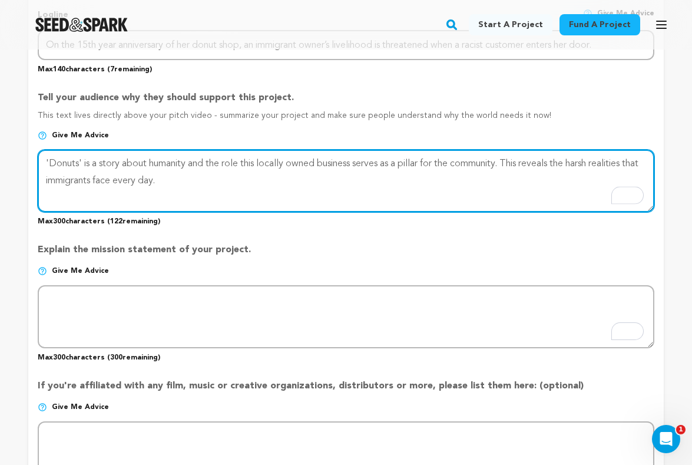
click at [188, 178] on textarea "To enrich screen reader interactions, please activate Accessibility in Grammarl…" at bounding box center [346, 181] width 617 height 62
click at [194, 178] on textarea "To enrich screen reader interactions, please activate Accessibility in Grammarl…" at bounding box center [346, 181] width 617 height 62
click at [184, 164] on textarea "To enrich screen reader interactions, please activate Accessibility in Grammarl…" at bounding box center [346, 181] width 617 height 62
click at [250, 162] on textarea "To enrich screen reader interactions, please activate Accessibility in Grammarl…" at bounding box center [346, 181] width 617 height 62
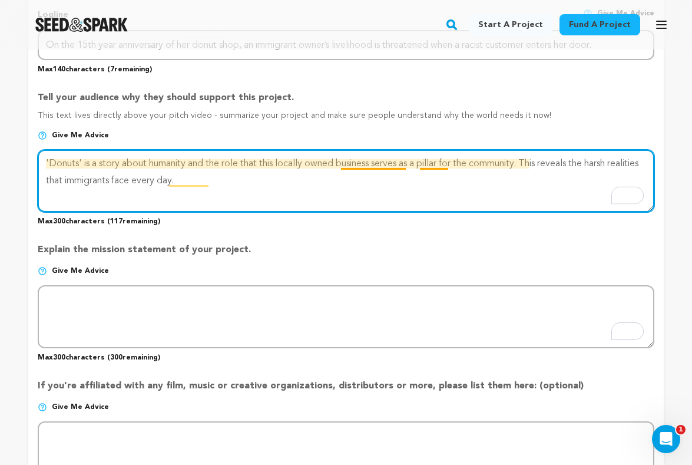
click at [385, 163] on textarea "To enrich screen reader interactions, please activate Accessibility in Grammarl…" at bounding box center [346, 181] width 617 height 62
click at [393, 163] on textarea "To enrich screen reader interactions, please activate Accessibility in Grammarl…" at bounding box center [346, 181] width 617 height 62
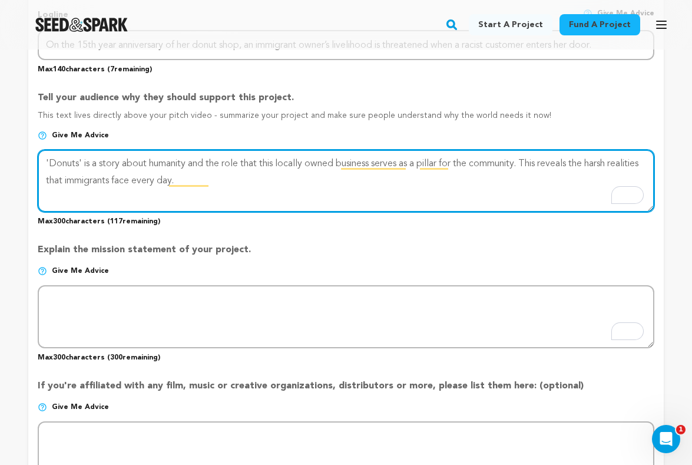
click at [397, 177] on textarea "To enrich screen reader interactions, please activate Accessibility in Grammarl…" at bounding box center [346, 181] width 617 height 62
type textarea "'Donuts' is a story about humanity and the role that this locally owned busines…"
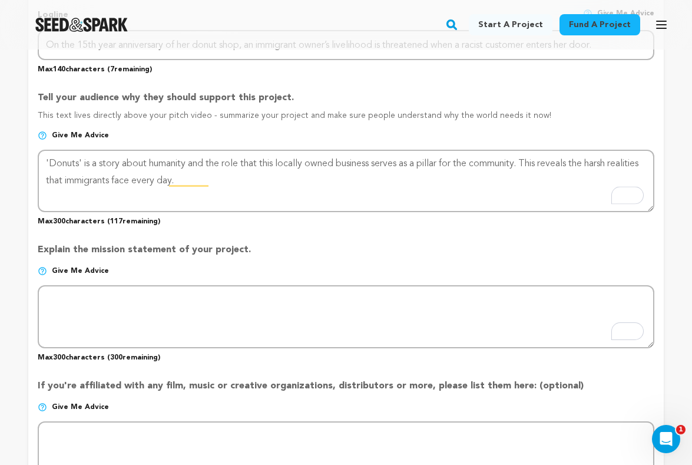
click at [154, 238] on div "Explain the mission statement of your project. Give me advice Max 300 character…" at bounding box center [346, 297] width 617 height 128
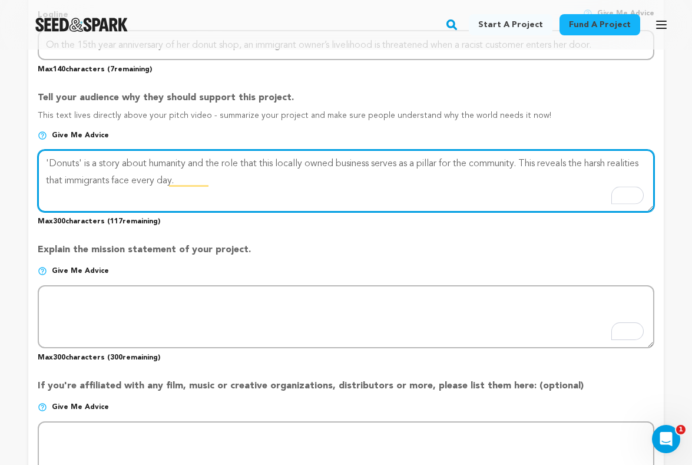
click at [202, 183] on textarea "To enrich screen reader interactions, please activate Accessibility in Grammarl…" at bounding box center [346, 181] width 617 height 62
click at [202, 182] on textarea "To enrich screen reader interactions, please activate Accessibility in Grammarl…" at bounding box center [346, 181] width 617 height 62
click at [405, 165] on textarea "To enrich screen reader interactions, please activate Accessibility in Grammarl…" at bounding box center [346, 181] width 617 height 62
click at [410, 162] on textarea "To enrich screen reader interactions, please activate Accessibility in Grammarl…" at bounding box center [346, 181] width 617 height 62
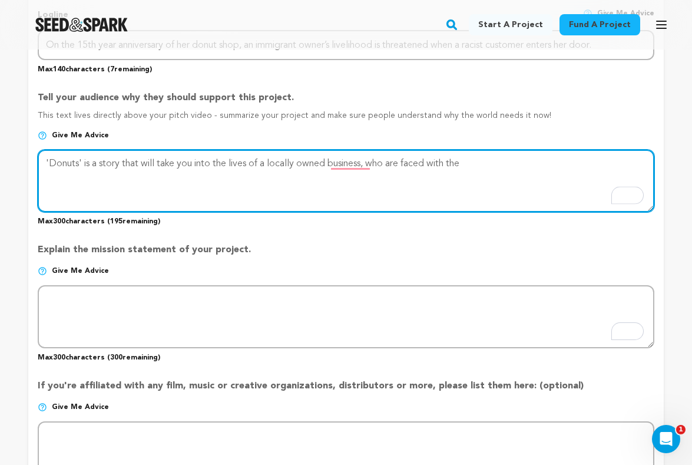
click at [407, 158] on textarea "To enrich screen reader interactions, please activate Accessibility in Grammarl…" at bounding box center [346, 181] width 617 height 62
click at [376, 163] on textarea "To enrich screen reader interactions, please activate Accessibility in Grammarl…" at bounding box center [346, 181] width 617 height 62
click at [374, 162] on textarea "To enrich screen reader interactions, please activate Accessibility in Grammarl…" at bounding box center [346, 181] width 617 height 62
click at [476, 163] on textarea "To enrich screen reader interactions, please activate Accessibility in Grammarl…" at bounding box center [346, 181] width 617 height 62
type textarea "'Donuts' is a story that will take you into the lives of a locally owned busine…"
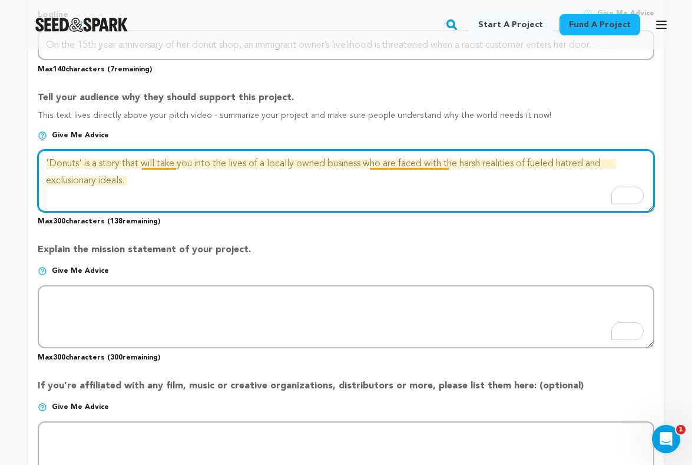
click at [400, 163] on textarea "To enrich screen reader interactions, please activate Accessibility in Grammarl…" at bounding box center [346, 181] width 617 height 62
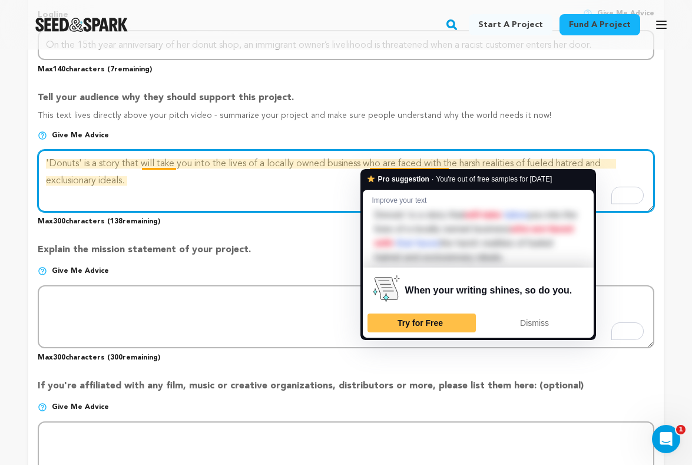
click at [402, 163] on textarea "To enrich screen reader interactions, please activate Accessibility in Grammarl…" at bounding box center [346, 181] width 617 height 62
click at [331, 171] on textarea "To enrich screen reader interactions, please activate Accessibility in Grammarl…" at bounding box center [346, 181] width 617 height 62
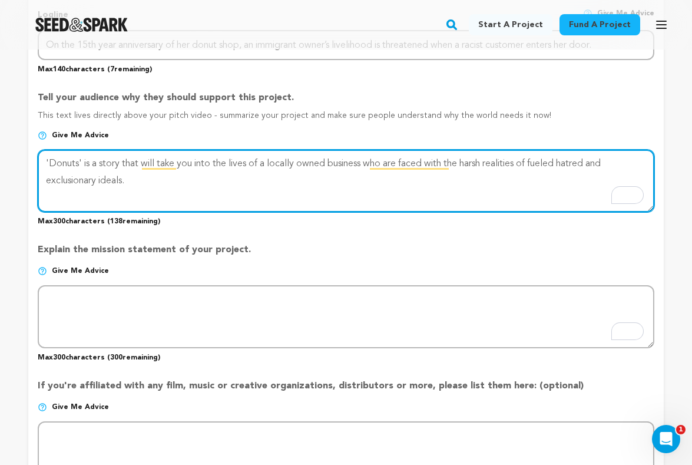
click at [331, 171] on textarea "To enrich screen reader interactions, please activate Accessibility in Grammarl…" at bounding box center [346, 181] width 617 height 62
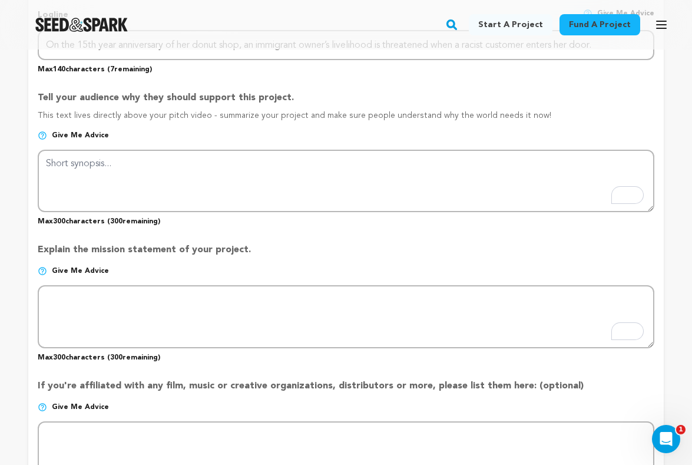
click at [197, 243] on p "Explain the mission statement of your project." at bounding box center [346, 255] width 617 height 24
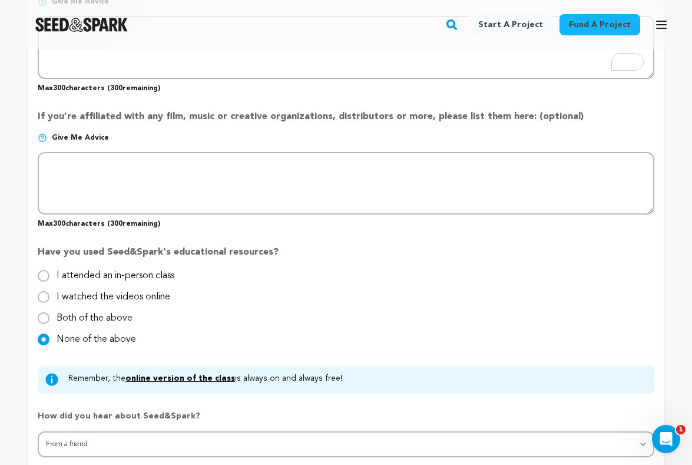
scroll to position [936, 0]
